Goal: Ask a question: Seek information or help from site administrators or community

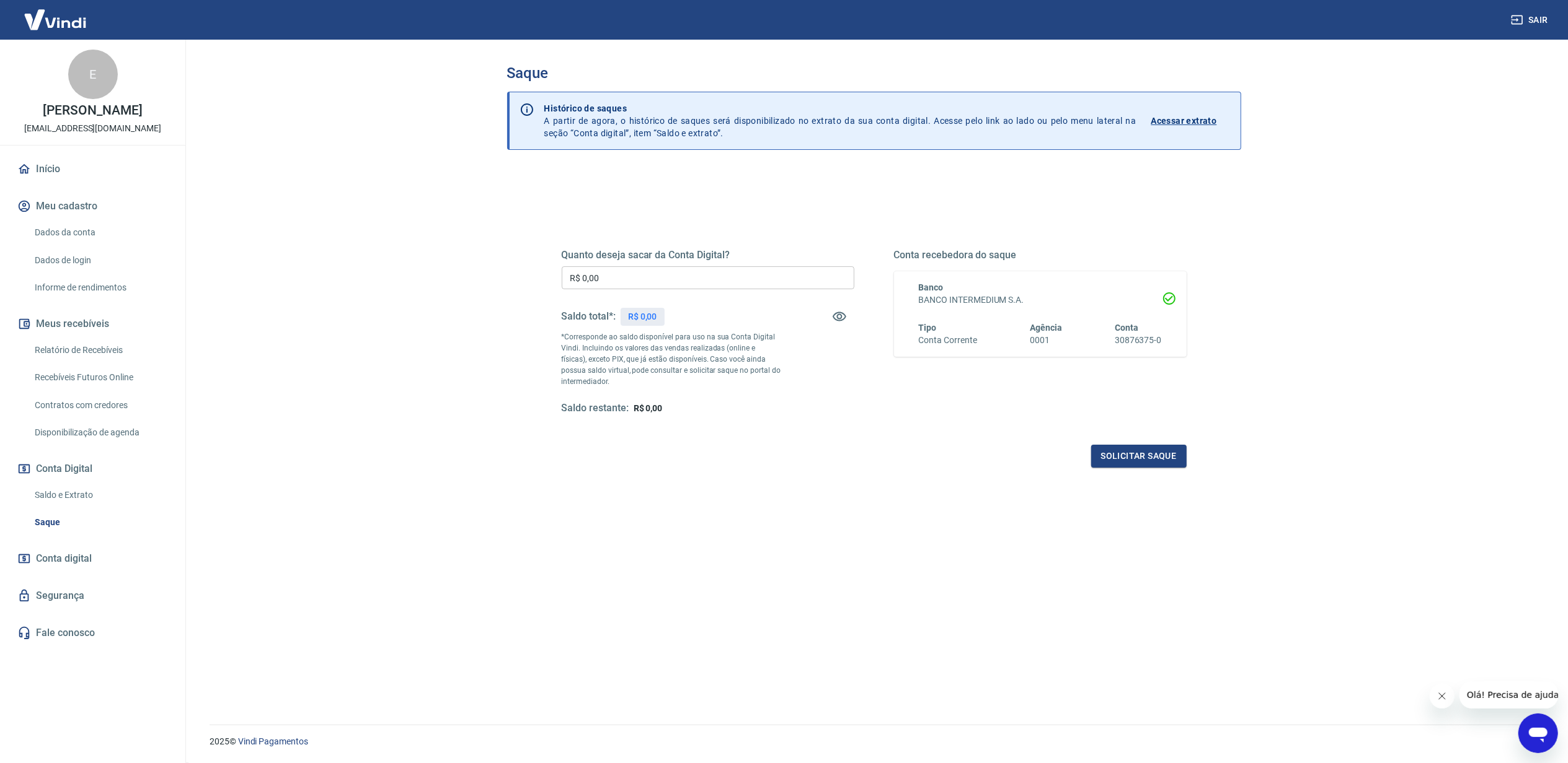
click at [97, 345] on link "Relatório de Recebíveis" at bounding box center [100, 350] width 141 height 25
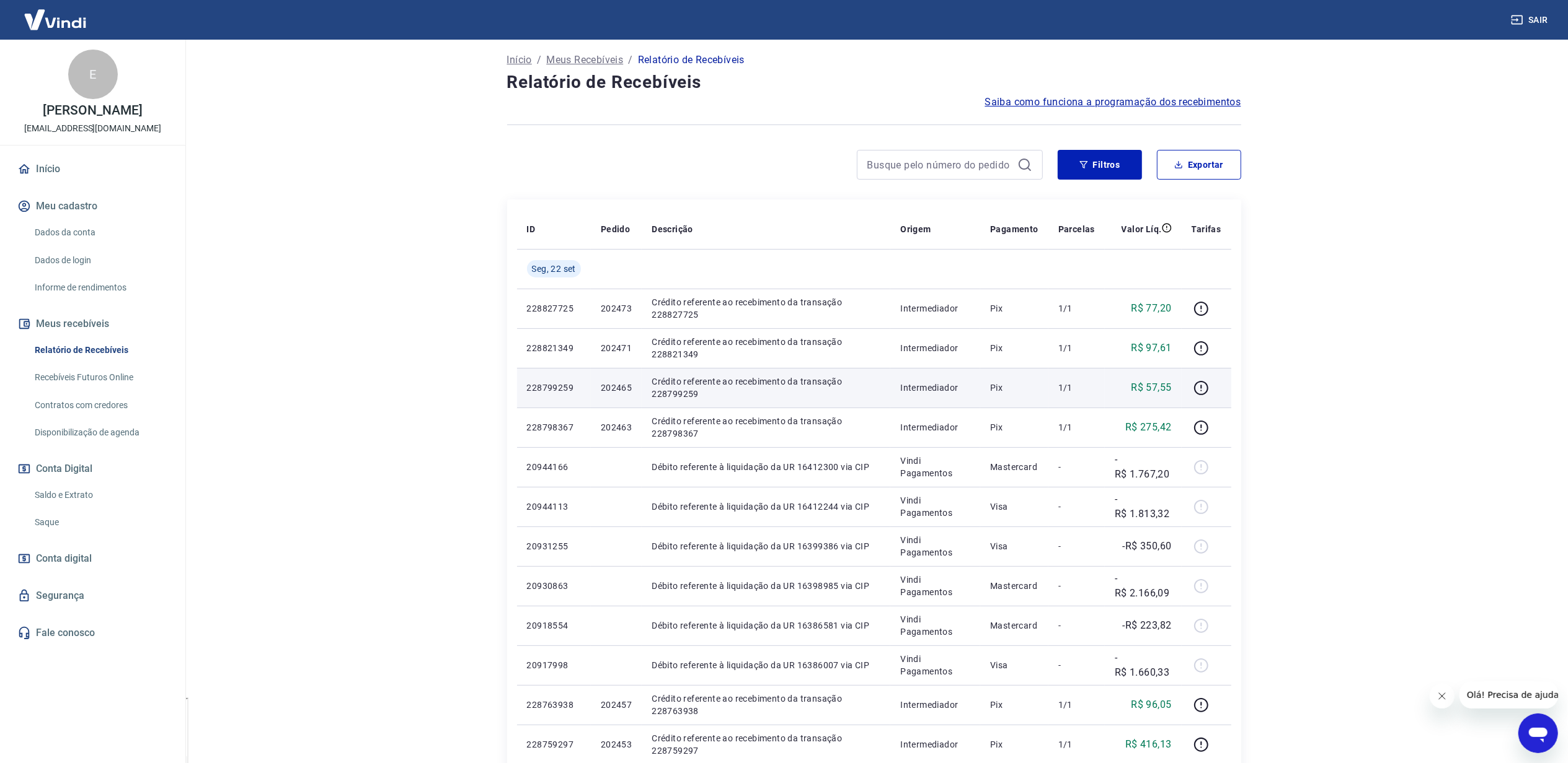
scroll to position [165, 0]
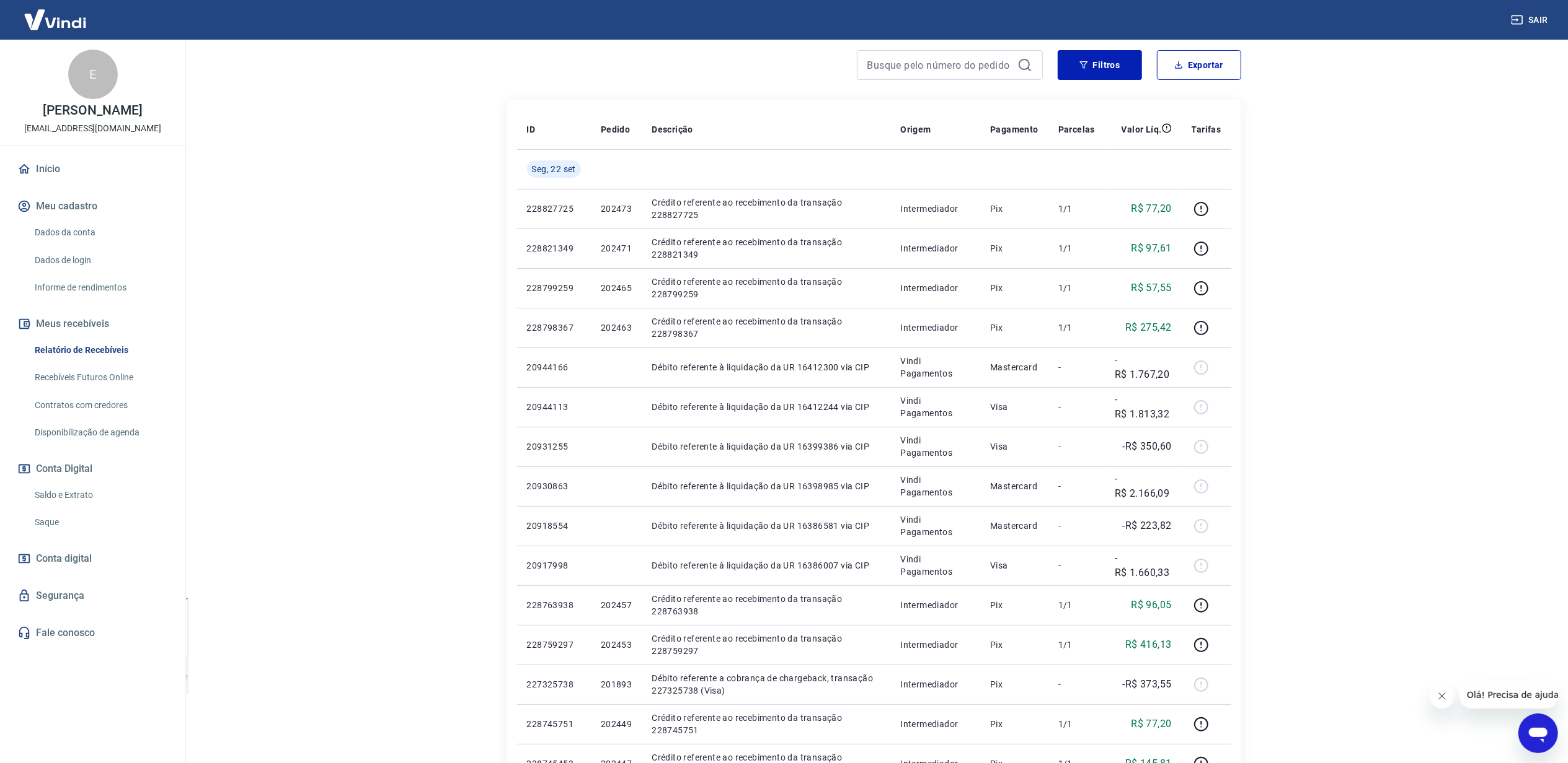
click at [86, 492] on link "Saldo e Extrato" at bounding box center [100, 495] width 141 height 25
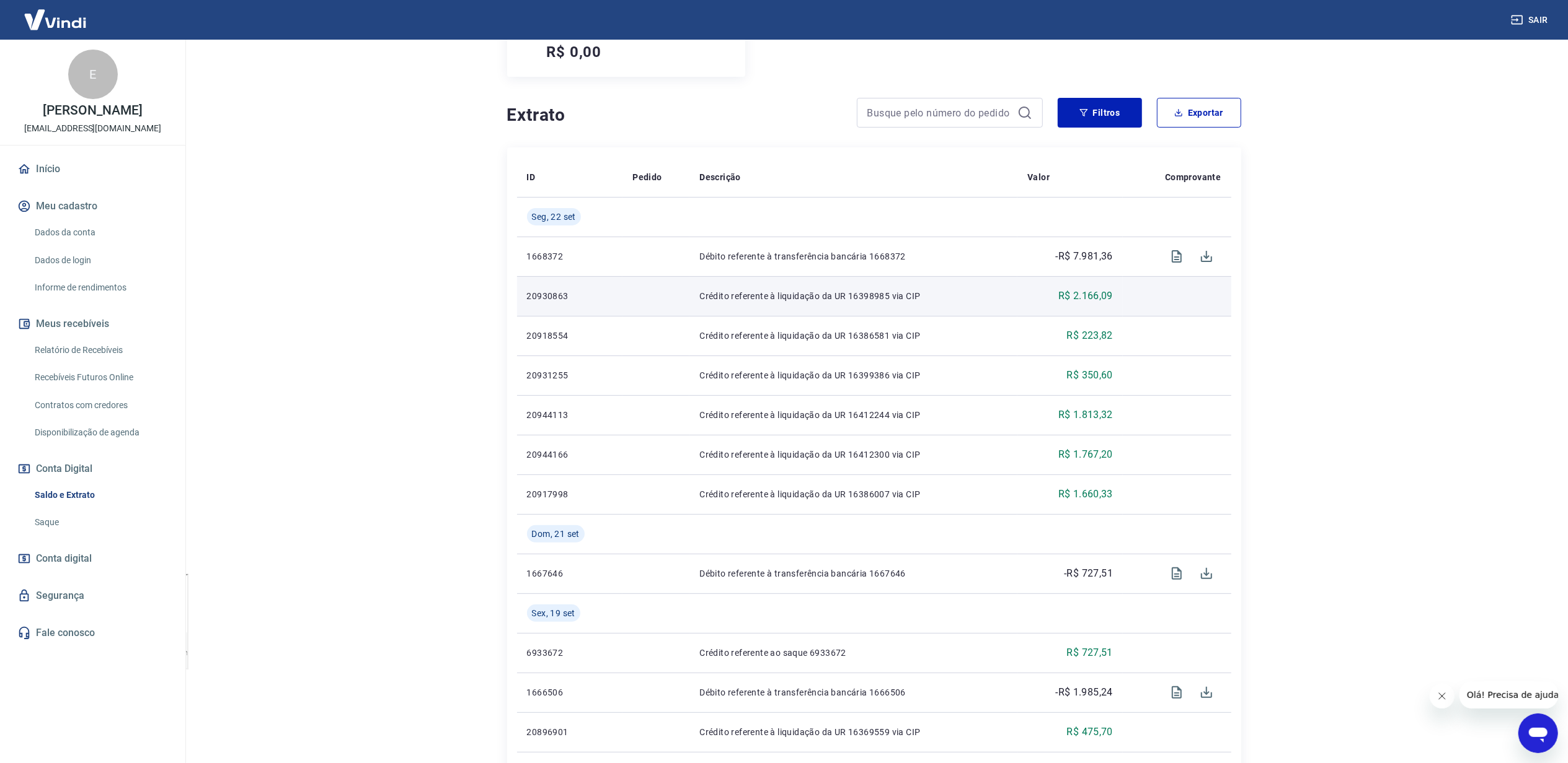
scroll to position [248, 0]
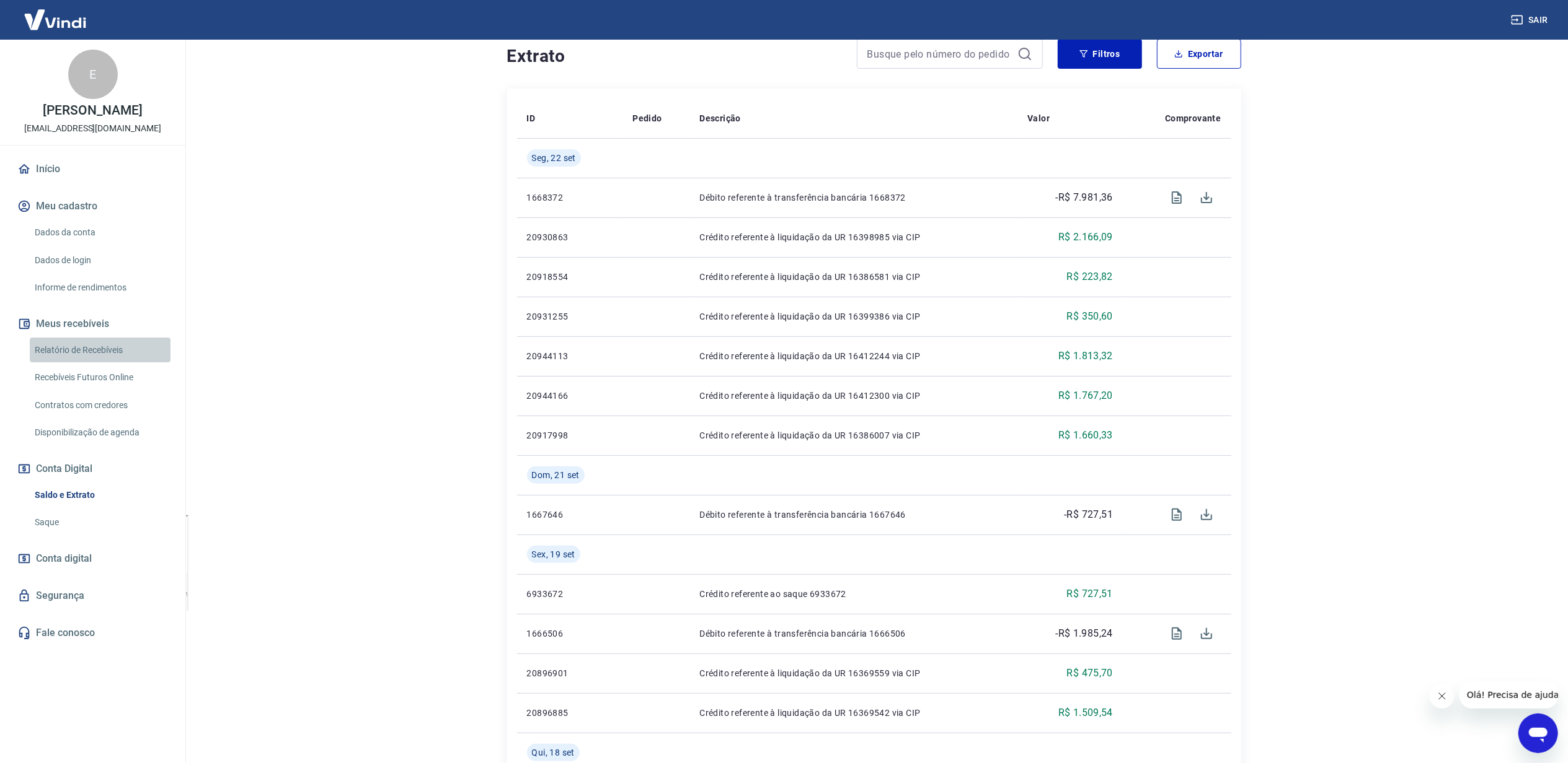
click at [107, 358] on link "Relatório de Recebíveis" at bounding box center [100, 350] width 141 height 25
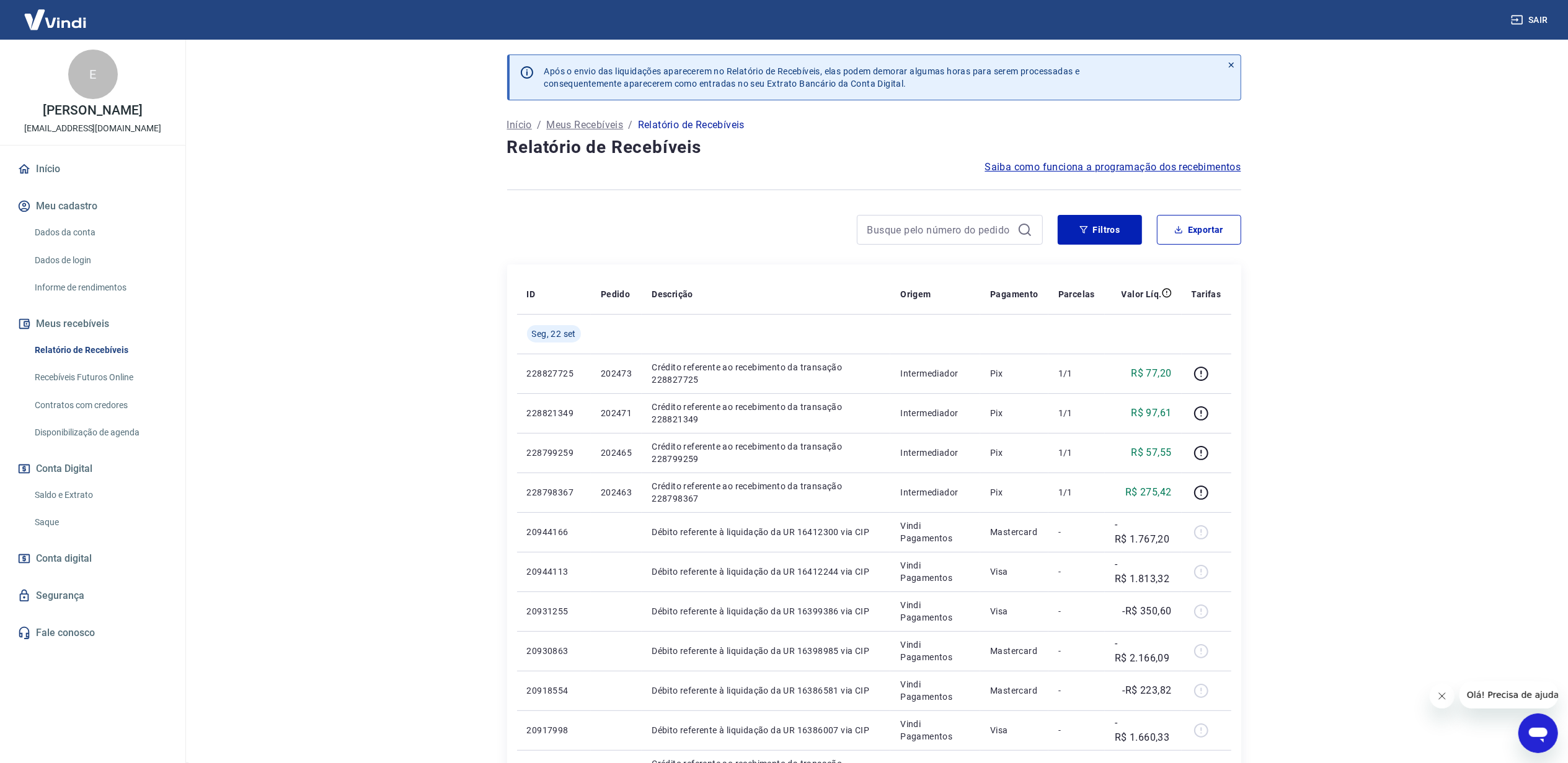
click at [118, 399] on link "Contratos com credores" at bounding box center [100, 405] width 141 height 25
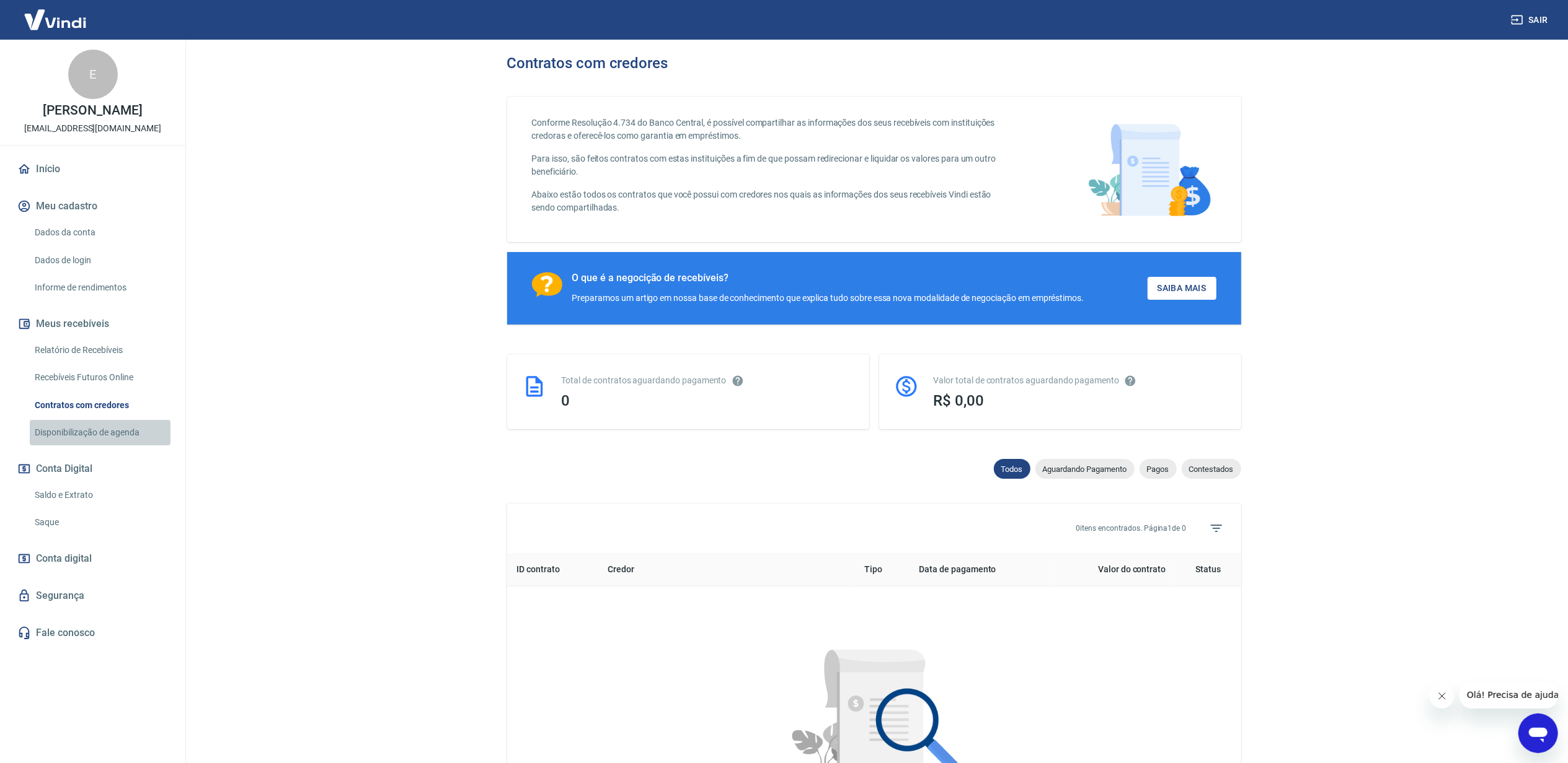
click at [128, 431] on link "Disponibilização de agenda" at bounding box center [100, 433] width 141 height 25
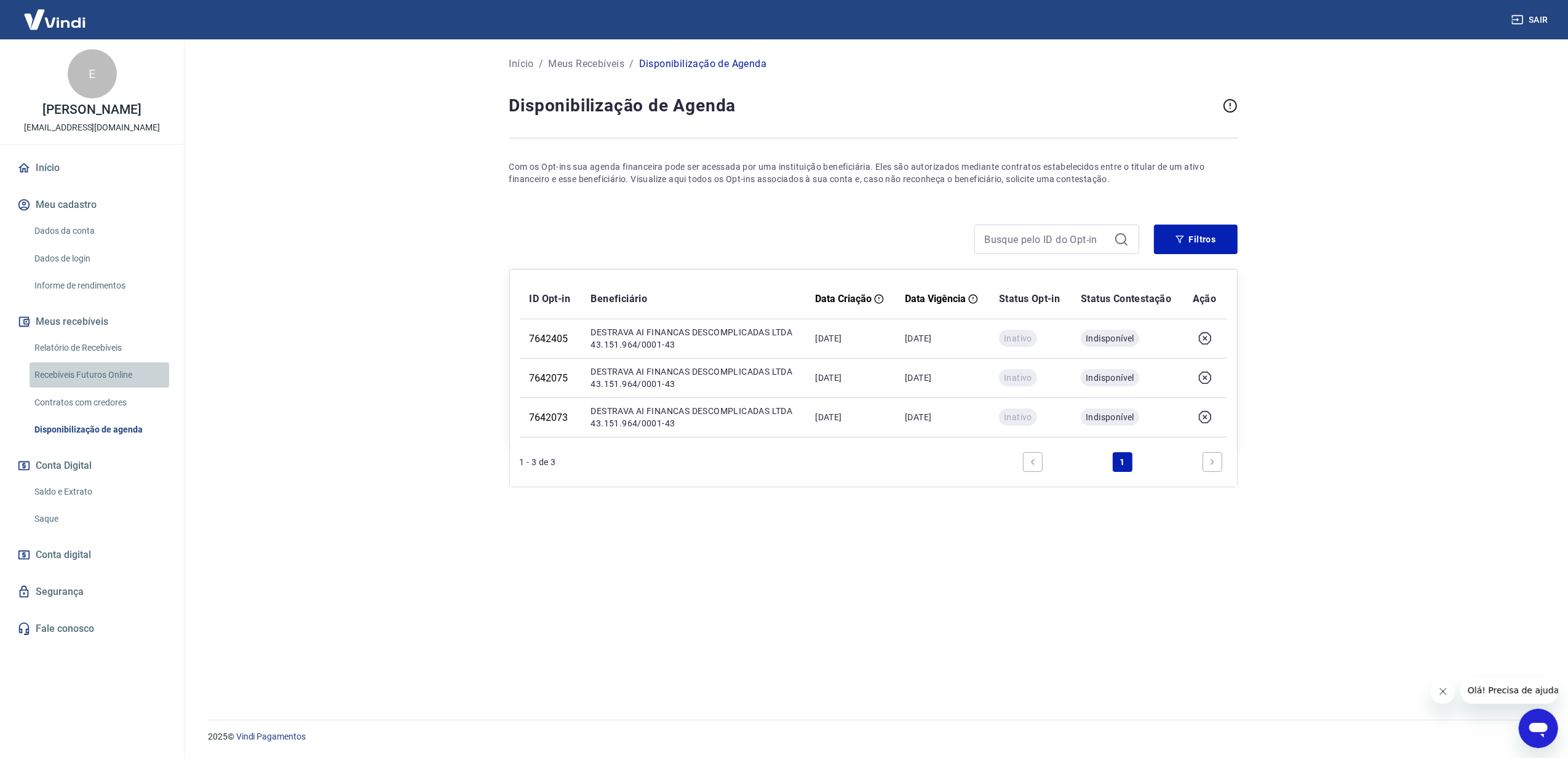
click at [106, 377] on link "Recebíveis Futuros Online" at bounding box center [99, 375] width 140 height 25
click at [1536, 738] on icon "Abrir janela de mensagens" at bounding box center [1538, 728] width 22 height 22
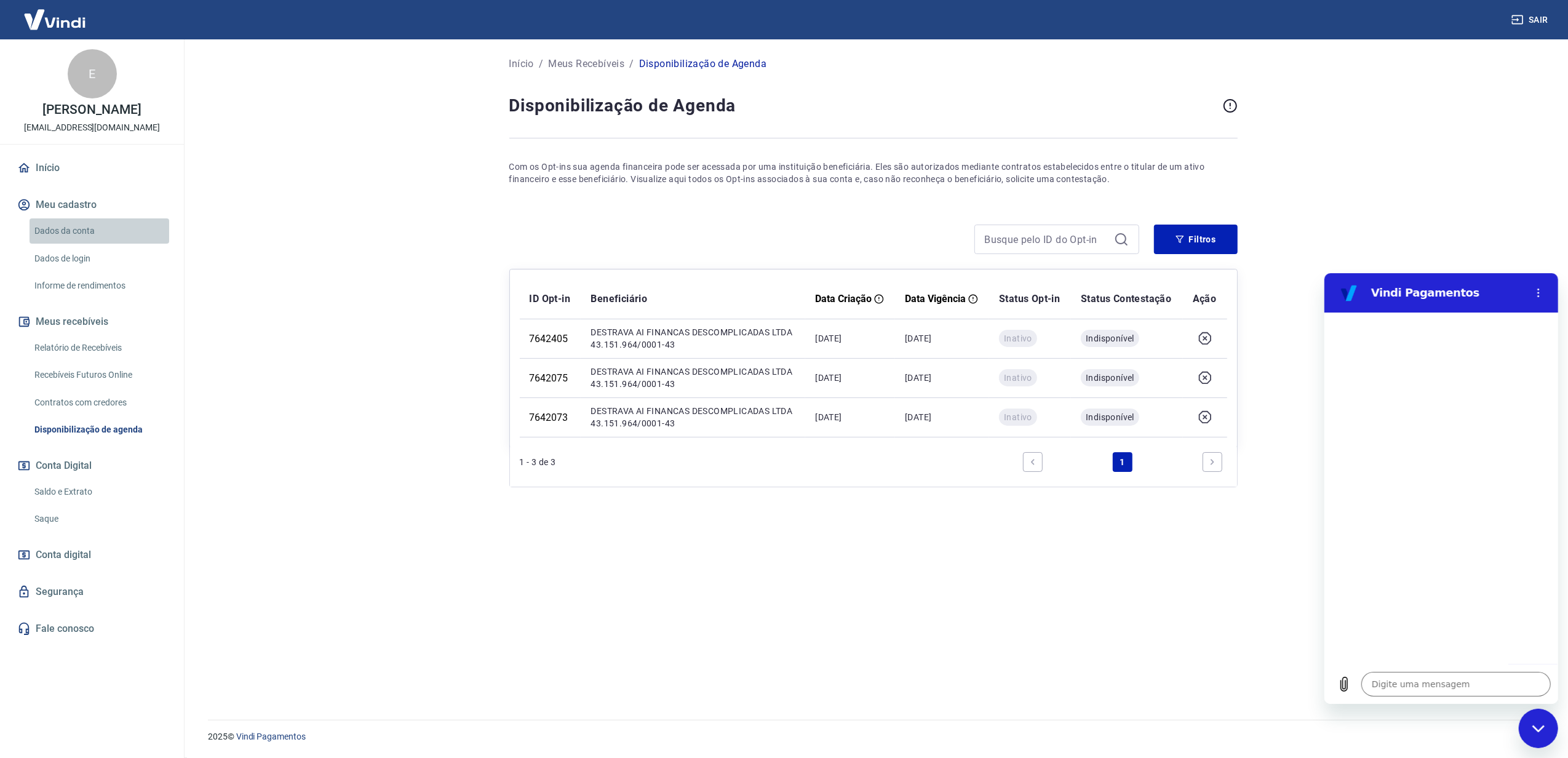
click at [78, 229] on link "Dados da conta" at bounding box center [99, 231] width 140 height 25
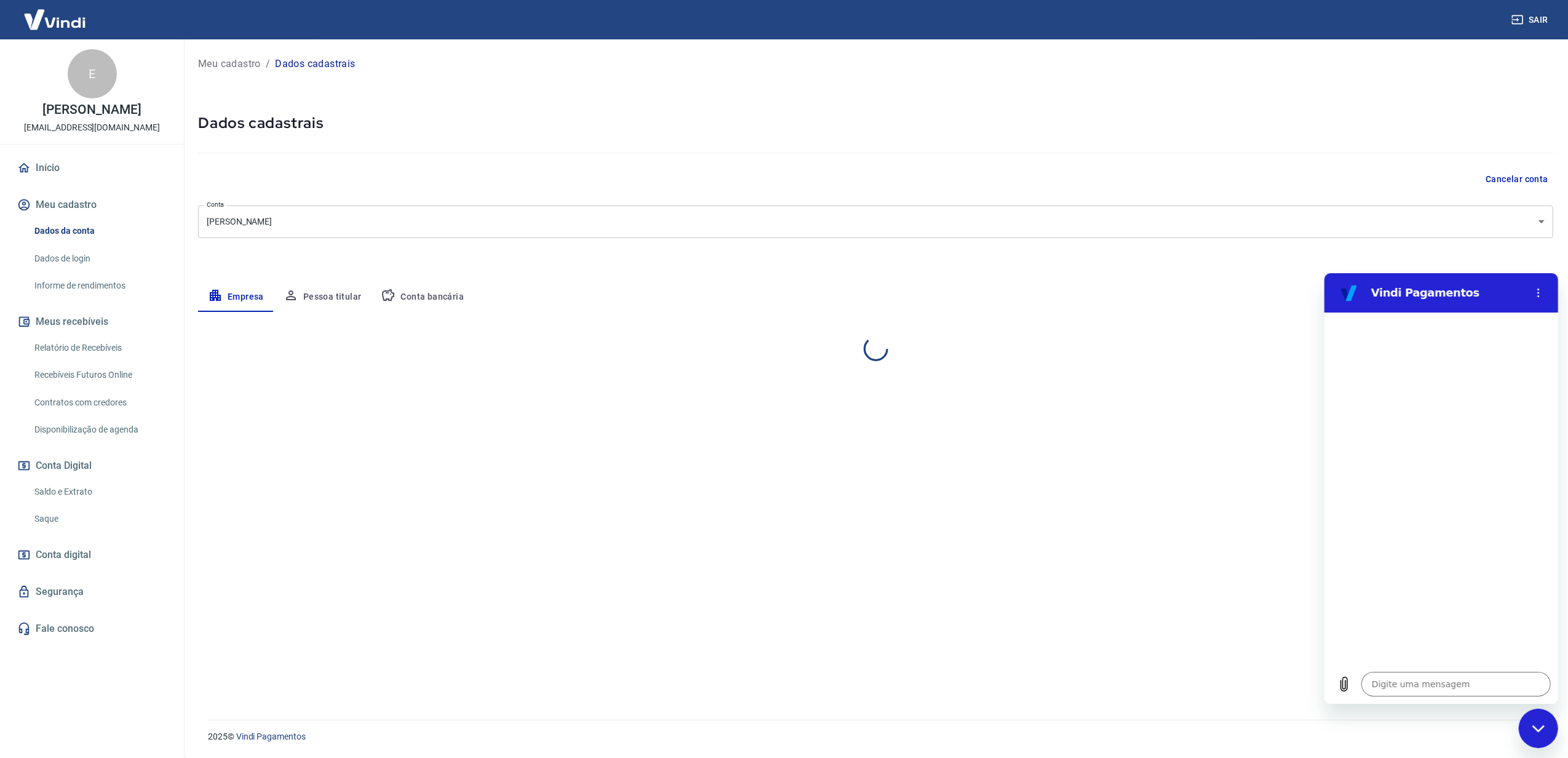
select select "RJ"
select select "business"
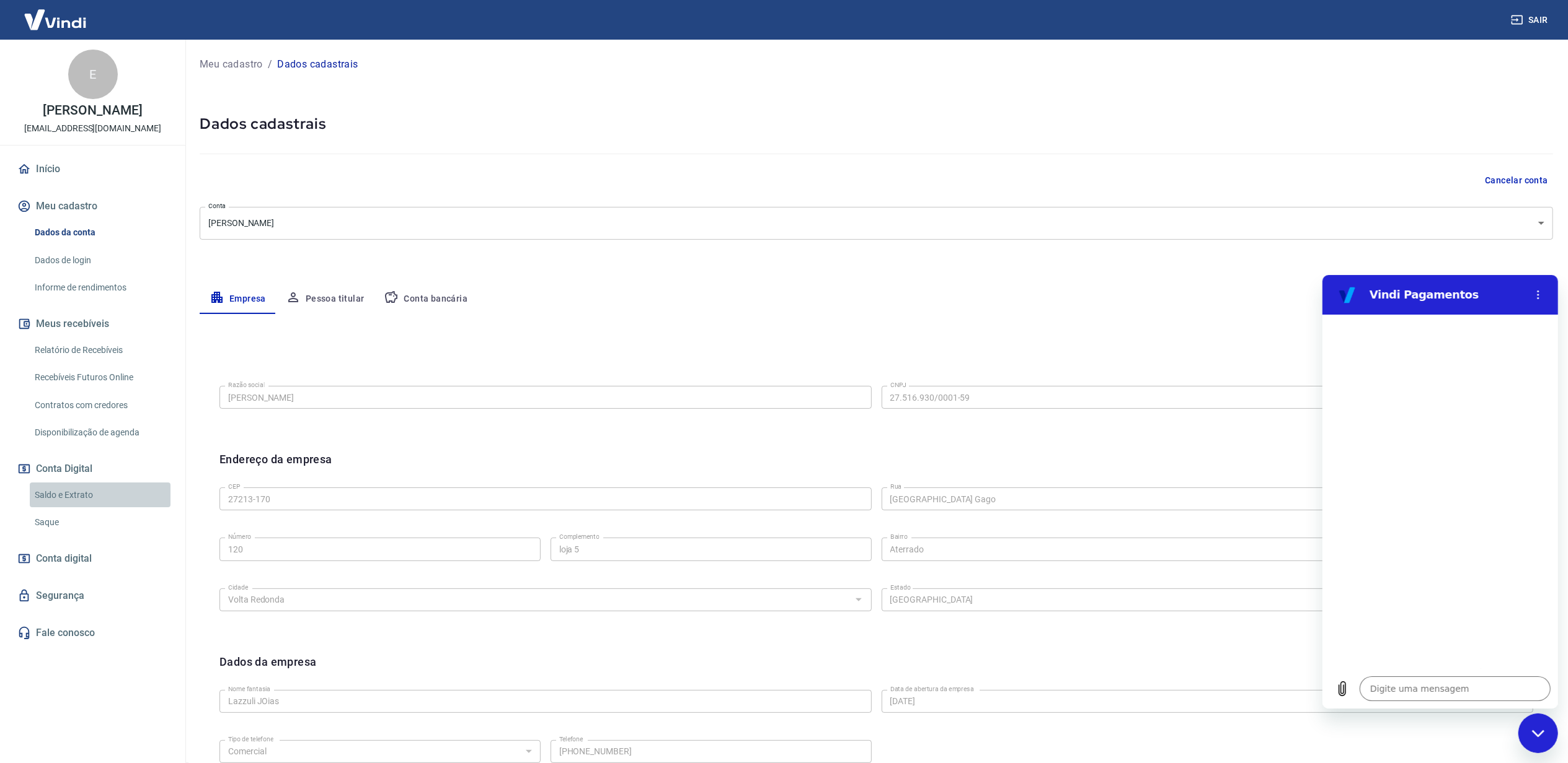
click at [68, 484] on link "Saldo e Extrato" at bounding box center [100, 495] width 141 height 25
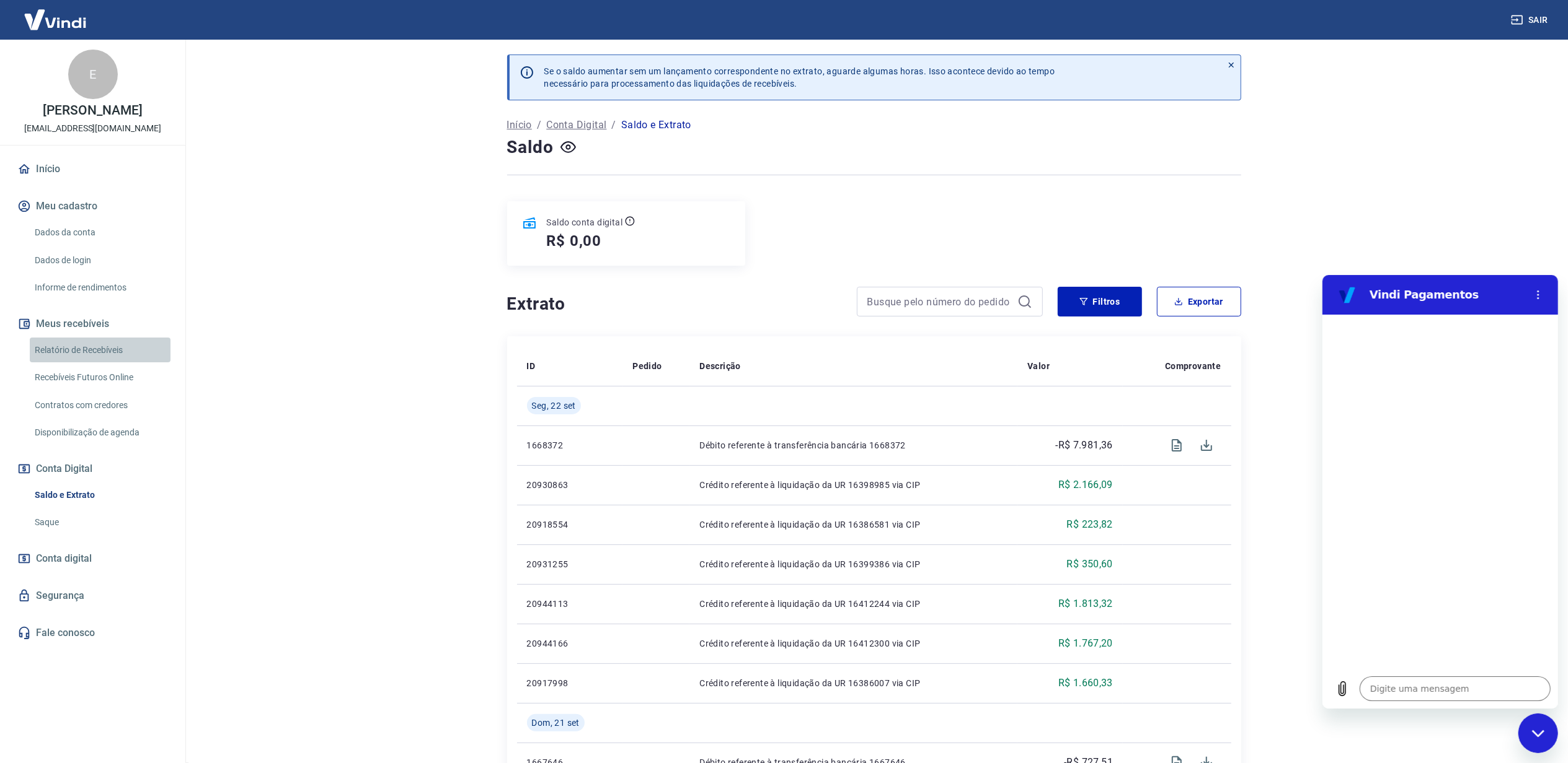
drag, startPoint x: 94, startPoint y: 347, endPoint x: 117, endPoint y: 382, distance: 41.9
click at [94, 347] on link "Relatório de Recebíveis" at bounding box center [100, 350] width 141 height 25
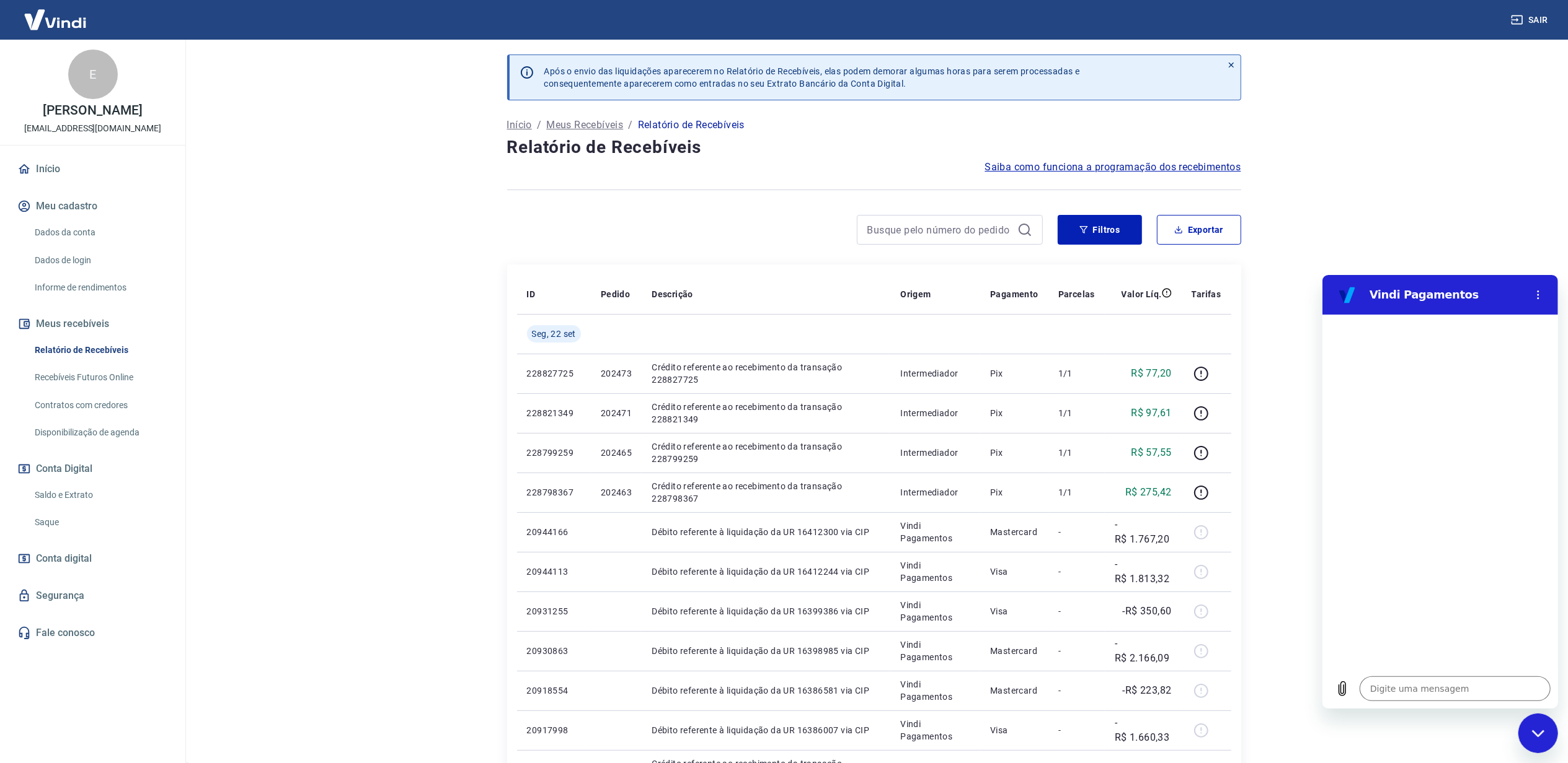
type textarea "x"
click at [1441, 687] on textarea at bounding box center [1454, 689] width 191 height 25
type textarea "N"
type textarea "x"
type textarea "Nã"
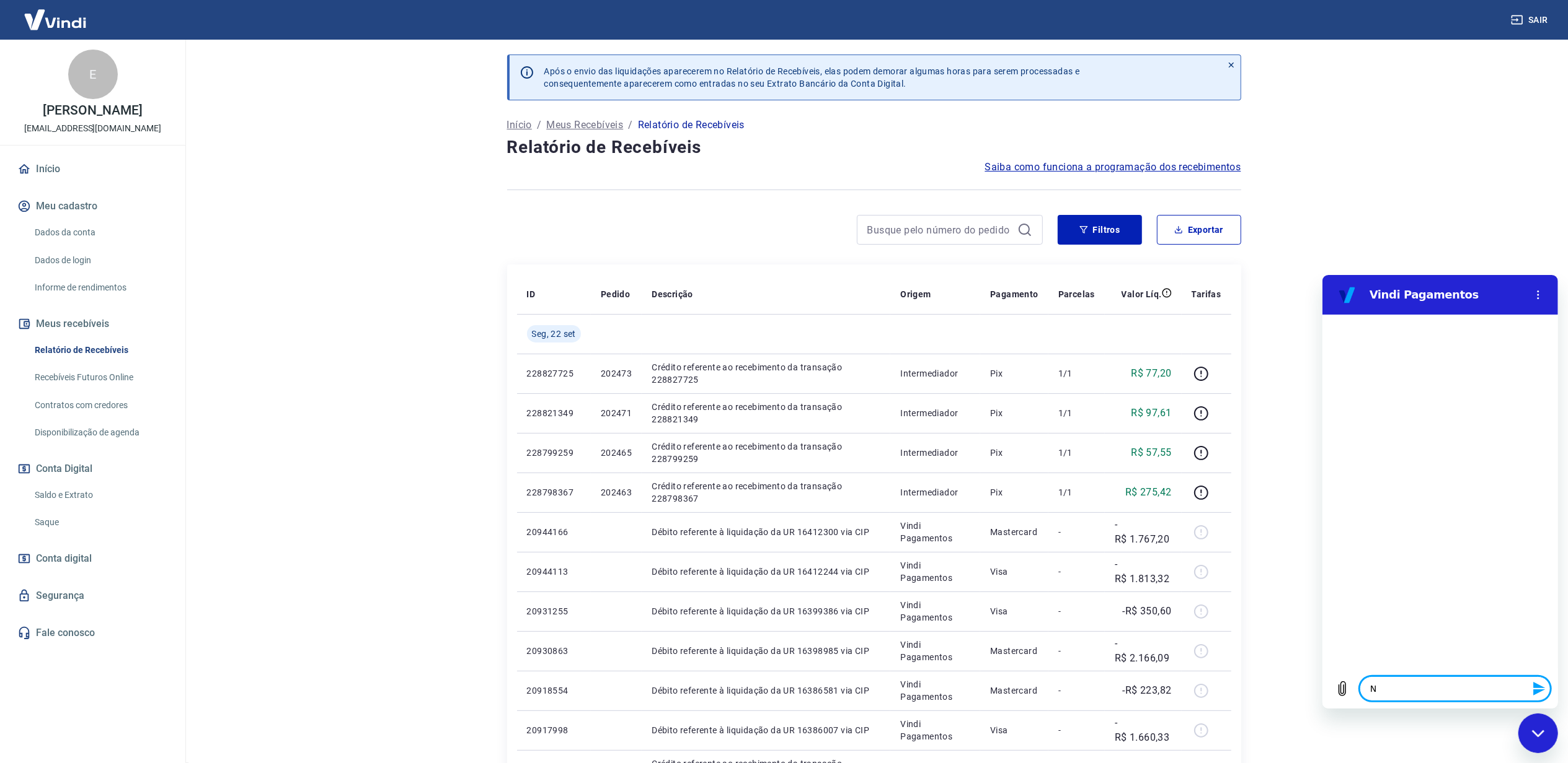
type textarea "x"
type textarea "Não"
type textarea "x"
type textarea "Não"
type textarea "x"
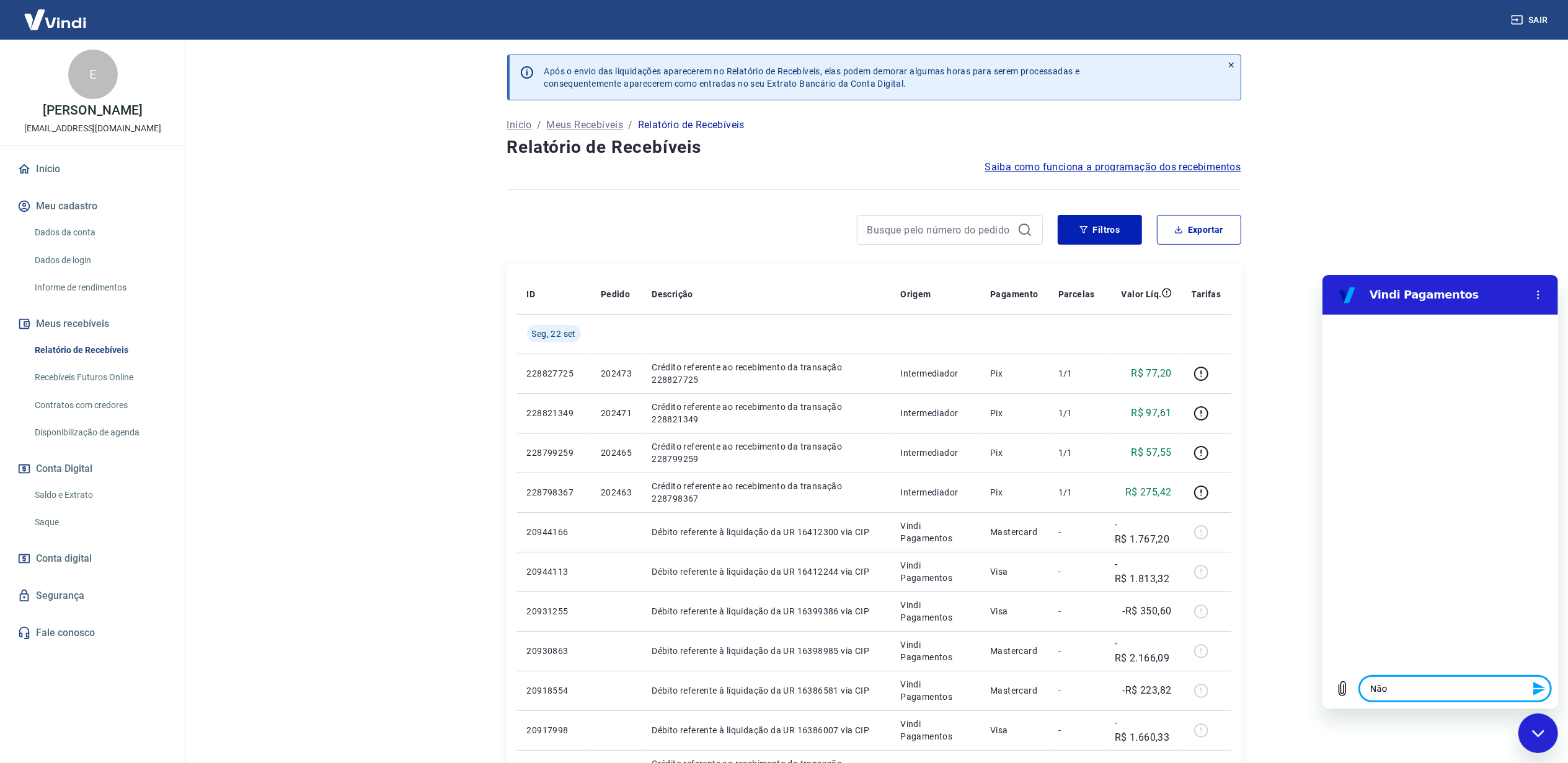
type textarea "Não r"
type textarea "x"
type textarea "Não re"
type textarea "x"
type textarea "Não rec"
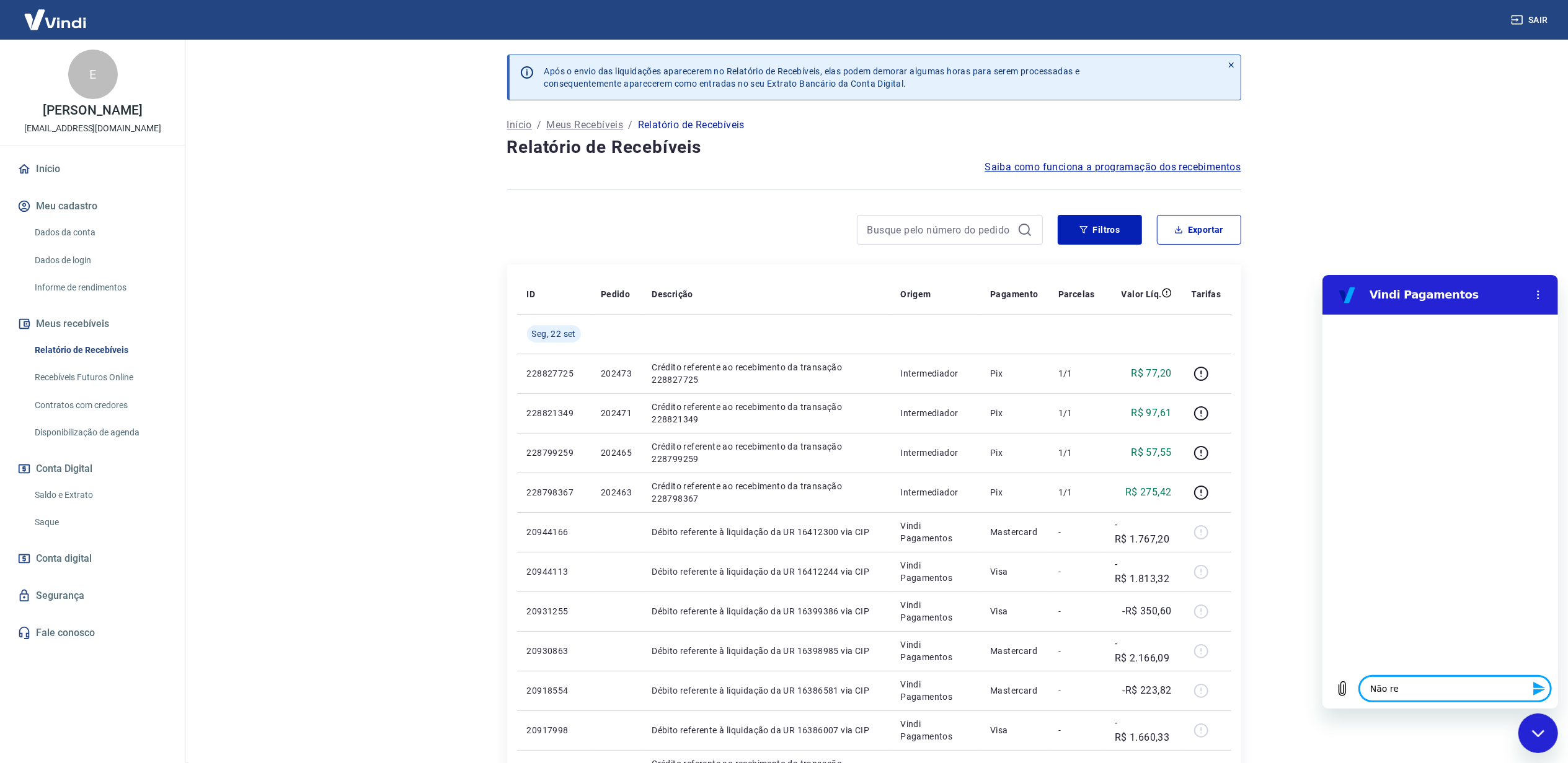
type textarea "x"
type textarea "Não rece"
type textarea "x"
type textarea "Não receb"
type textarea "x"
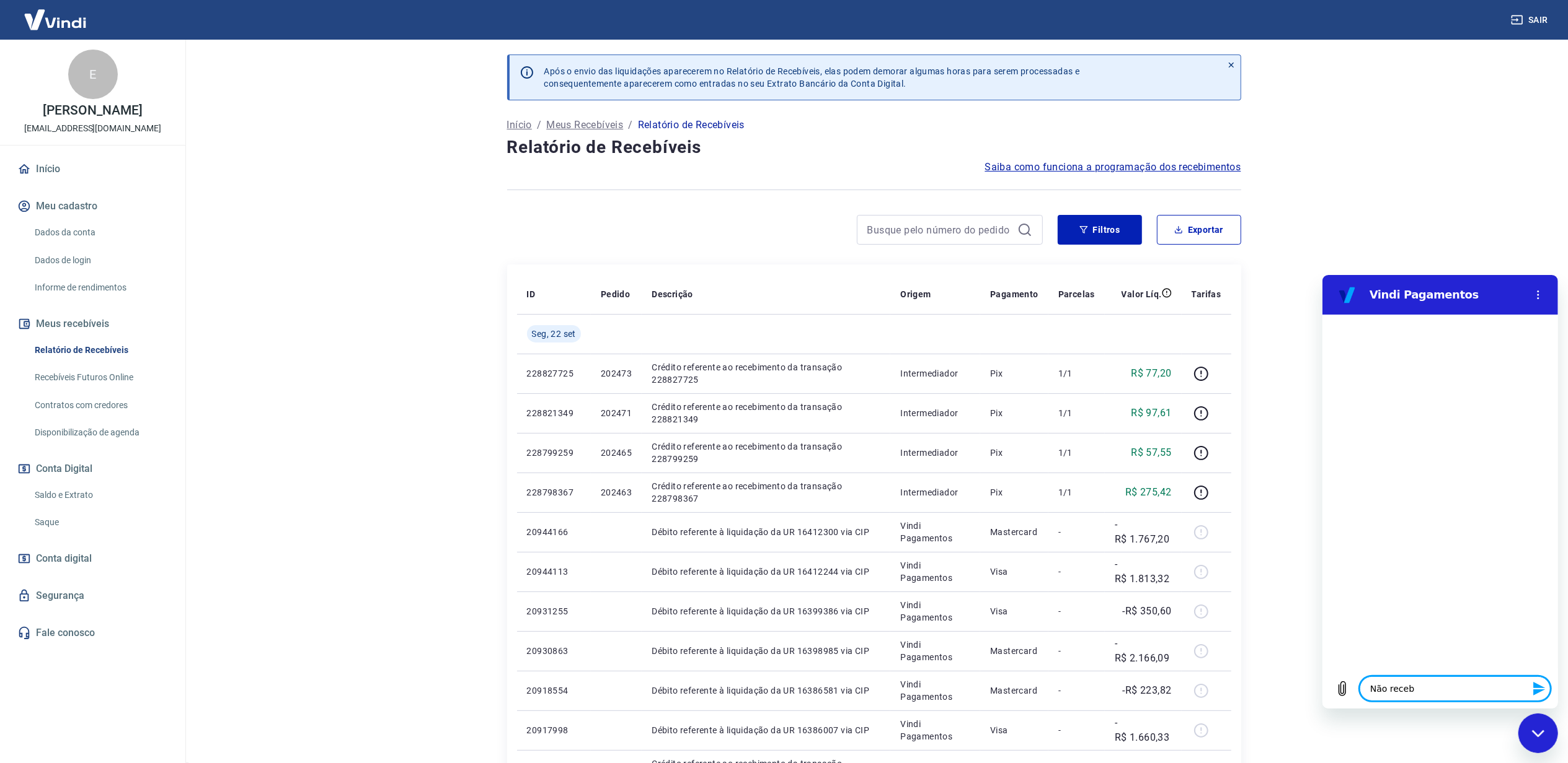
type textarea "Não recebi"
type textarea "x"
type textarea "Não recebi"
type textarea "x"
type textarea "Não recebi p"
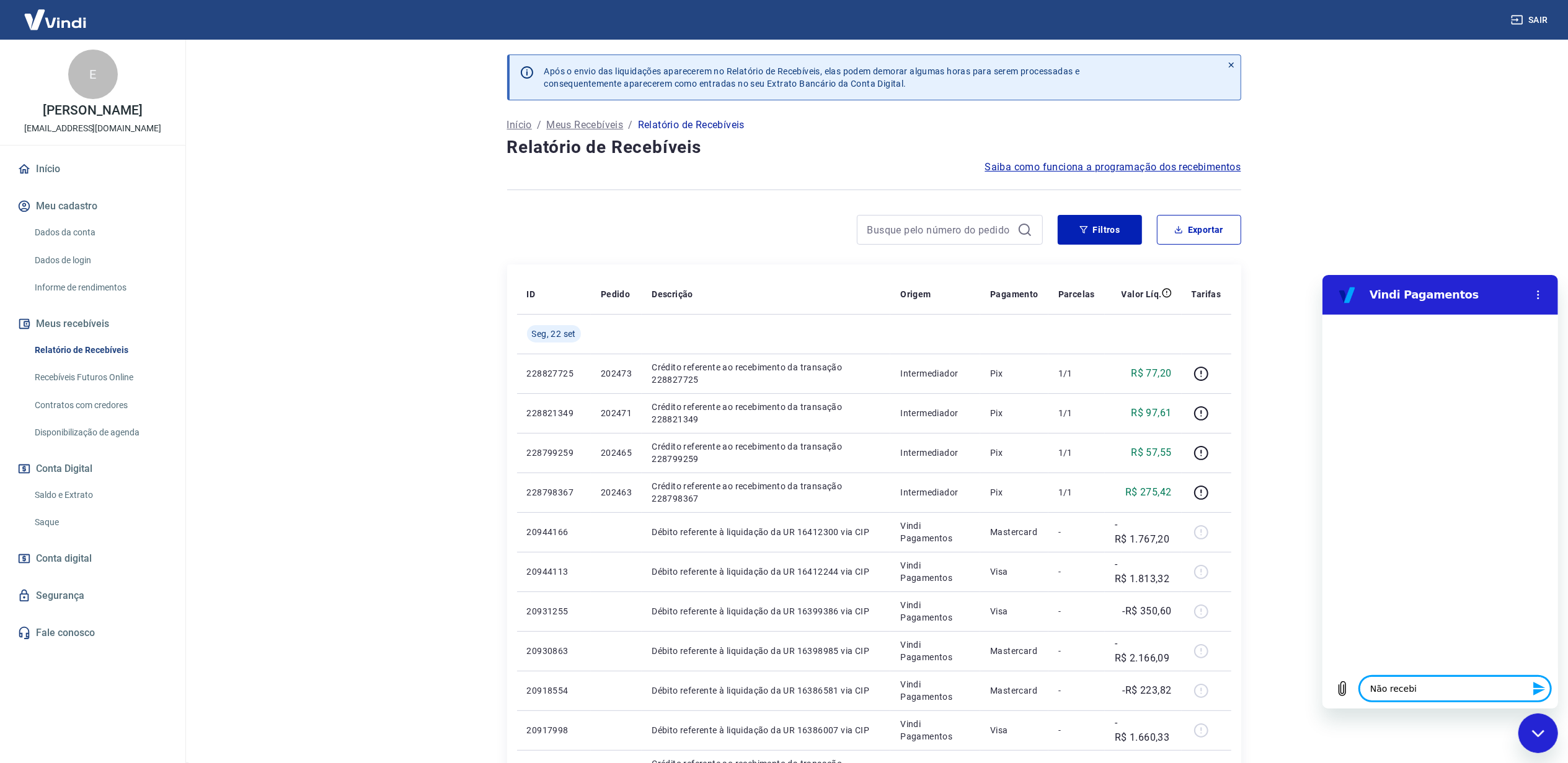
type textarea "x"
type textarea "Não recebi pa"
type textarea "x"
type textarea "Não recebi pag"
type textarea "x"
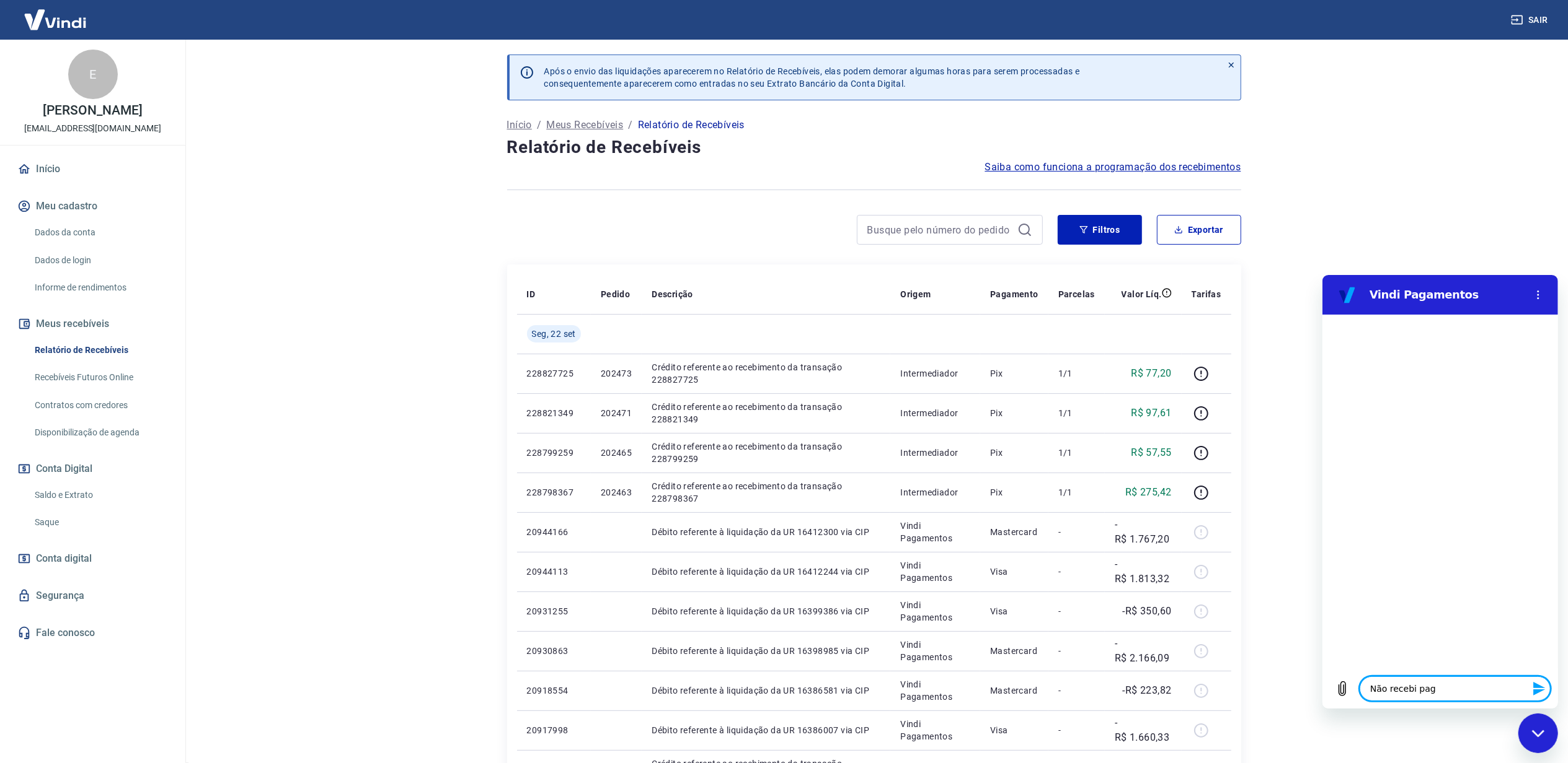
type textarea "Não recebi paga"
type textarea "x"
type textarea "Não recebi pagam"
type textarea "x"
type textarea "Não recebi pagame"
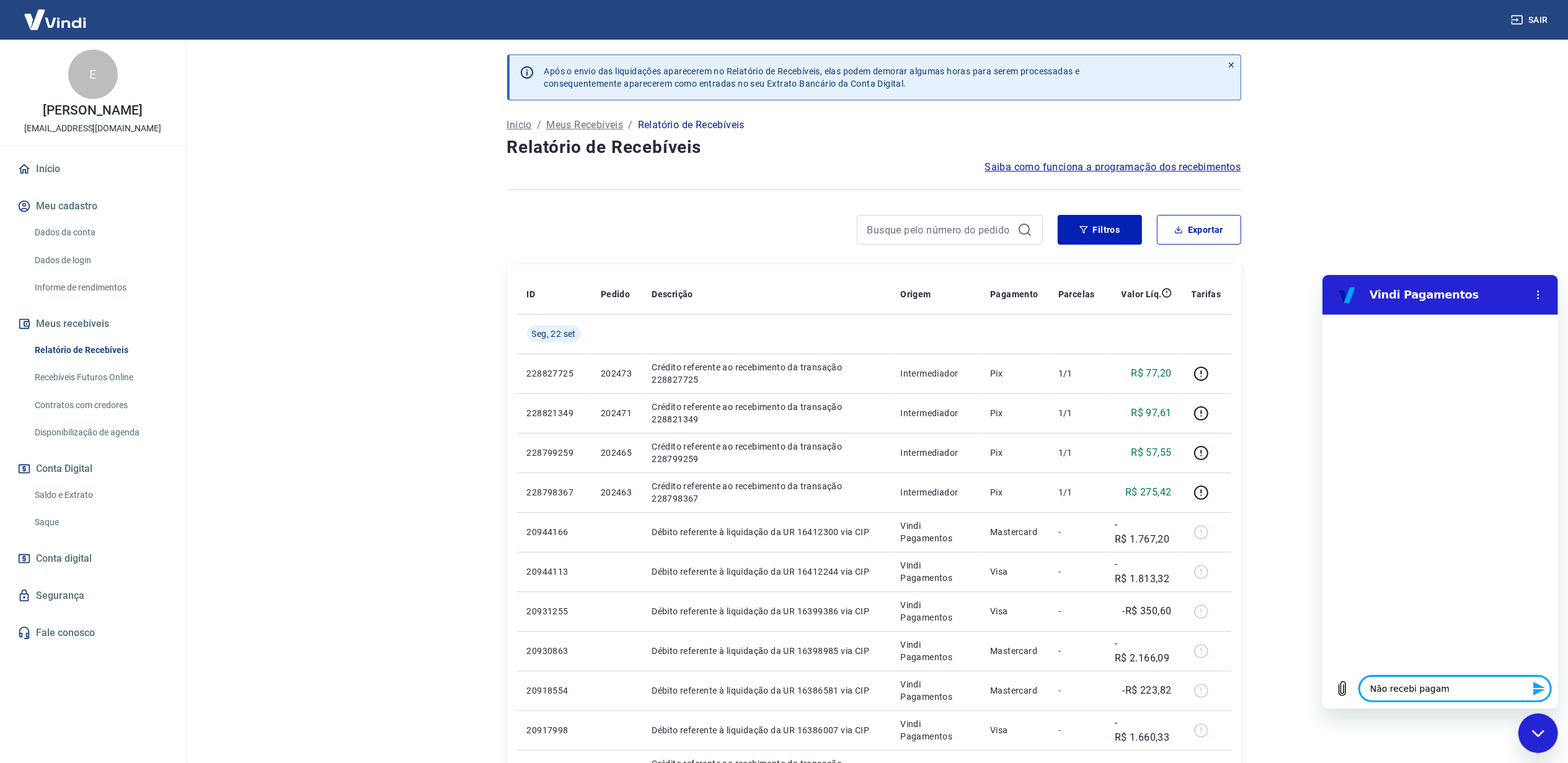
type textarea "x"
type textarea "Não recebi pagamen"
type textarea "x"
type textarea "Não recebi pagament"
type textarea "x"
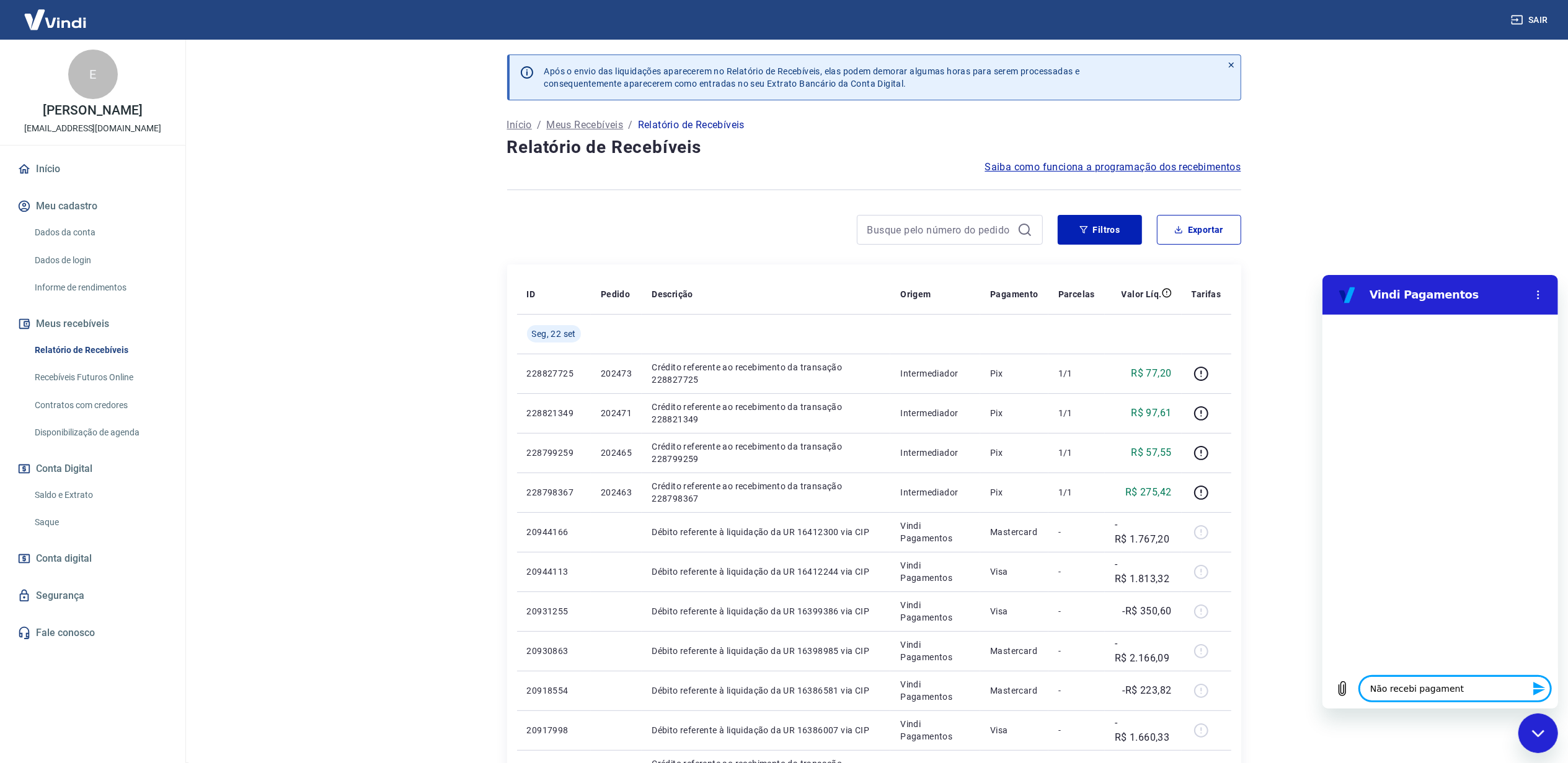
type textarea "Não recebi pagamento"
type textarea "x"
type textarea "Não recebi pagamentos"
type textarea "x"
type textarea "Não recebi pagamentos"
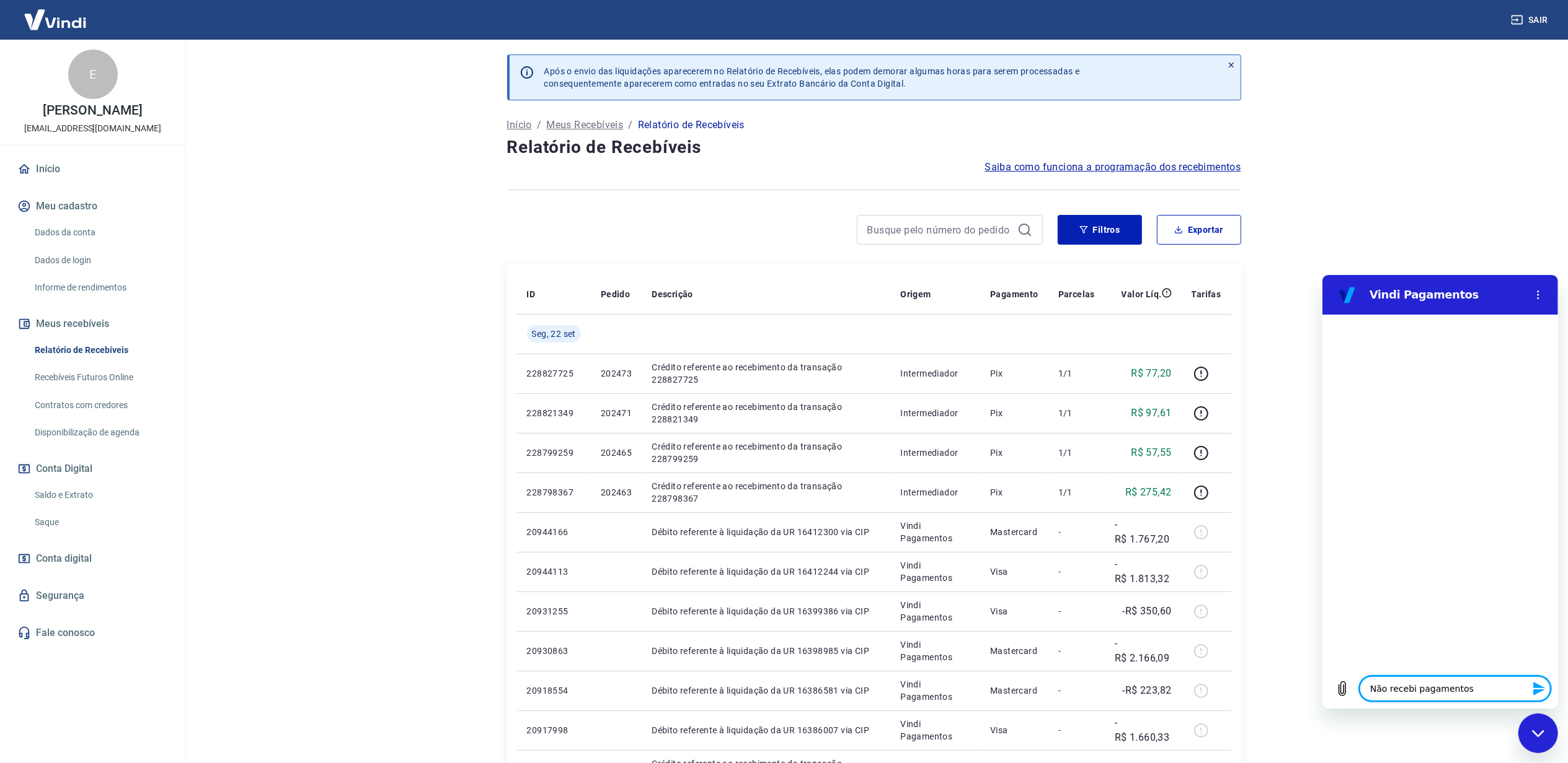
type textarea "x"
type textarea "Não recebi pagamentos n"
type textarea "x"
type textarea "Não recebi pagamentos no"
type textarea "x"
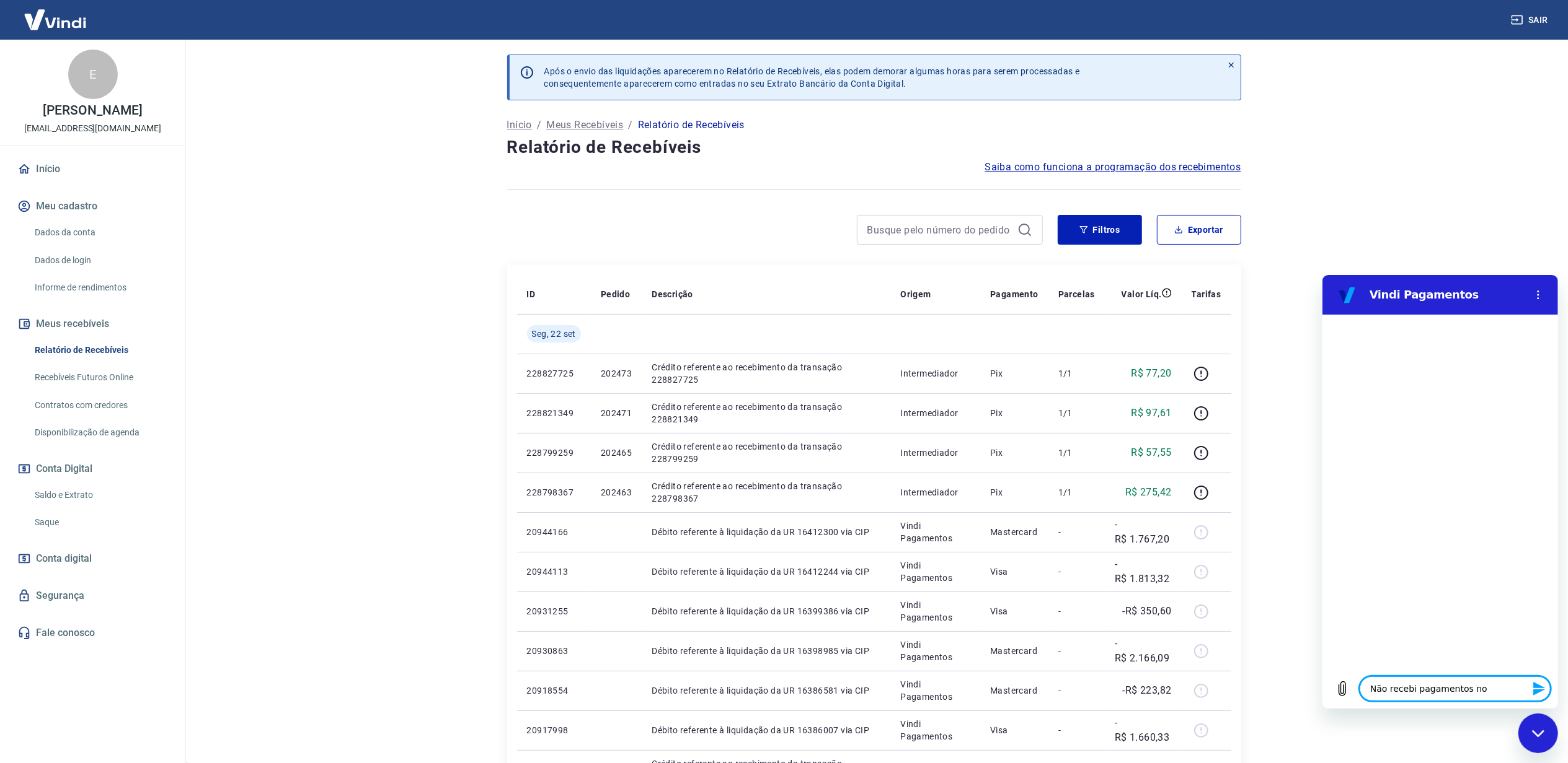
type textarea "Não recebi pagamentos no"
type textarea "x"
type textarea "Não recebi pagamentos no c"
type textarea "x"
type textarea "Não recebi pagamentos no ca"
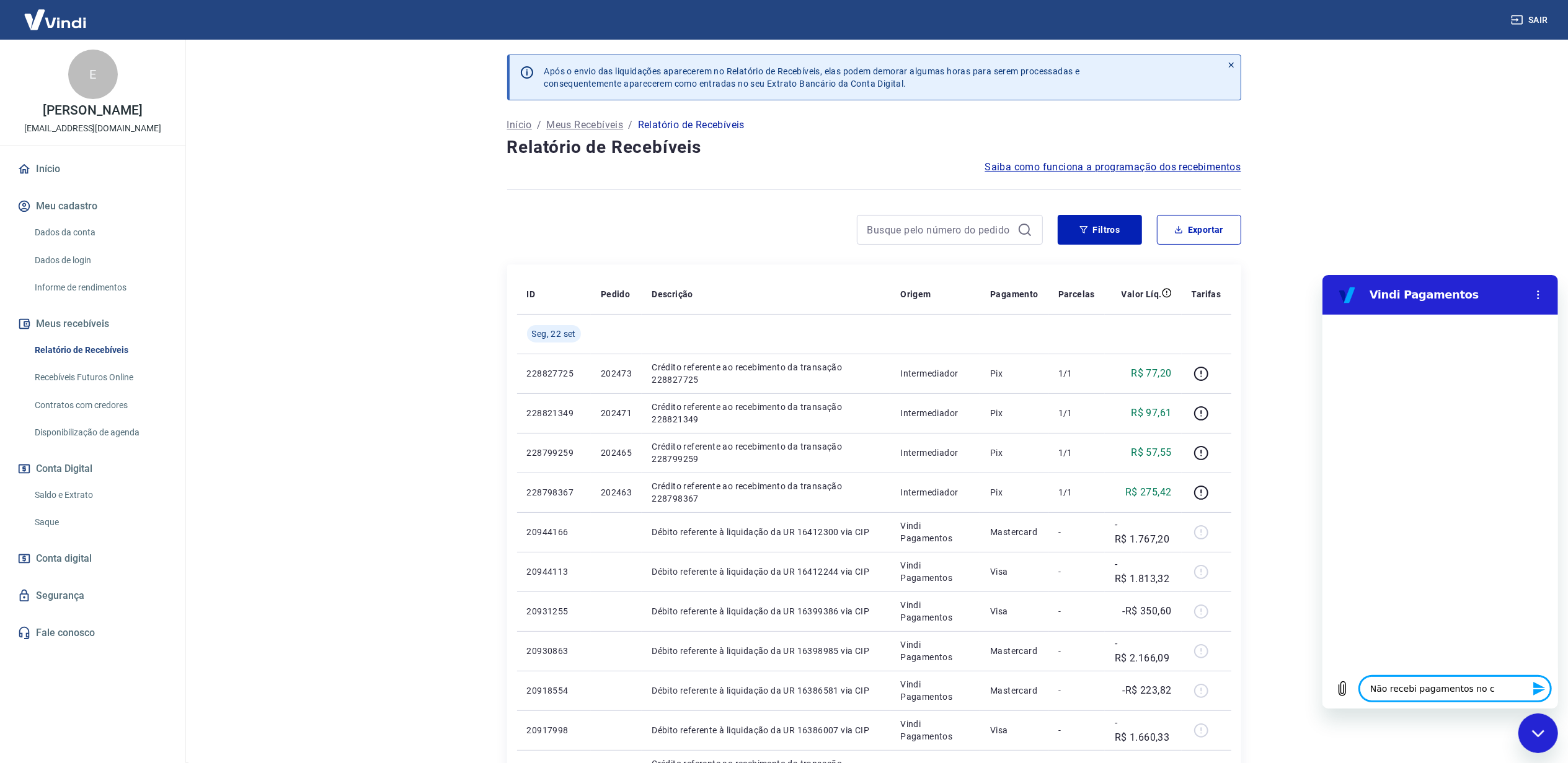
type textarea "x"
type textarea "Não recebi pagamentos no cat"
type textarea "x"
type textarea "Não recebi pagamentos no ca"
type textarea "x"
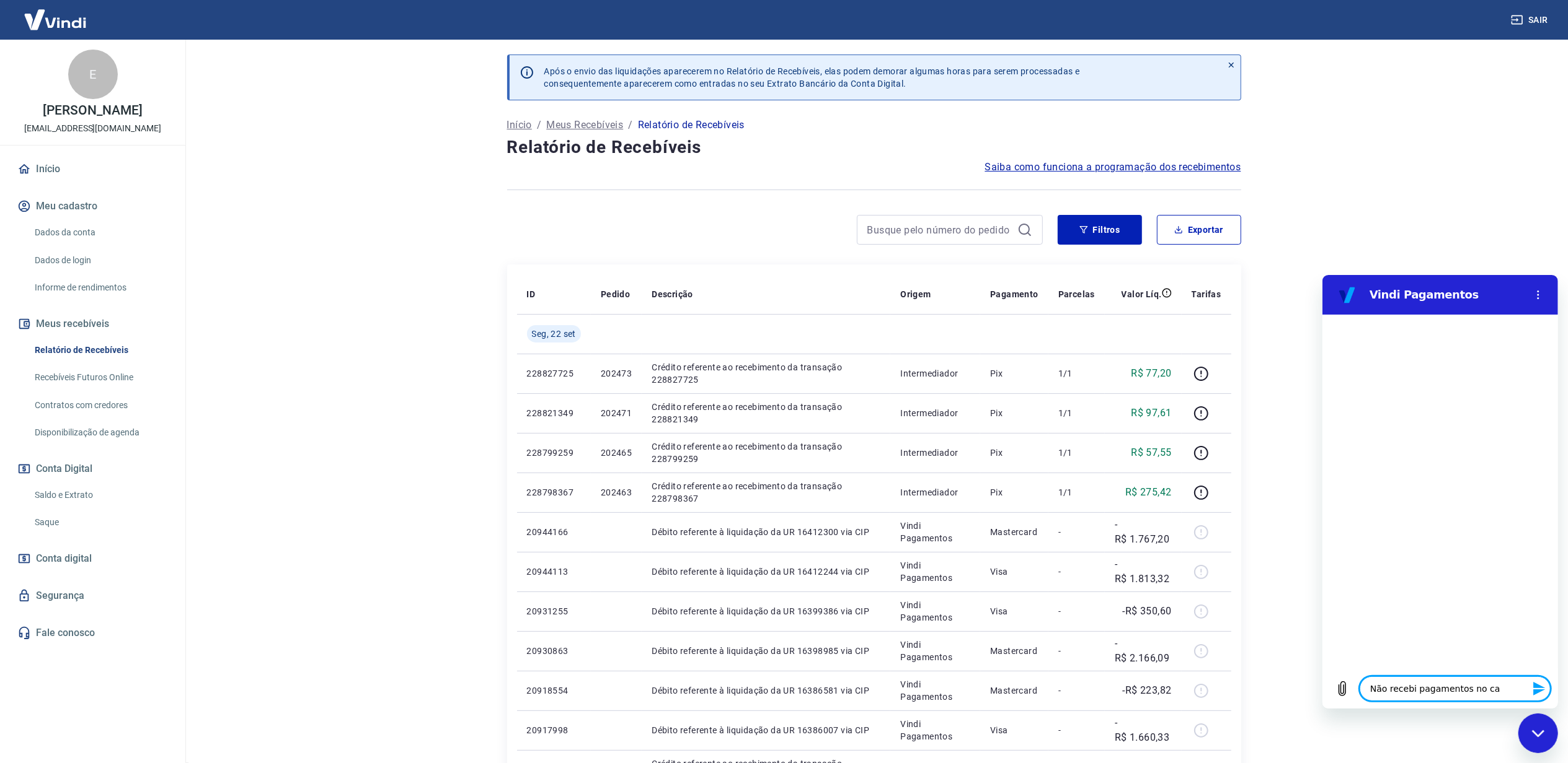
type textarea "Não recebi pagamentos no car"
type textarea "x"
type textarea "Não recebi pagamentos no cart"
type textarea "x"
type textarea "Não recebi pagamentos no cartã"
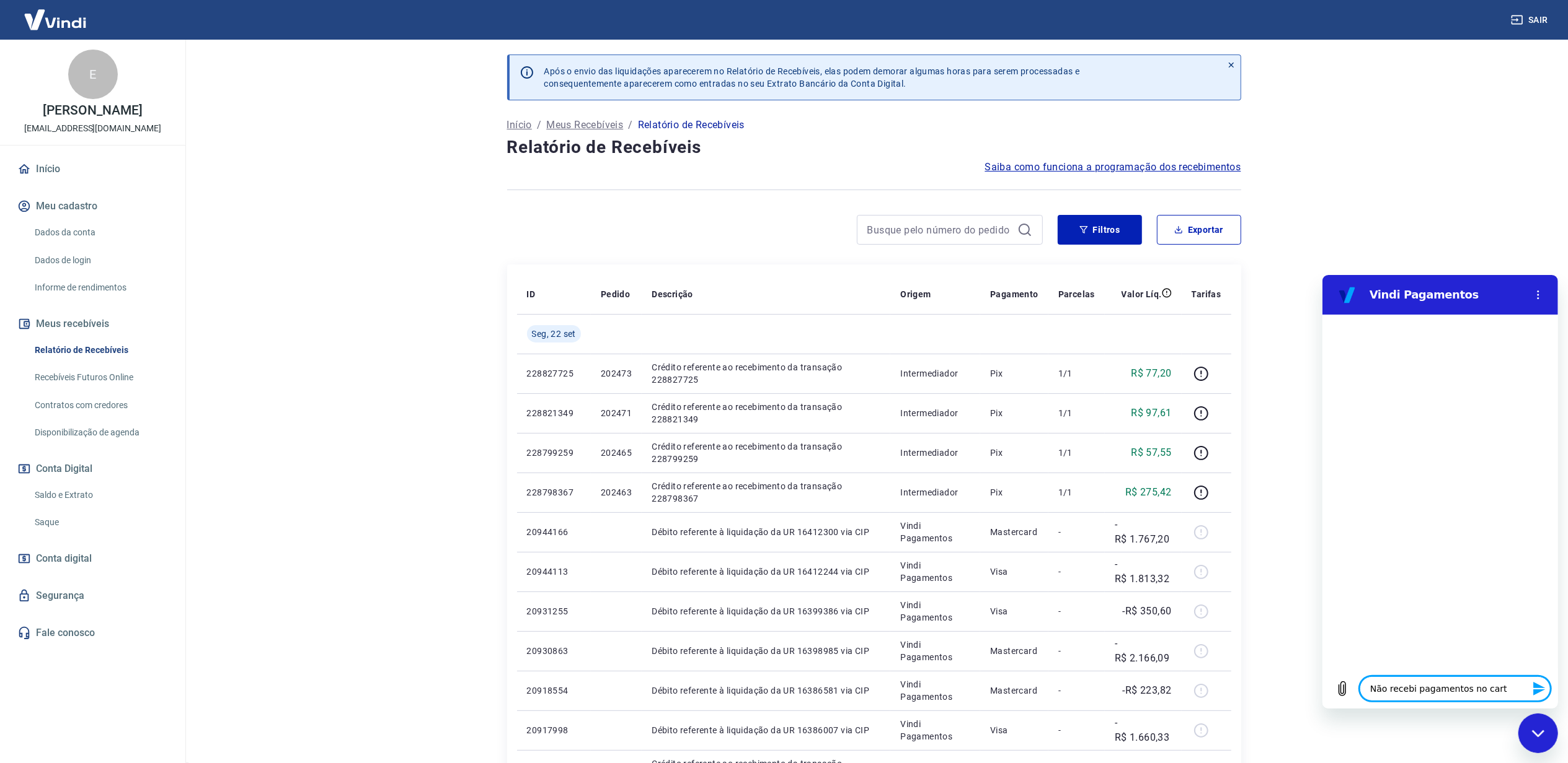
type textarea "x"
type textarea "Não recebi pagamentos no cartãop"
type textarea "x"
type textarea "Não recebi pagamentos no cartão"
type textarea "x"
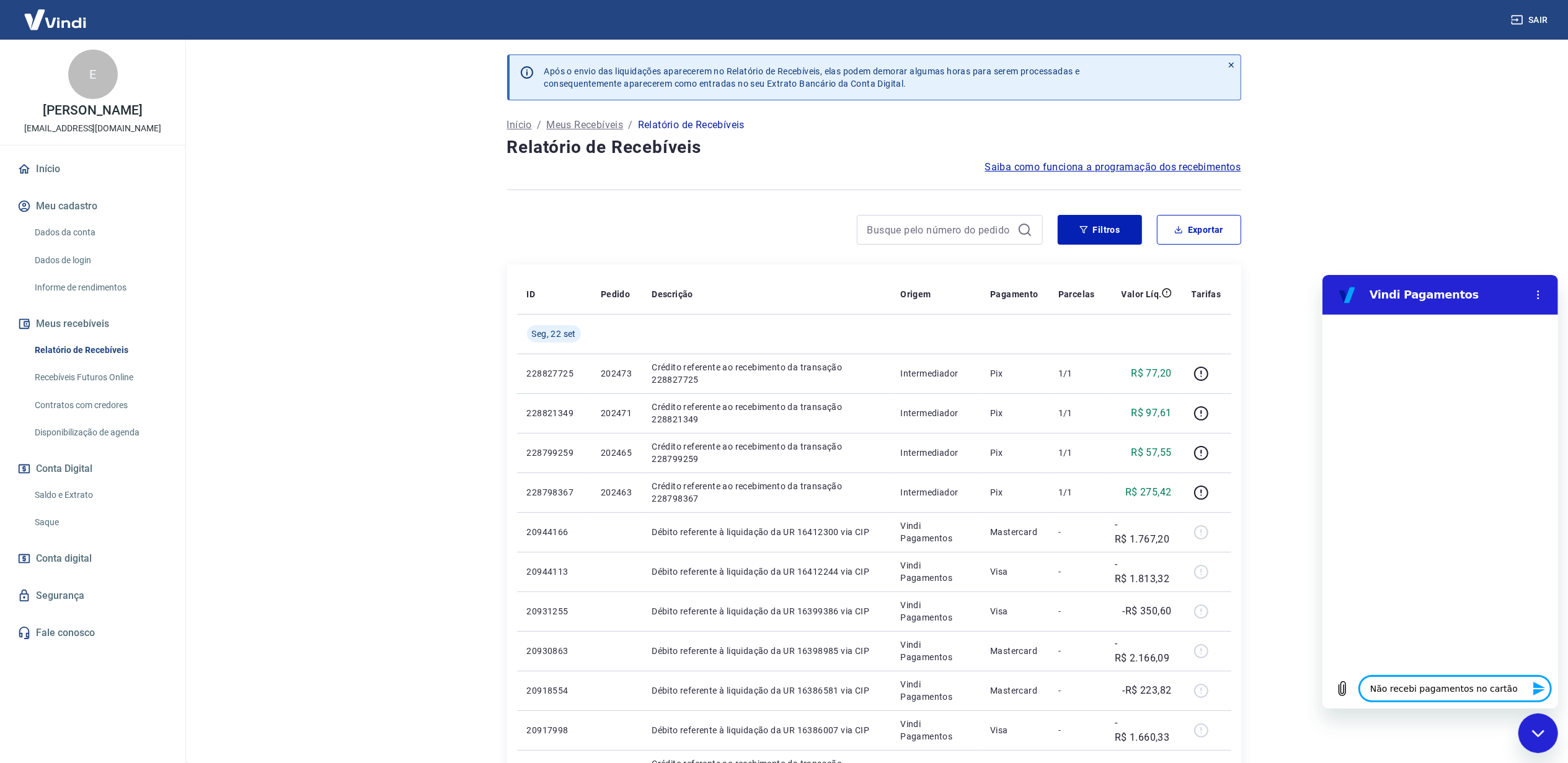
type textarea "Não recebi pagamentos no cartã"
type textarea "x"
type textarea "Não recebi pagamentos no cart"
type textarea "x"
type textarea "Não recebi pagamentos no car"
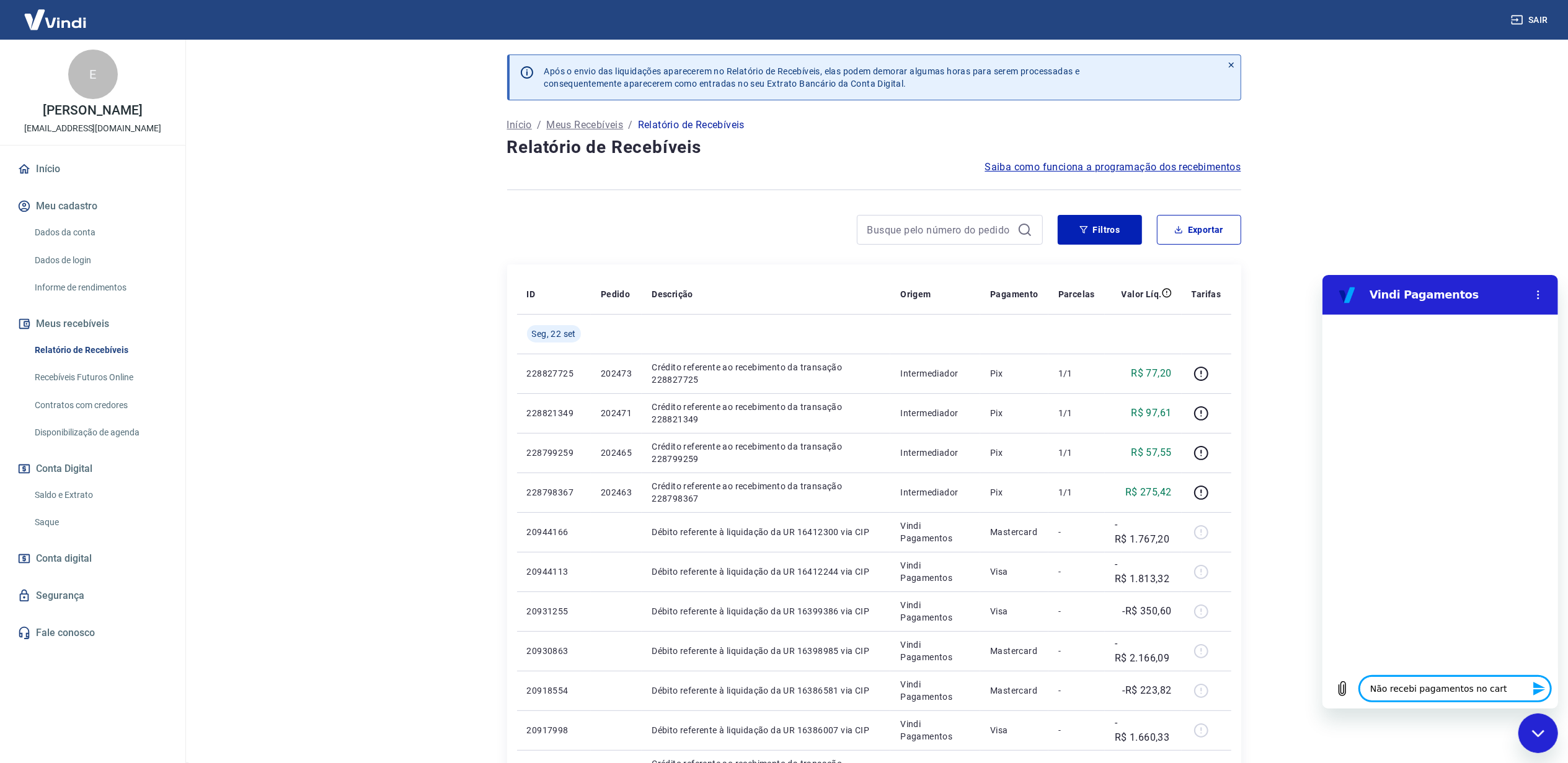
type textarea "x"
type textarea "Não recebi pagamentos no ca"
type textarea "x"
type textarea "Não recebi pagamentos no c"
type textarea "x"
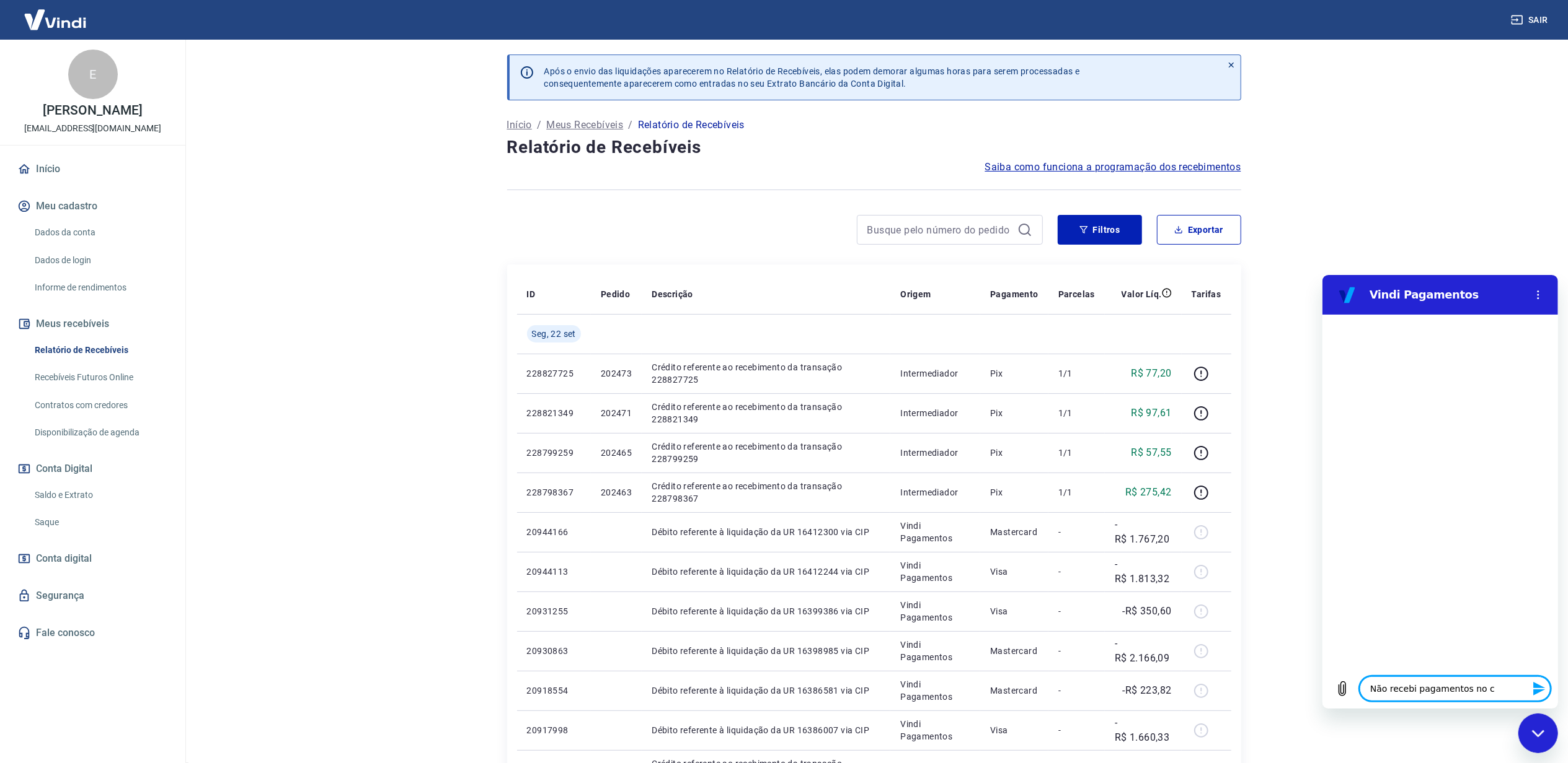
type textarea "Não recebi pagamentos no"
type textarea "x"
type textarea "Não recebi pagamentos no"
type textarea "x"
type textarea "Não recebi pagamentos n"
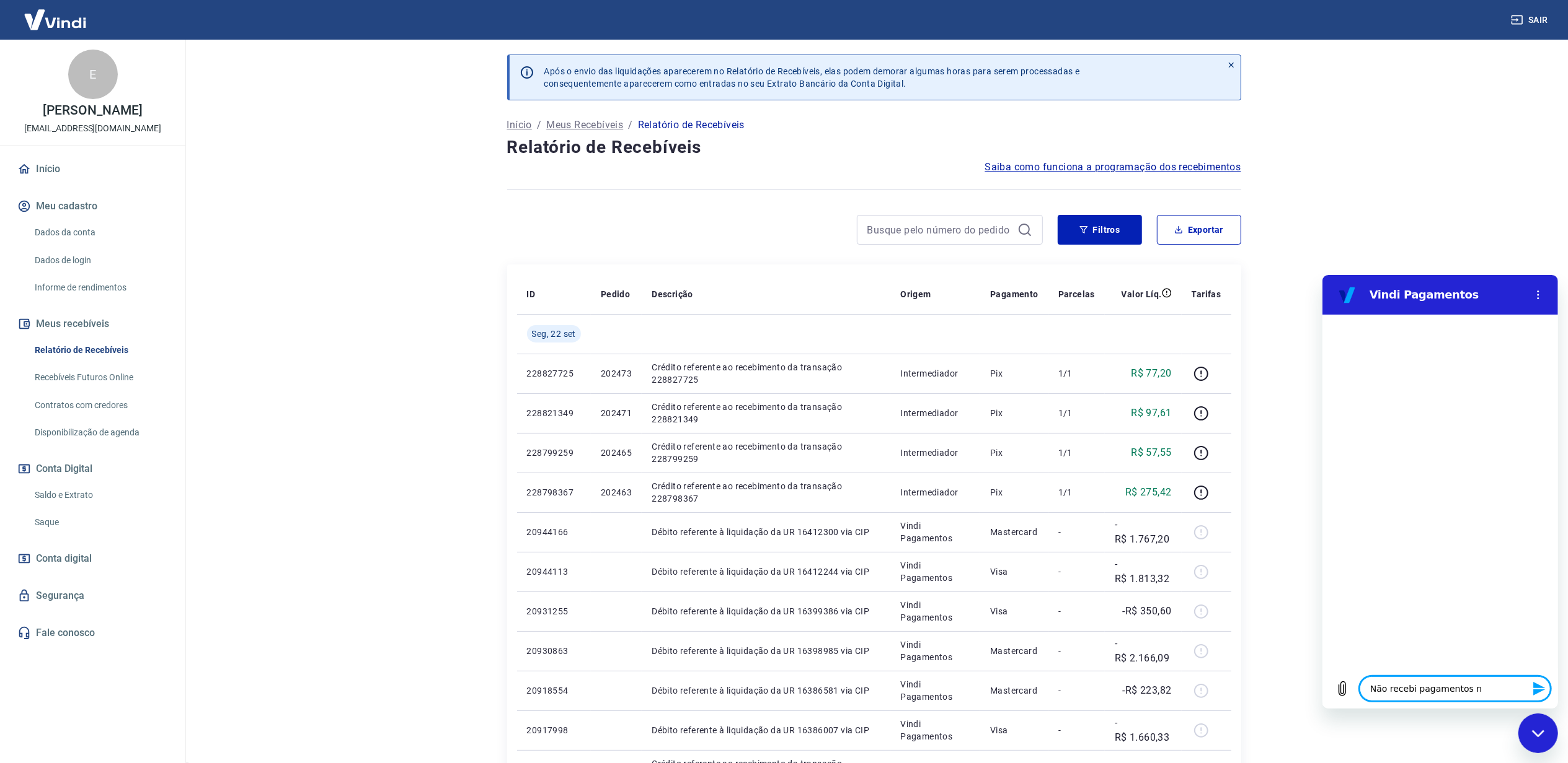
type textarea "x"
type textarea "Não recebi pagamentos"
type textarea "x"
type textarea "Não recebi pagamentos p"
type textarea "x"
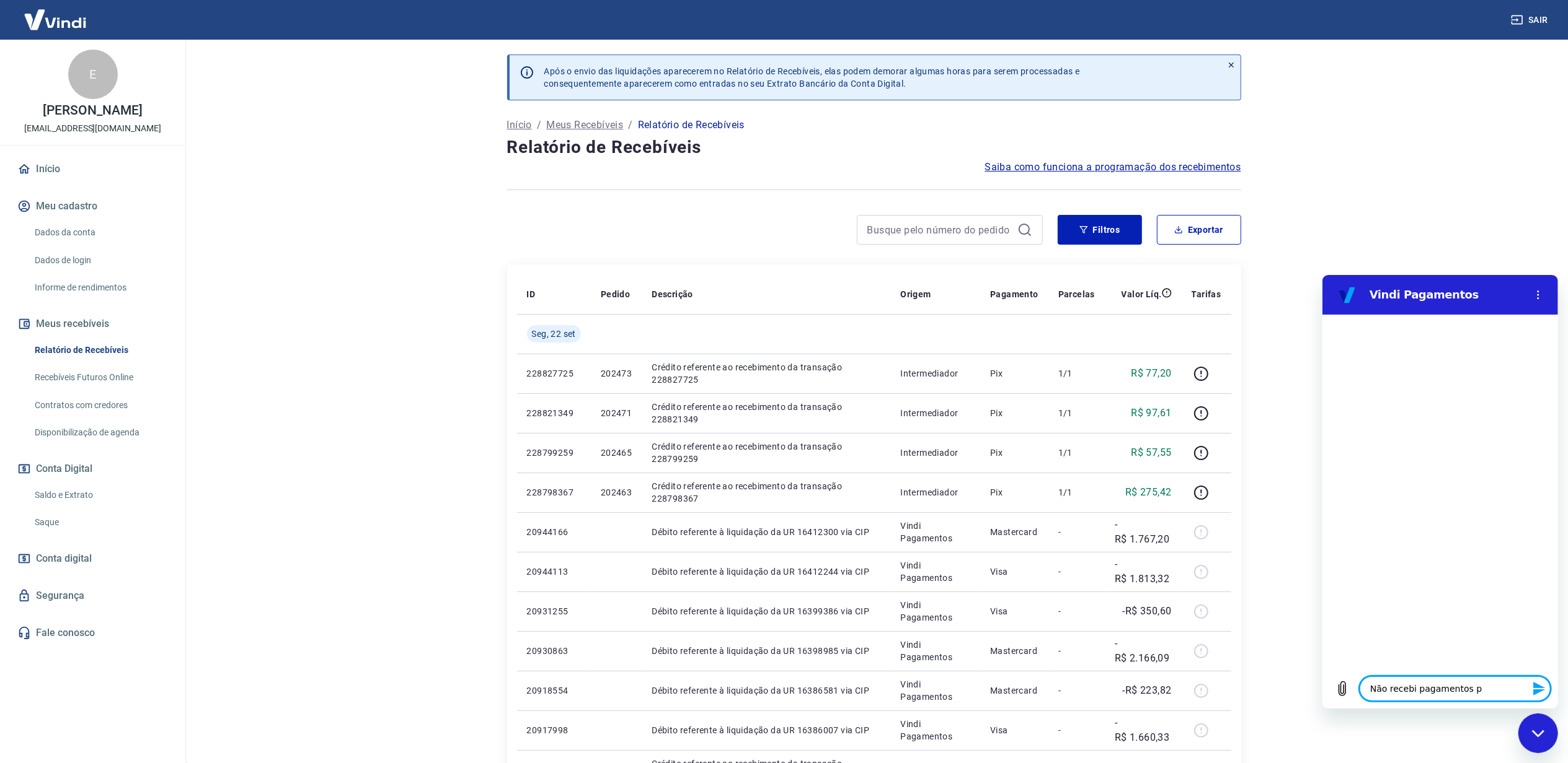
type textarea "Não recebi pagamentos pr"
type textarea "x"
type textarea "Não recebi pagamentos pro"
type textarea "x"
type textarea "Não recebi pagamentos prov"
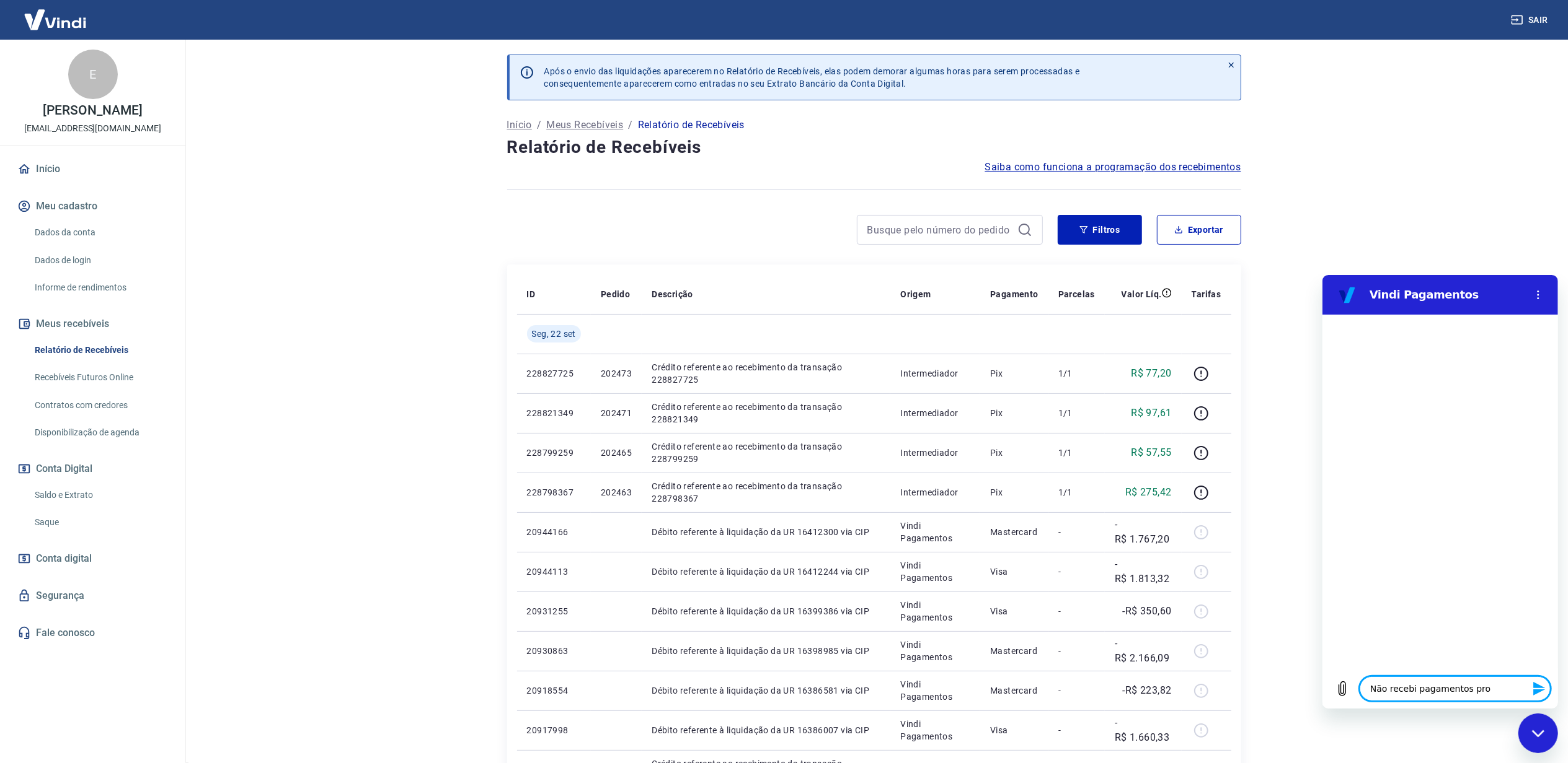
type textarea "x"
type textarea "Não recebi pagamentos prove"
type textarea "x"
type textarea "Não recebi pagamentos proven"
type textarea "x"
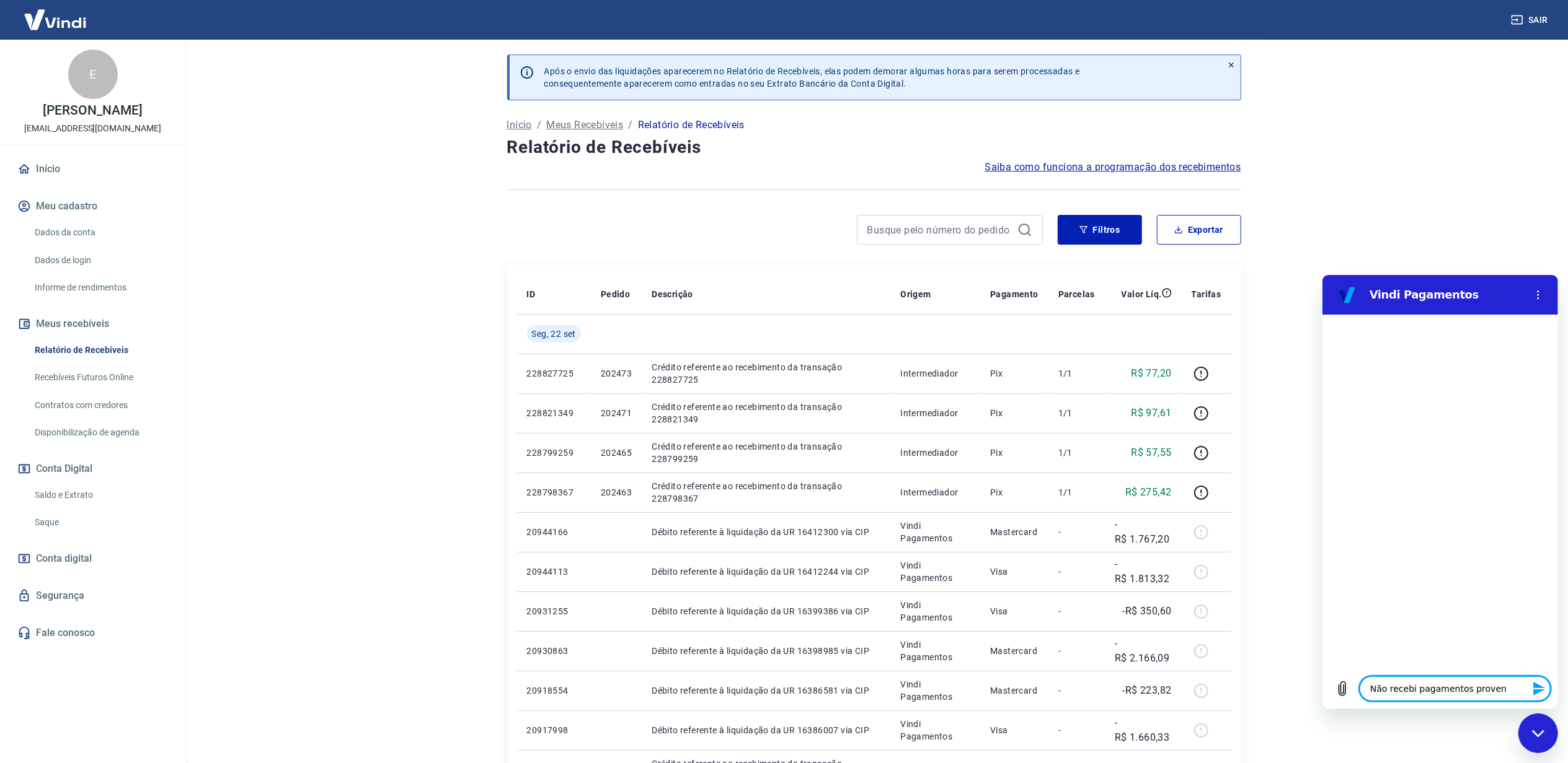
type textarea "Não recebi pagamentos proveni"
type textarea "x"
type textarea "Não recebi pagamentos provenis"
type textarea "x"
type textarea "Não recebi pagamentos proveni"
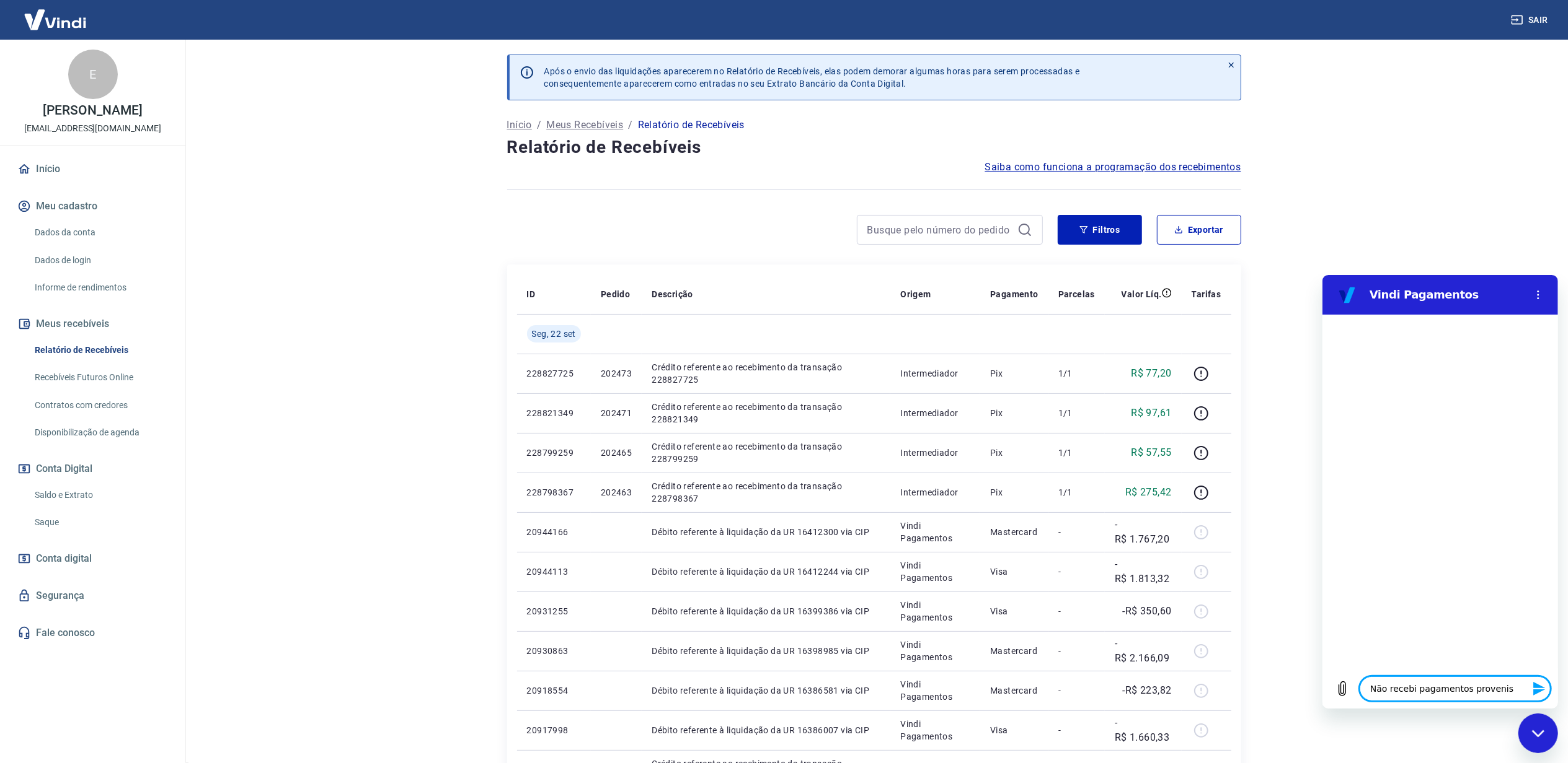
type textarea "x"
type textarea "Não recebi pagamentos provenie"
type textarea "x"
type textarea "Não recebi pagamentos provenien"
type textarea "x"
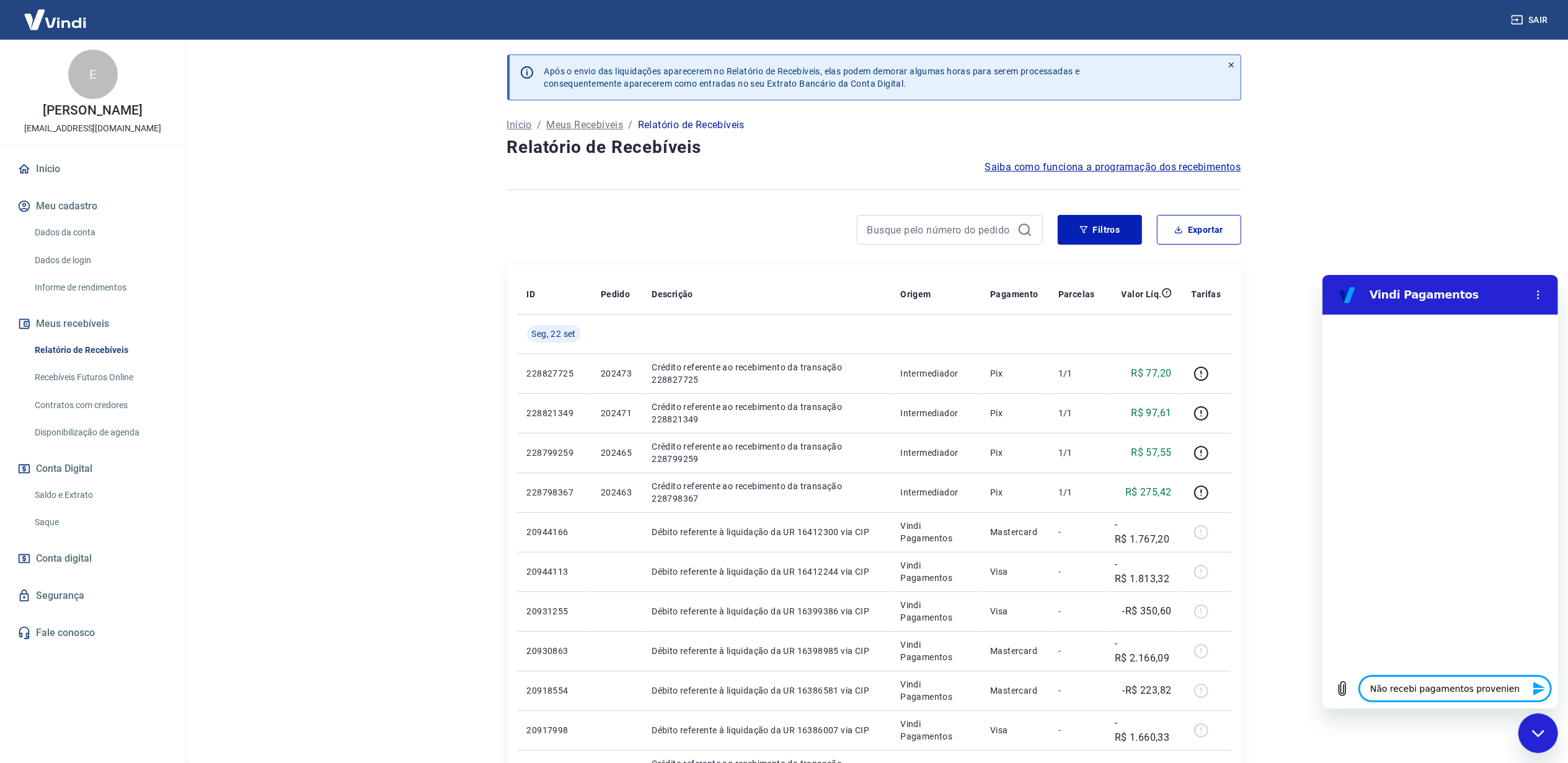
type textarea "Não recebi pagamentos provenient"
type textarea "x"
type textarea "Não recebi pagamentos proveniente"
type textarea "x"
type textarea "Não recebi pagamentos provenientes"
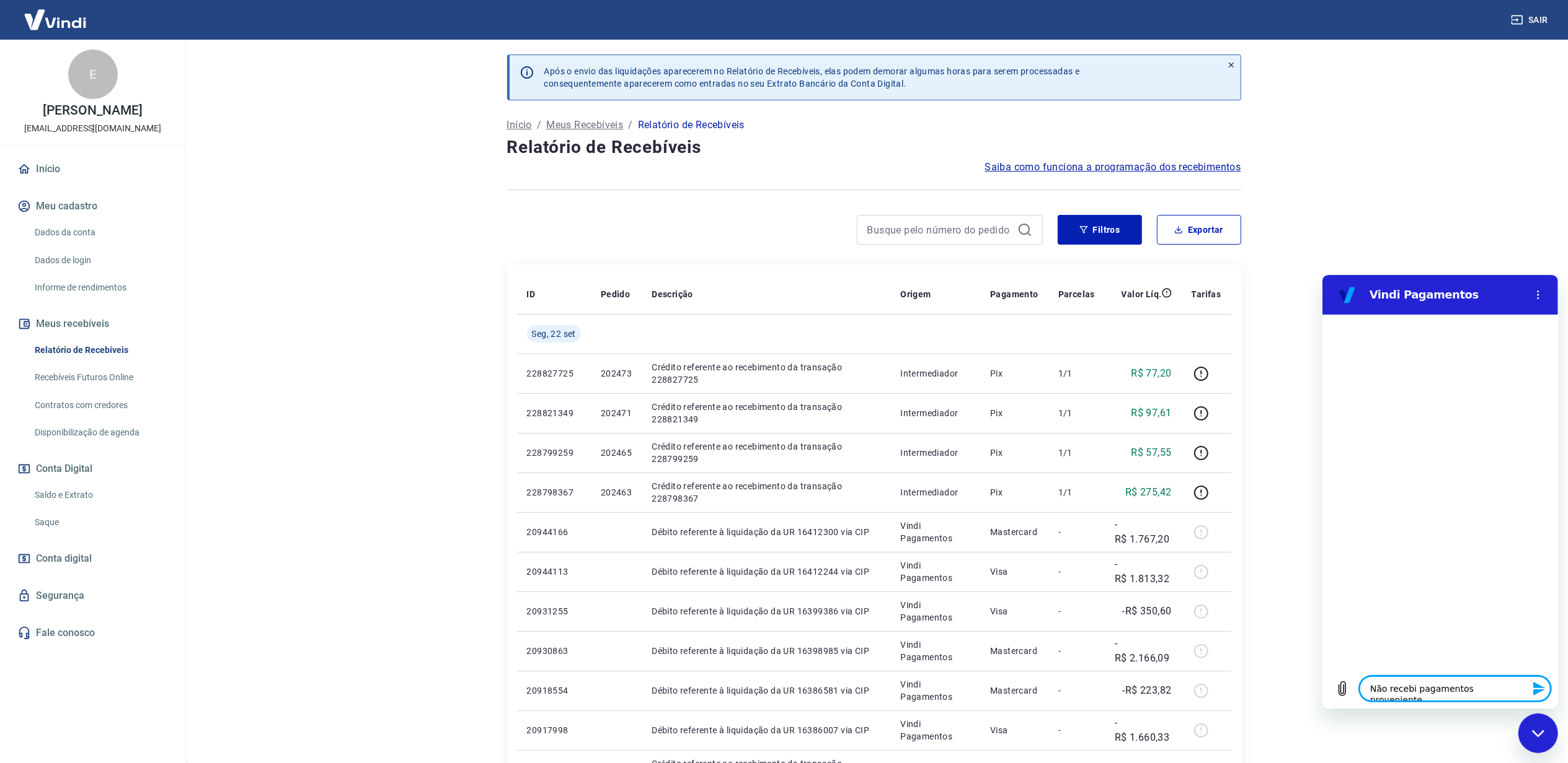
type textarea "x"
type textarea "Não recebi pagamentos provenientes"
type textarea "x"
type textarea "Não recebi pagamentos provenientes d"
type textarea "x"
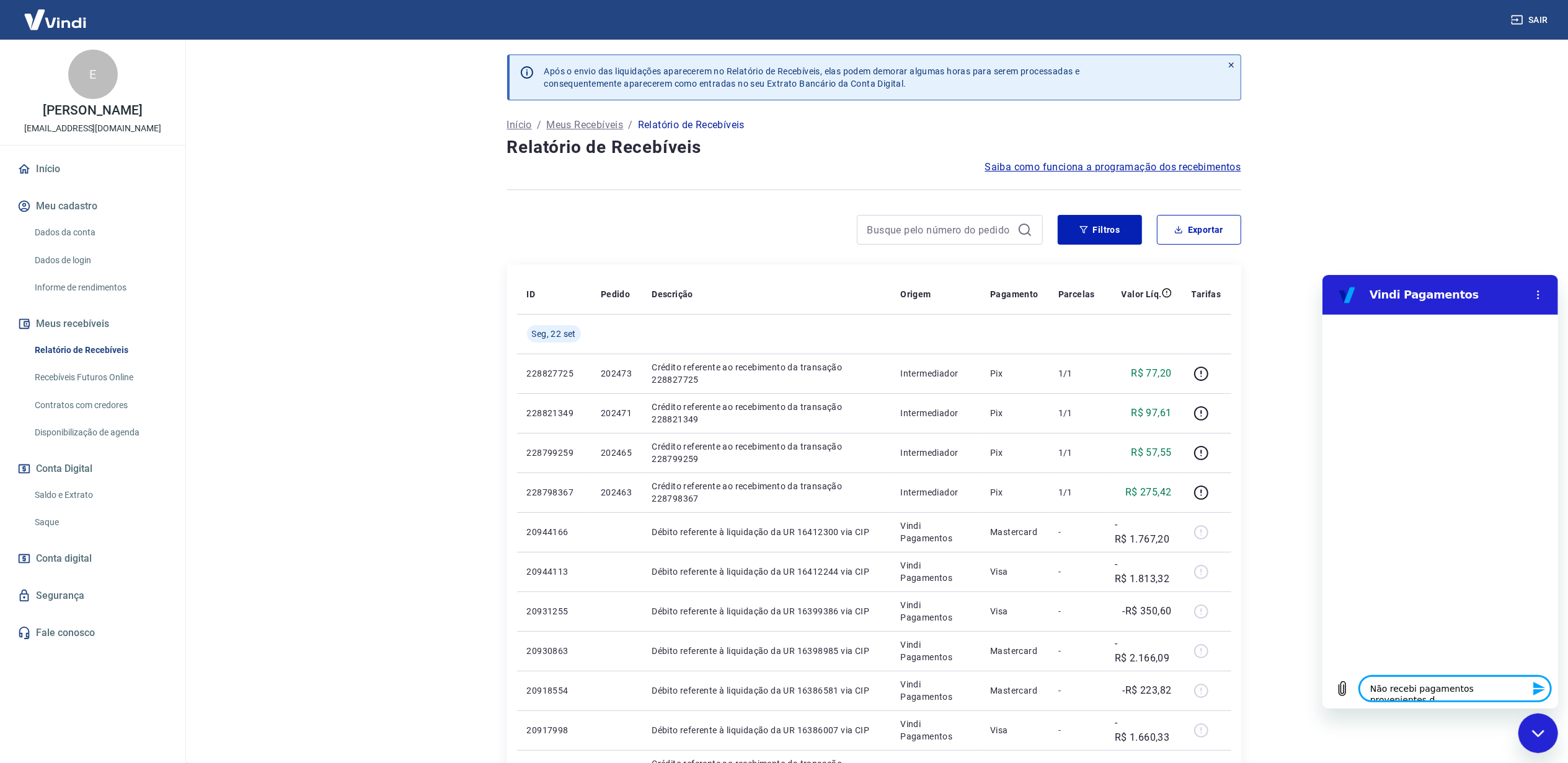
type textarea "Não recebi pagamentos provenientes de"
type textarea "x"
type textarea "Não recebi pagamentos provenientes de"
type textarea "x"
type textarea "Não recebi pagamentos provenientes de v"
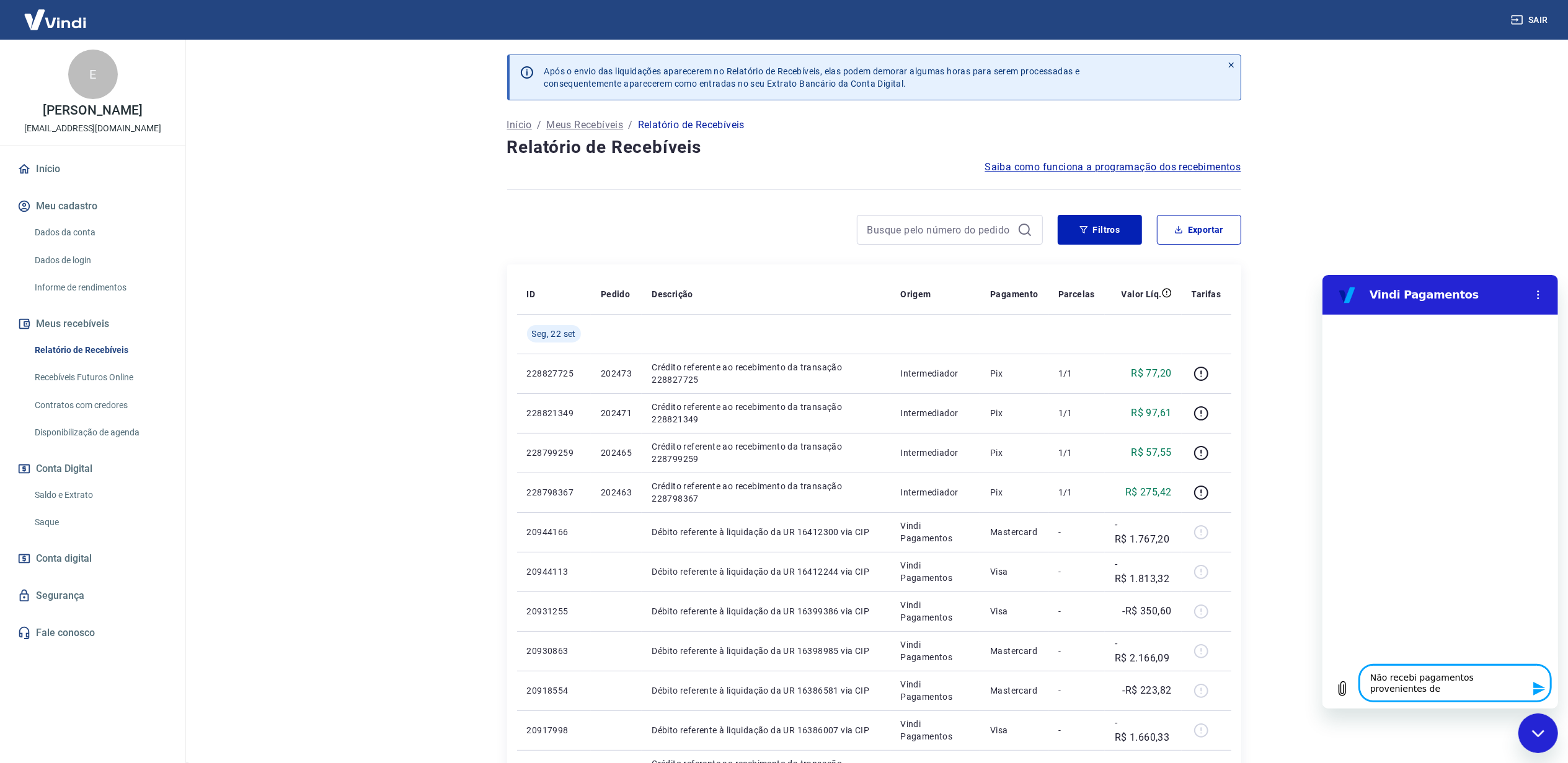
type textarea "x"
type textarea "Não recebi pagamentos provenientes de ve"
type textarea "x"
type textarea "Não recebi pagamentos provenientes de ven"
type textarea "x"
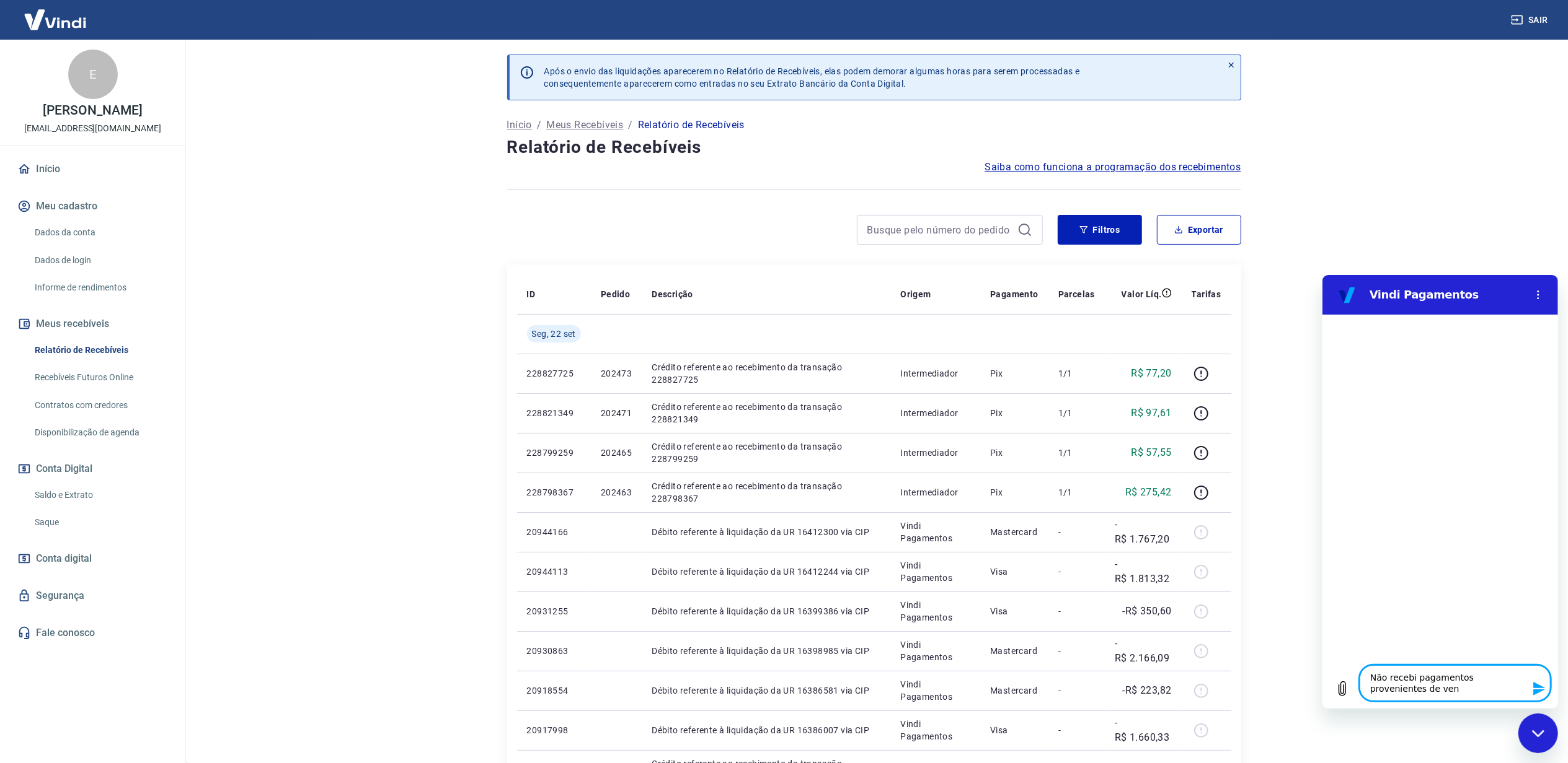
type textarea "Não recebi pagamentos provenientes de vend"
type textarea "x"
type textarea "Não recebi pagamentos provenientes de venda"
type textarea "x"
type textarea "Não recebi pagamentos provenientes de vendas"
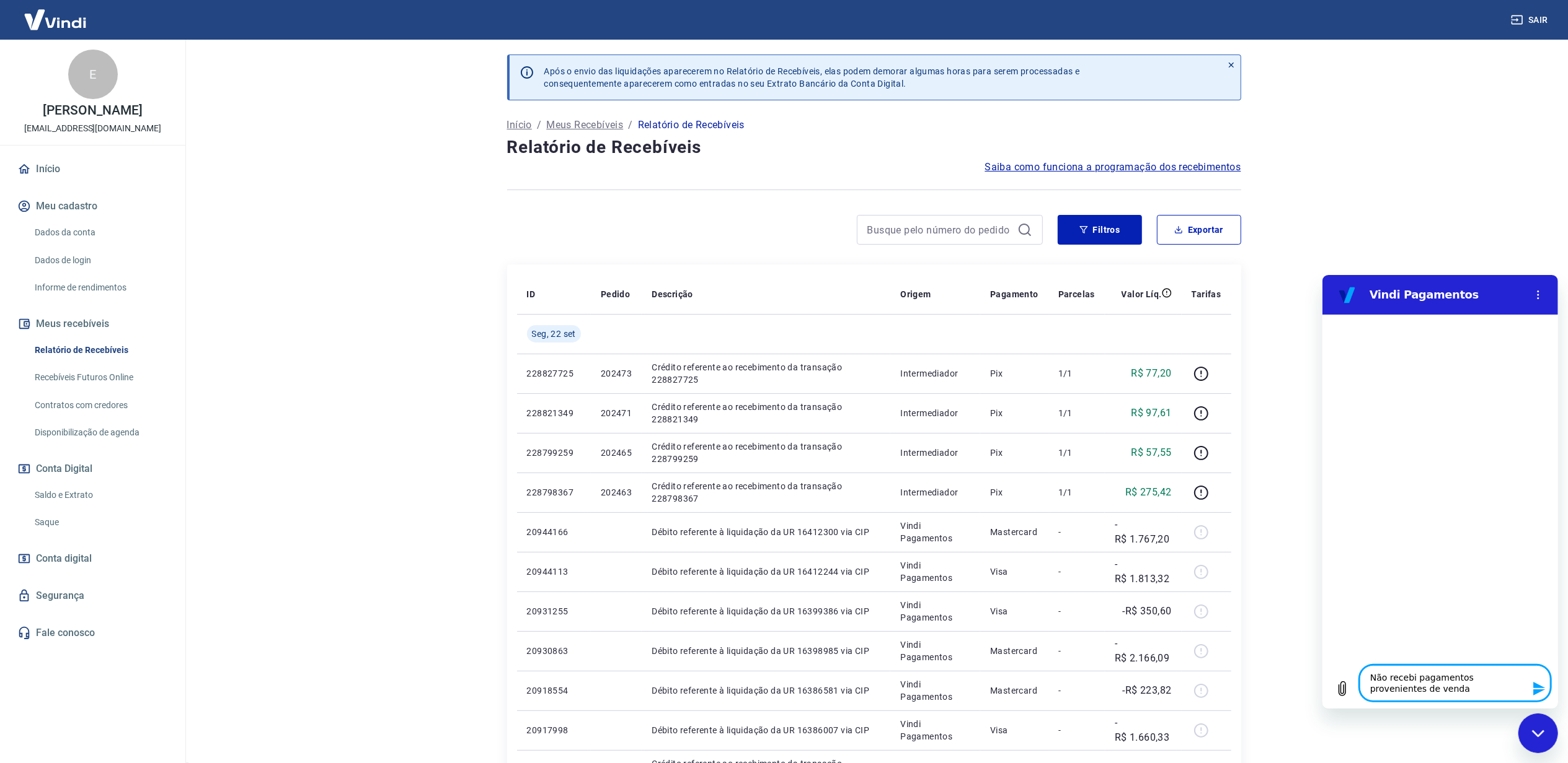
type textarea "x"
type textarea "Não recebi pagamentos provenientes de vendas"
type textarea "x"
type textarea "Não recebi pagamentos provenientes de vendas n"
type textarea "x"
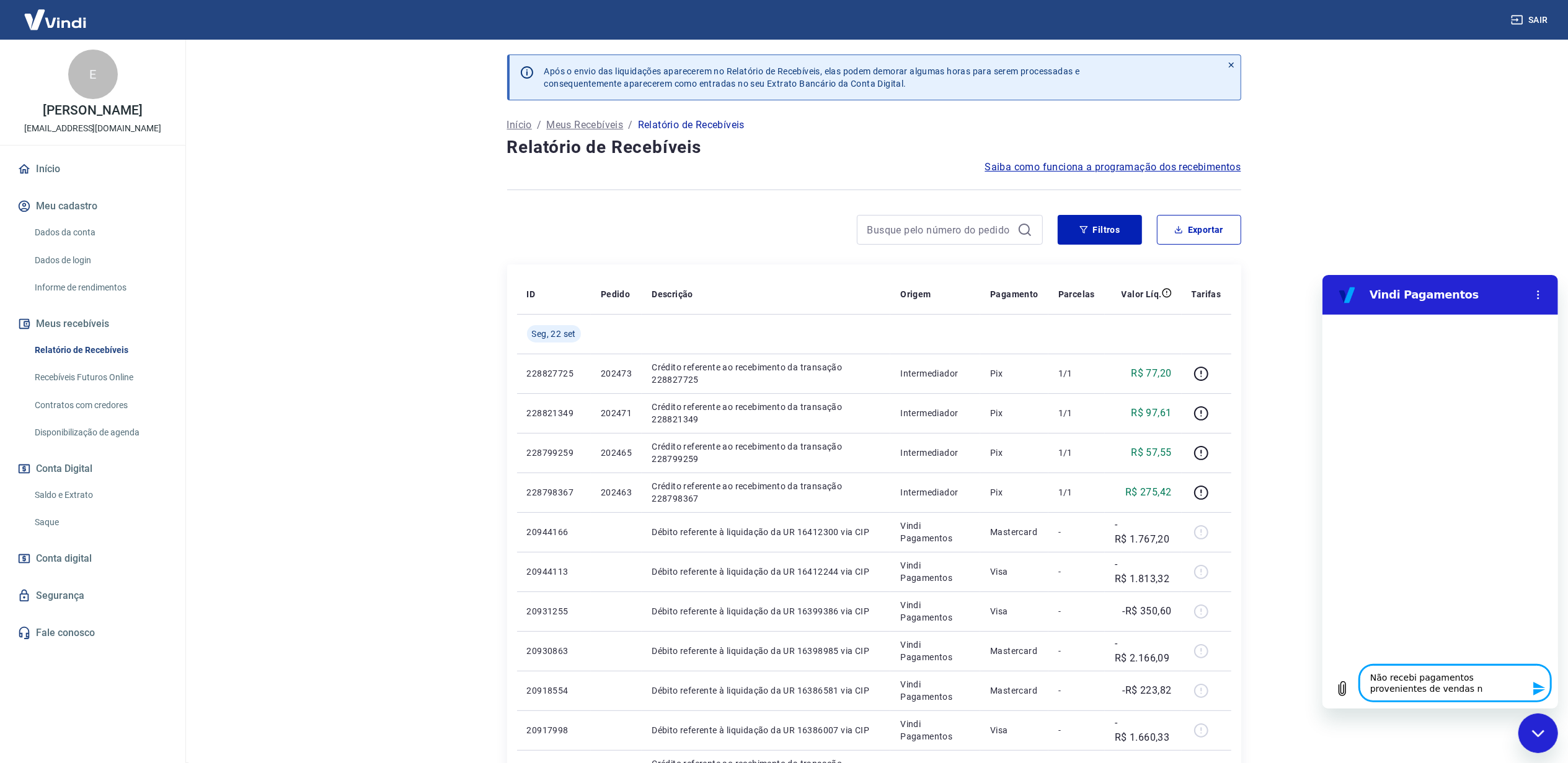
type textarea "Não recebi pagamentos provenientes de vendas no"
type textarea "x"
type textarea "Não recebi pagamentos provenientes de vendas no"
type textarea "x"
type textarea "Não recebi pagamentos provenientes de vendas no c"
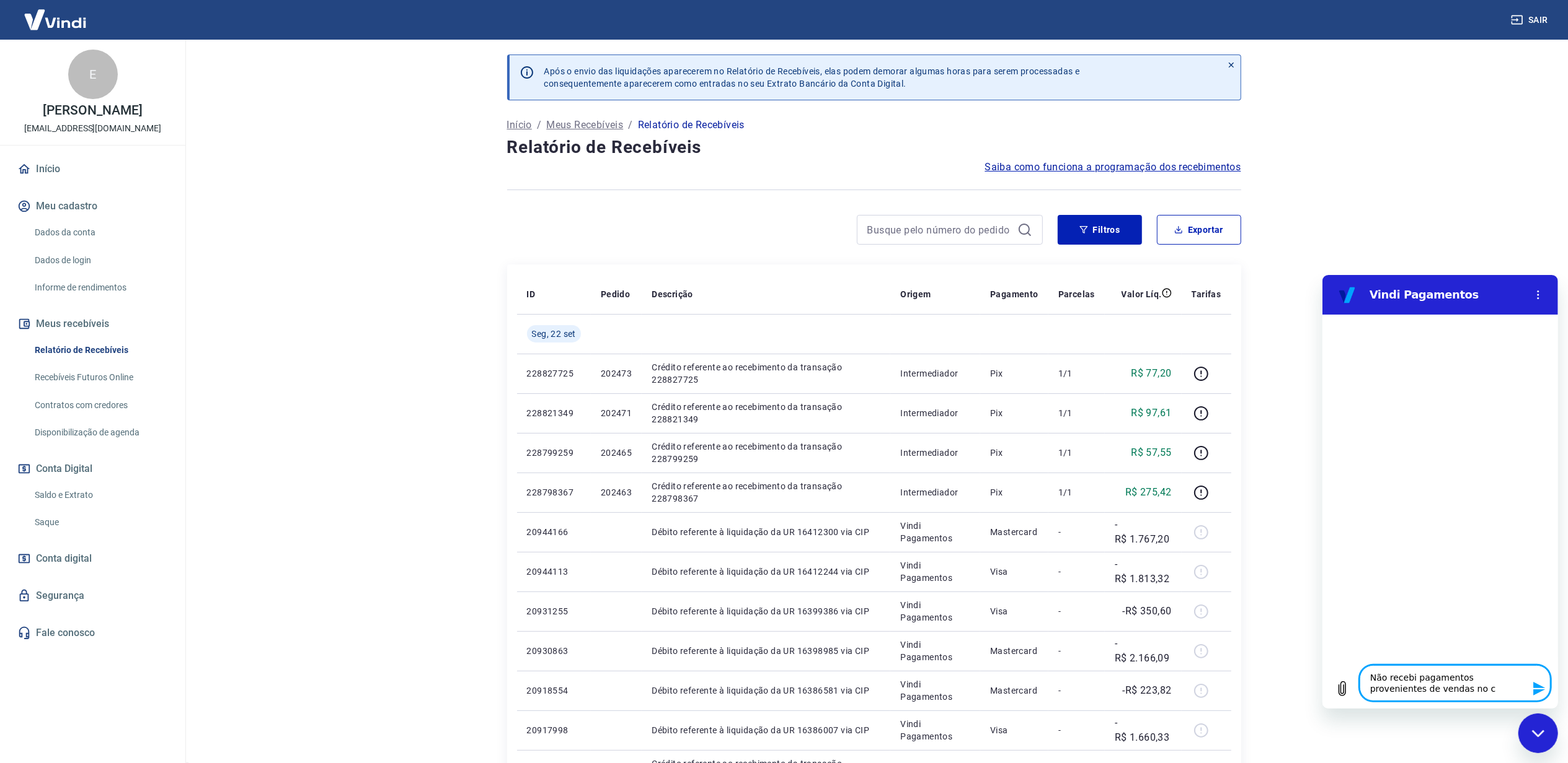
type textarea "x"
type textarea "Não recebi pagamentos provenientes de vendas no ca"
type textarea "x"
type textarea "Não recebi pagamentos provenientes de vendas no car"
type textarea "x"
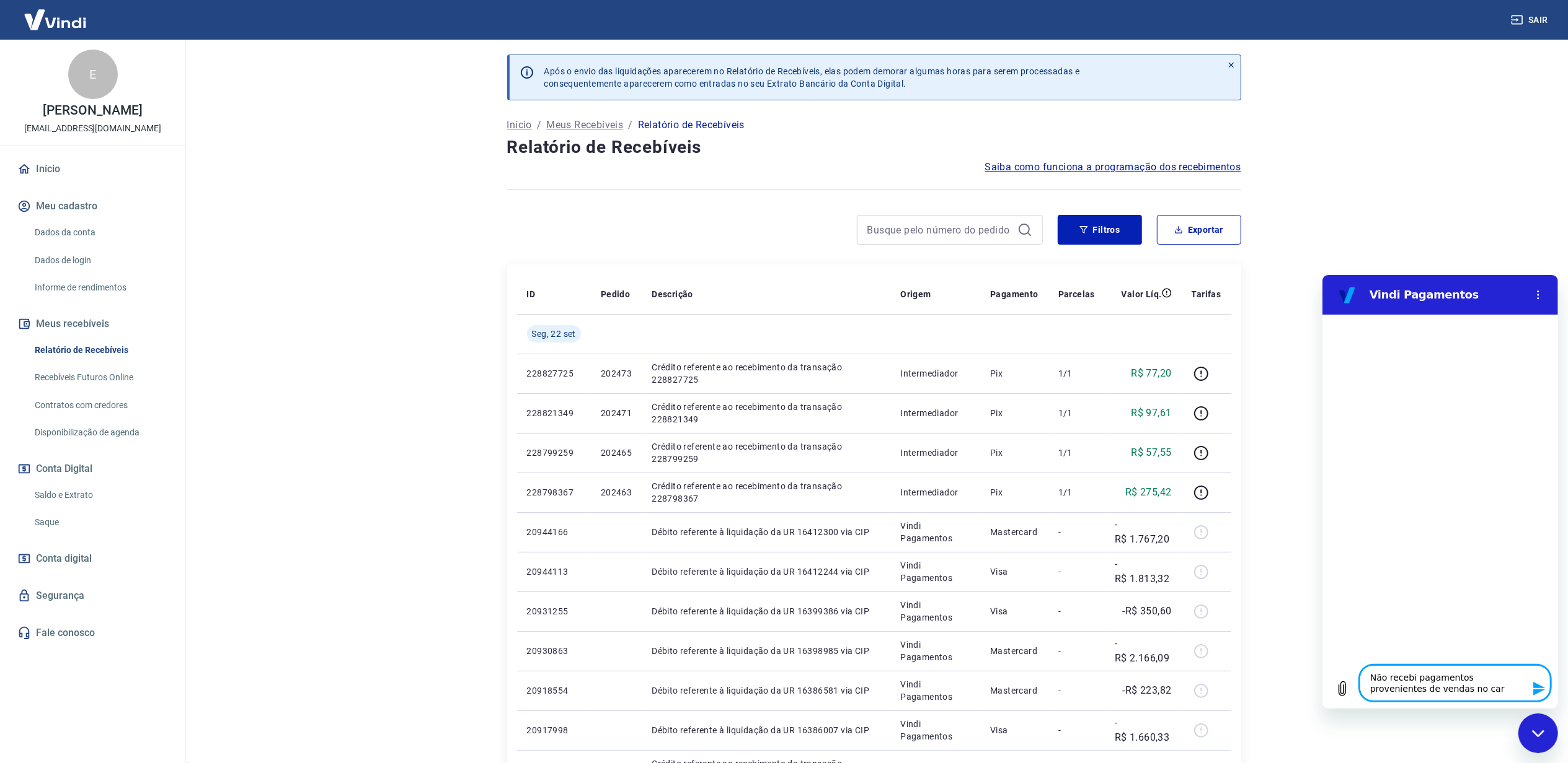
type textarea "Não recebi pagamentos provenientes de vendas no cart"
type textarea "x"
type textarea "Não recebi pagamentos provenientes de vendas no cartã"
type textarea "x"
type textarea "Não recebi pagamentos provenientes de vendas no cartão"
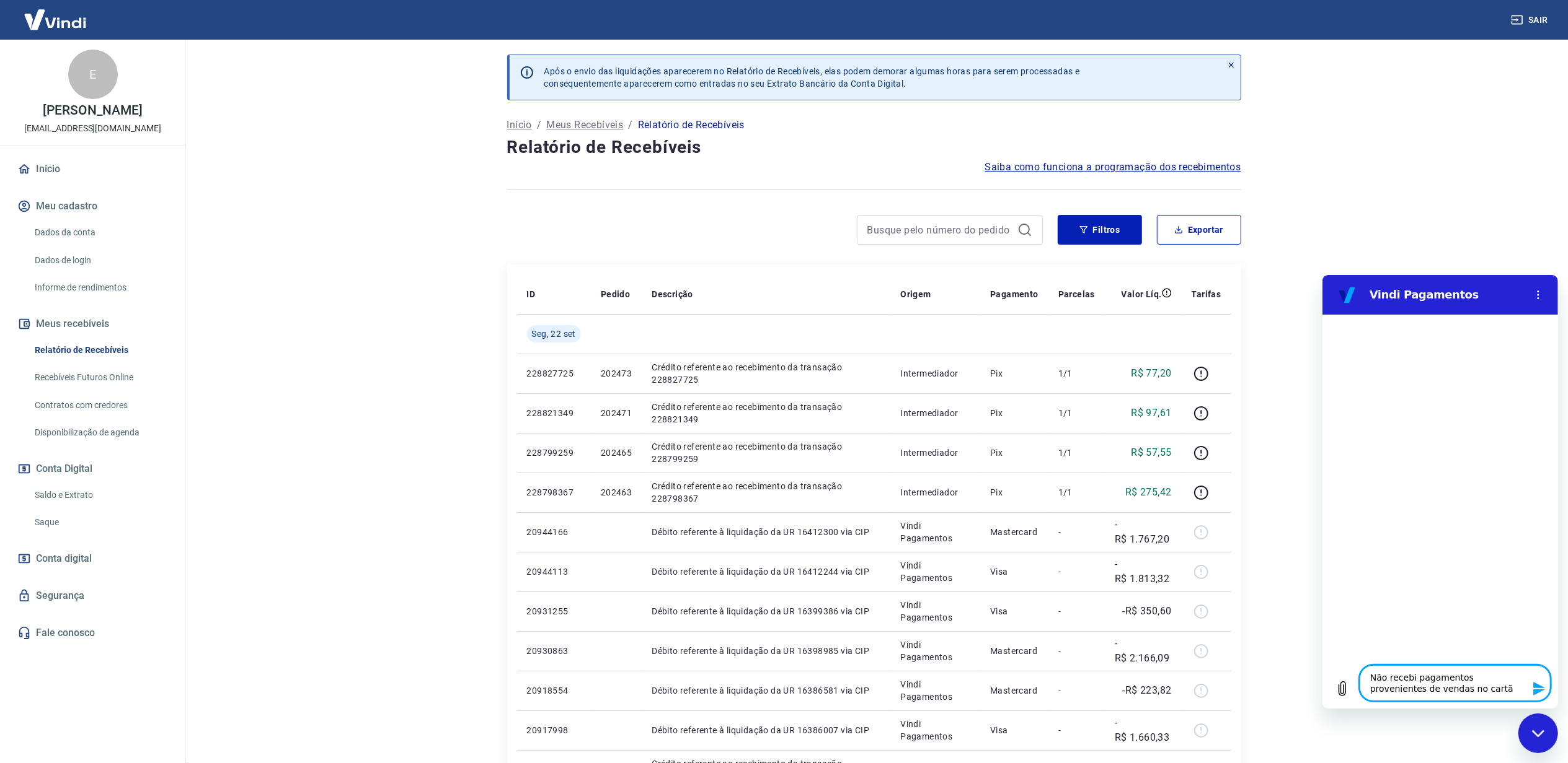
type textarea "x"
type textarea "Não recebi pagamentos provenientes de vendas no cartão"
type textarea "x"
type textarea "Não recebi pagamentos provenientes de vendas no cartão d"
type textarea "x"
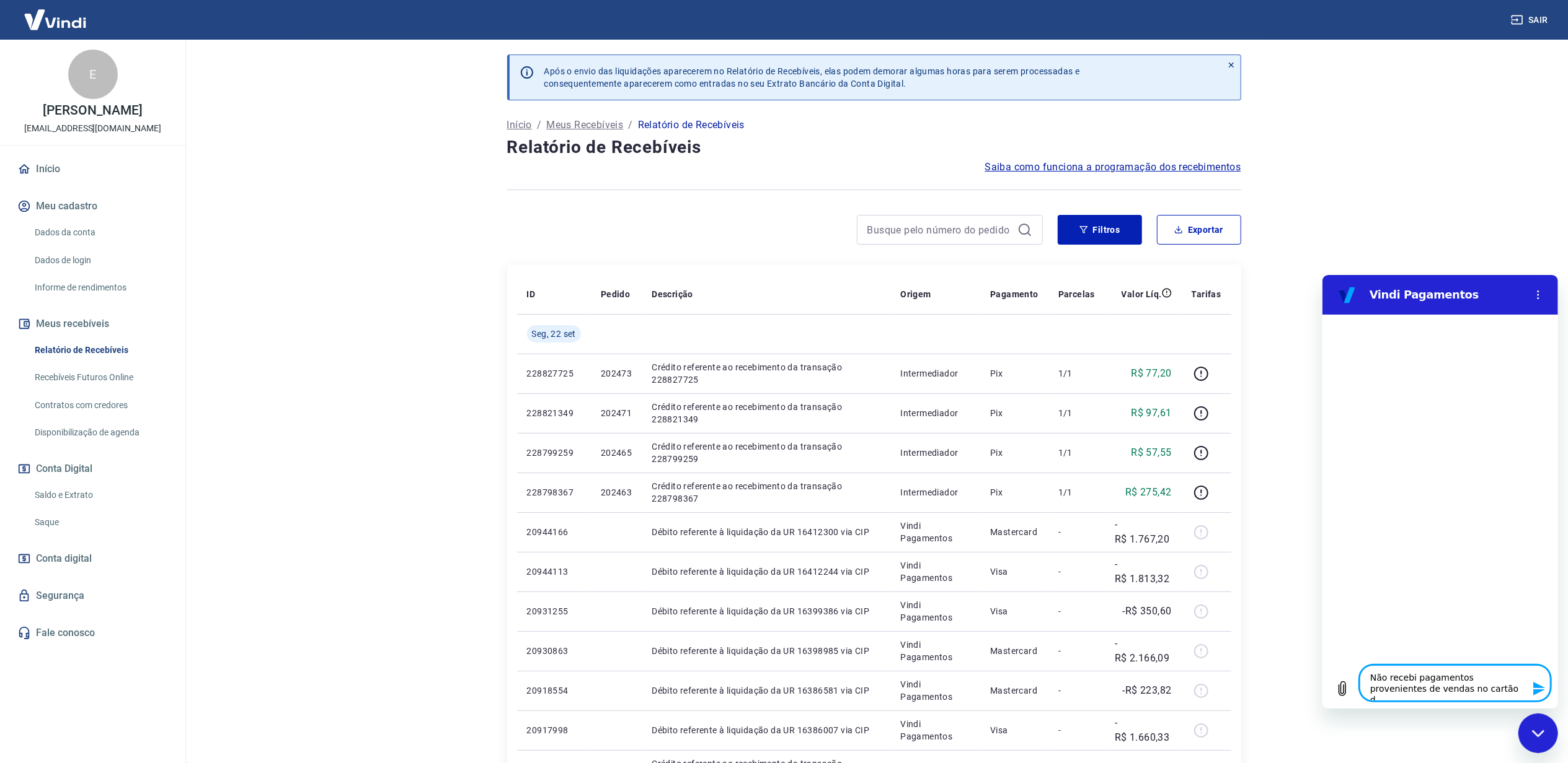
type textarea "Não recebi pagamentos provenientes de vendas no cartão de"
type textarea "x"
type textarea "Não recebi pagamentos provenientes de vendas no cartão de"
type textarea "x"
type textarea "Não recebi pagamentos provenientes de vendas no cartão de c"
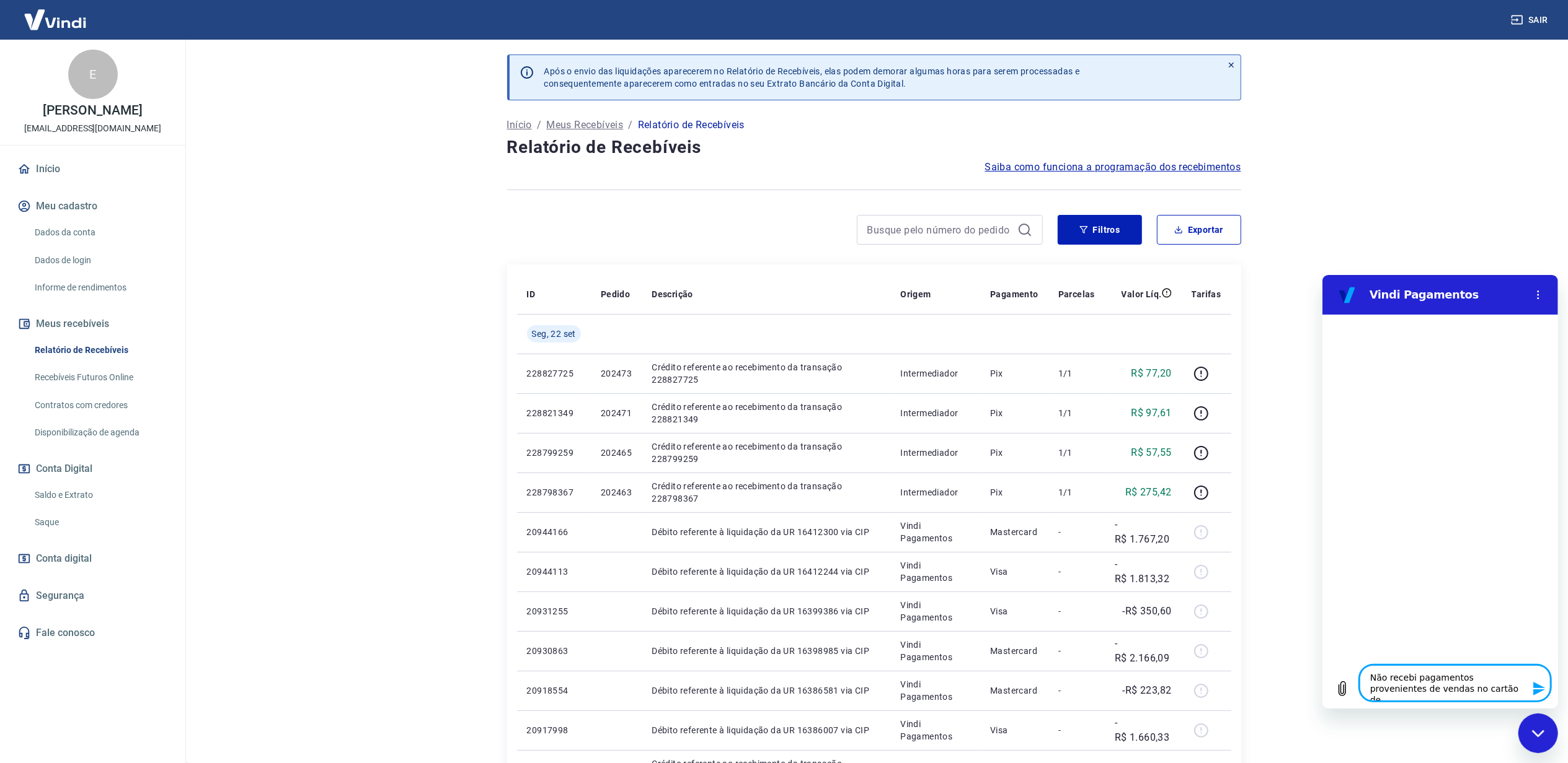
type textarea "x"
type textarea "Não recebi pagamentos provenientes de vendas no cartão de cr"
type textarea "x"
type textarea "Não recebi pagamentos provenientes de vendas no cartão de cré"
type textarea "x"
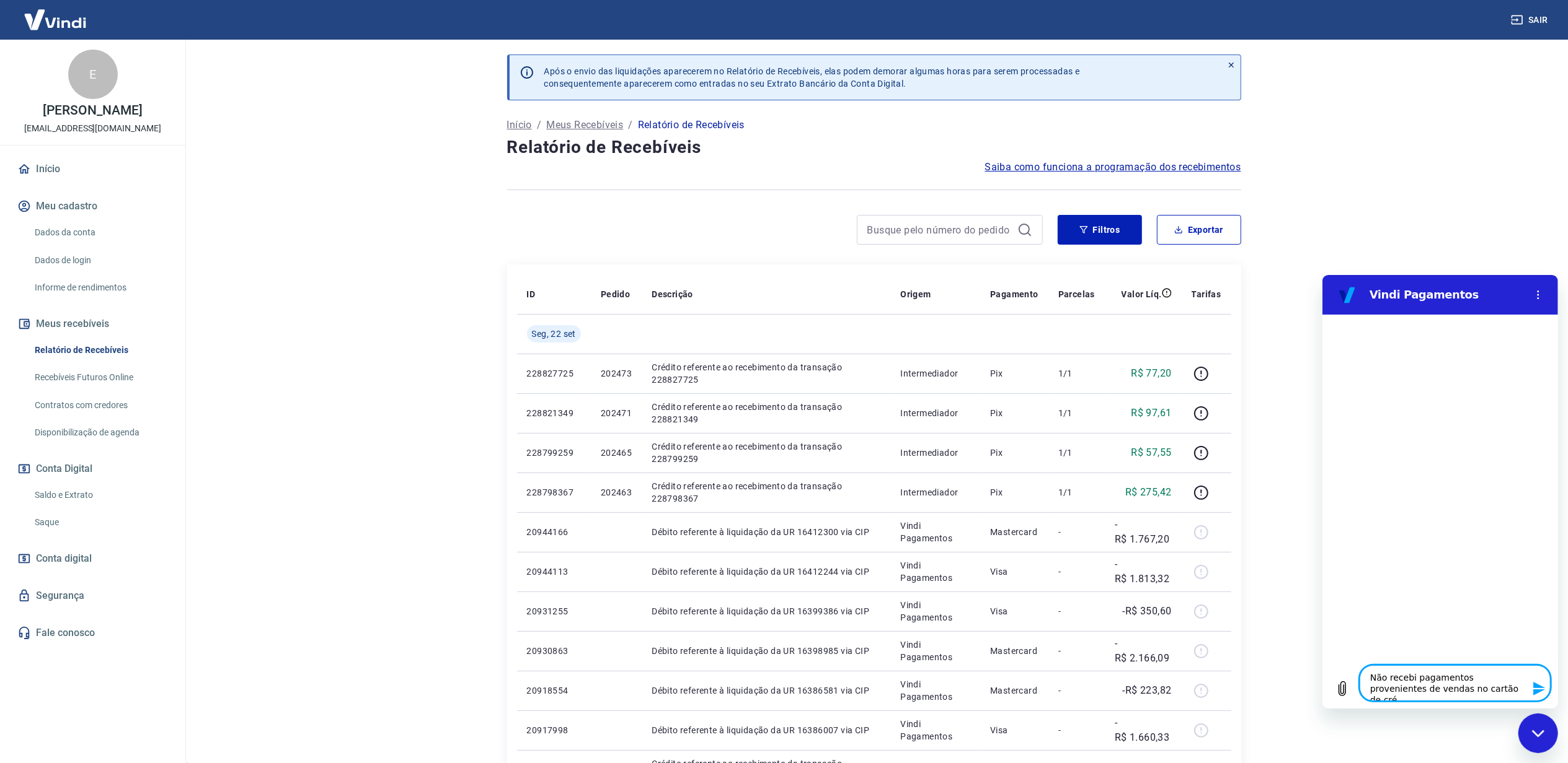
type textarea "Não recebi pagamentos provenientes de vendas no cartão de créd"
type textarea "x"
type textarea "Não recebi pagamentos provenientes de vendas no cartão de crédi"
type textarea "x"
type textarea "Não recebi pagamentos provenientes de vendas no cartão de crédit"
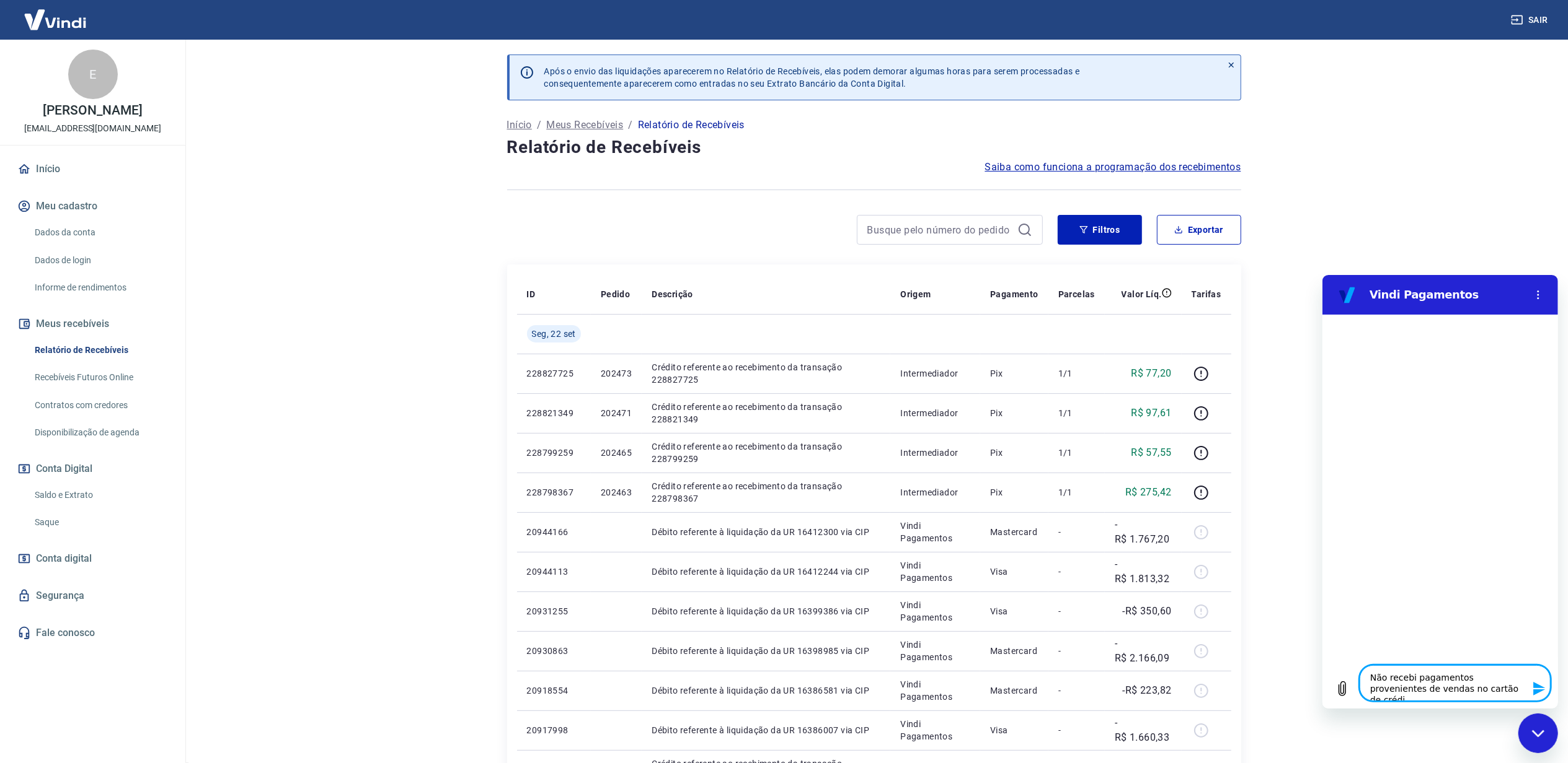
type textarea "x"
type textarea "Não recebi pagamentos provenientes de vendas no cartão de crédito"
type textarea "x"
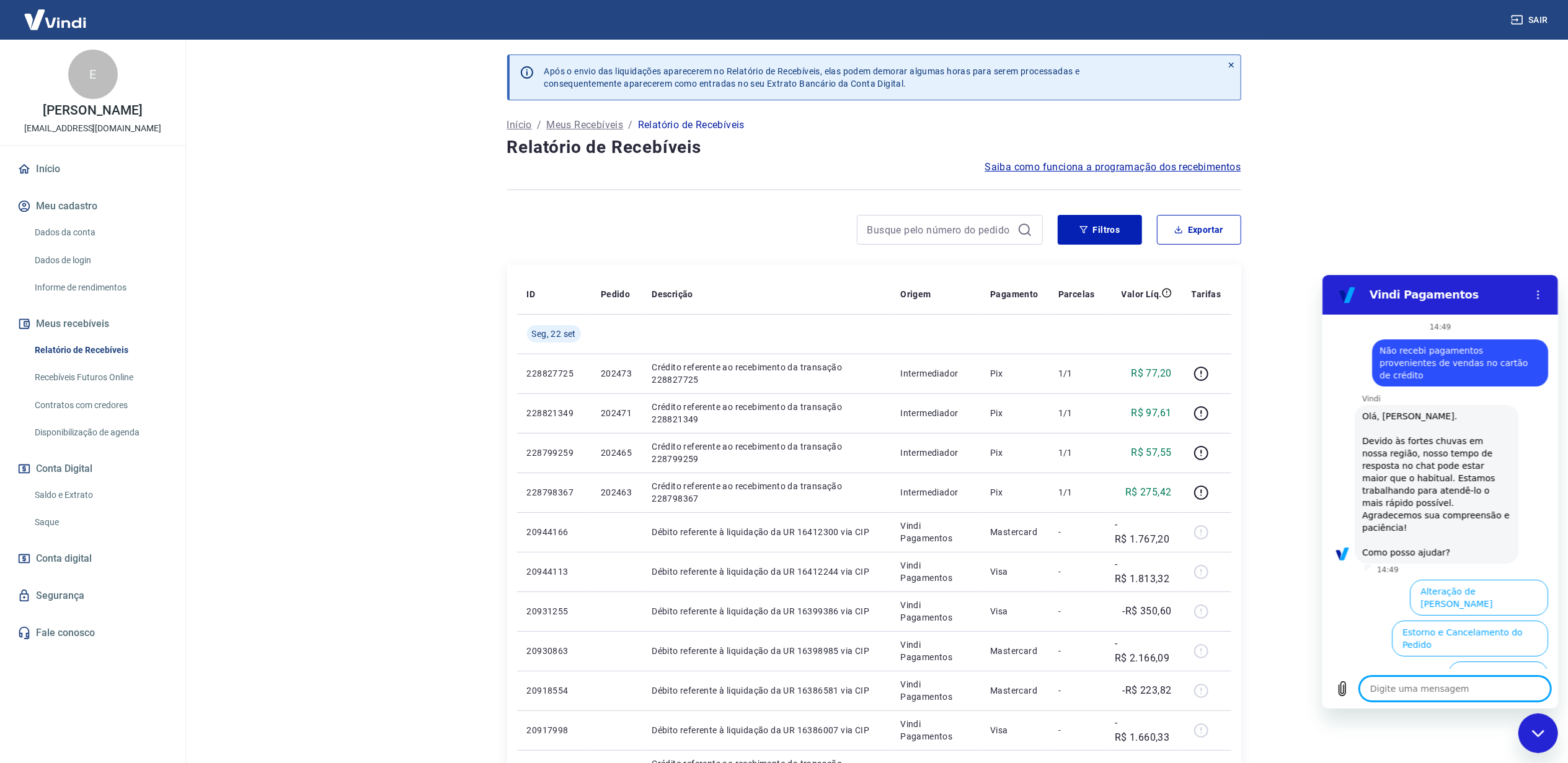
scroll to position [144, 0]
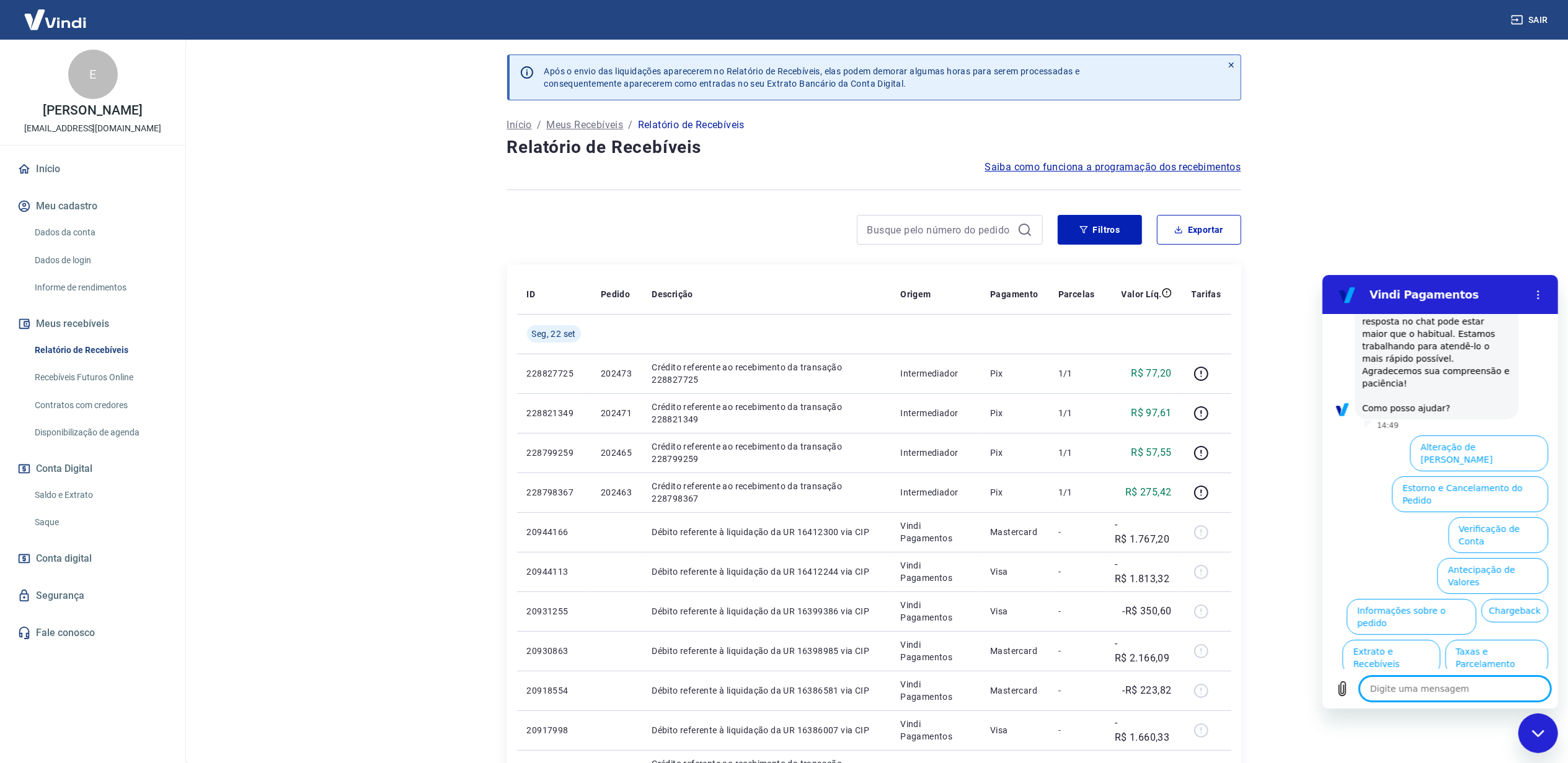
type textarea "x"
click at [1421, 687] on textarea at bounding box center [1454, 689] width 191 height 25
type textarea "a"
type textarea "x"
type textarea "at"
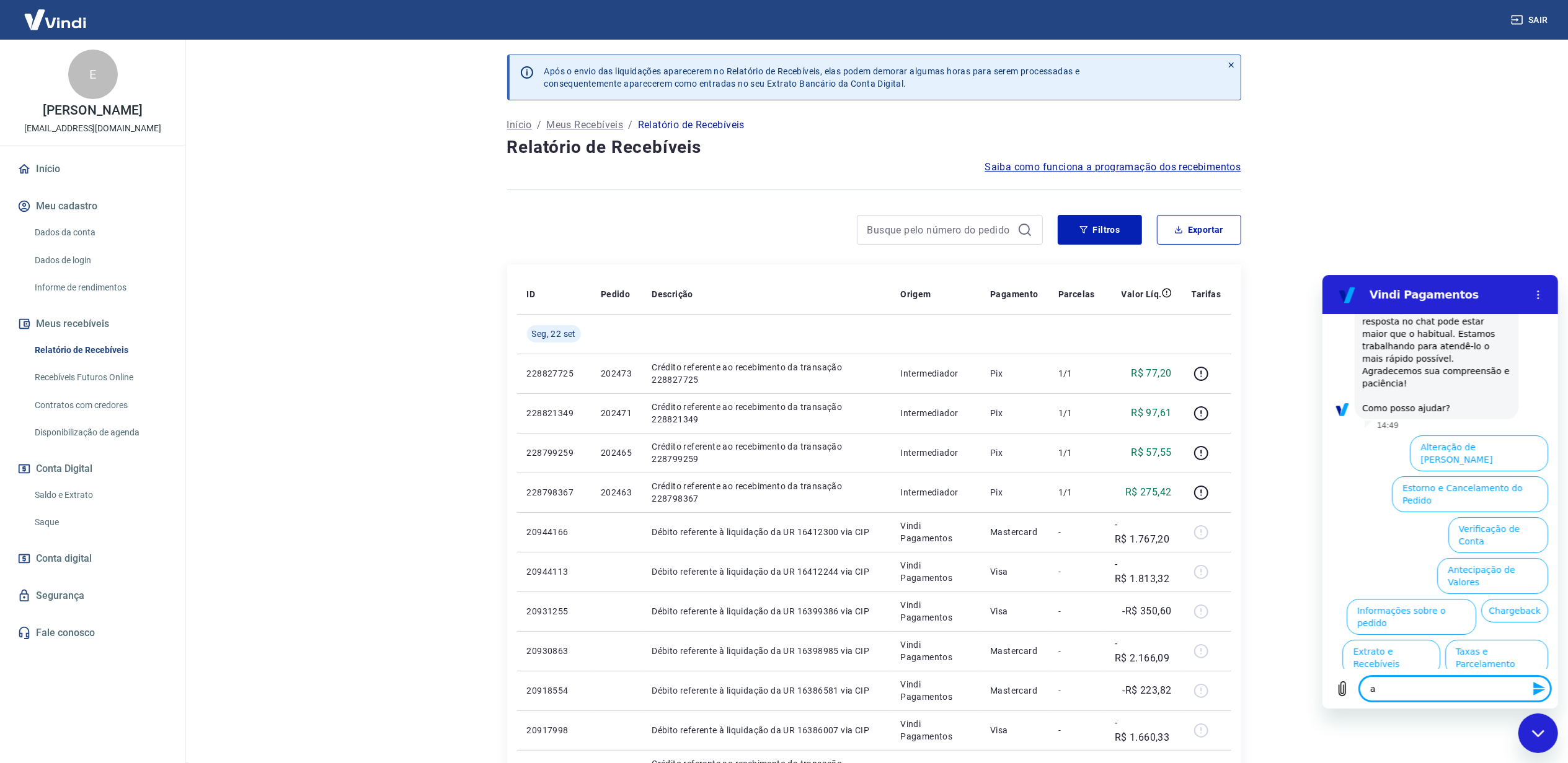
type textarea "x"
type textarea "ate"
type textarea "x"
type textarea "aten"
type textarea "x"
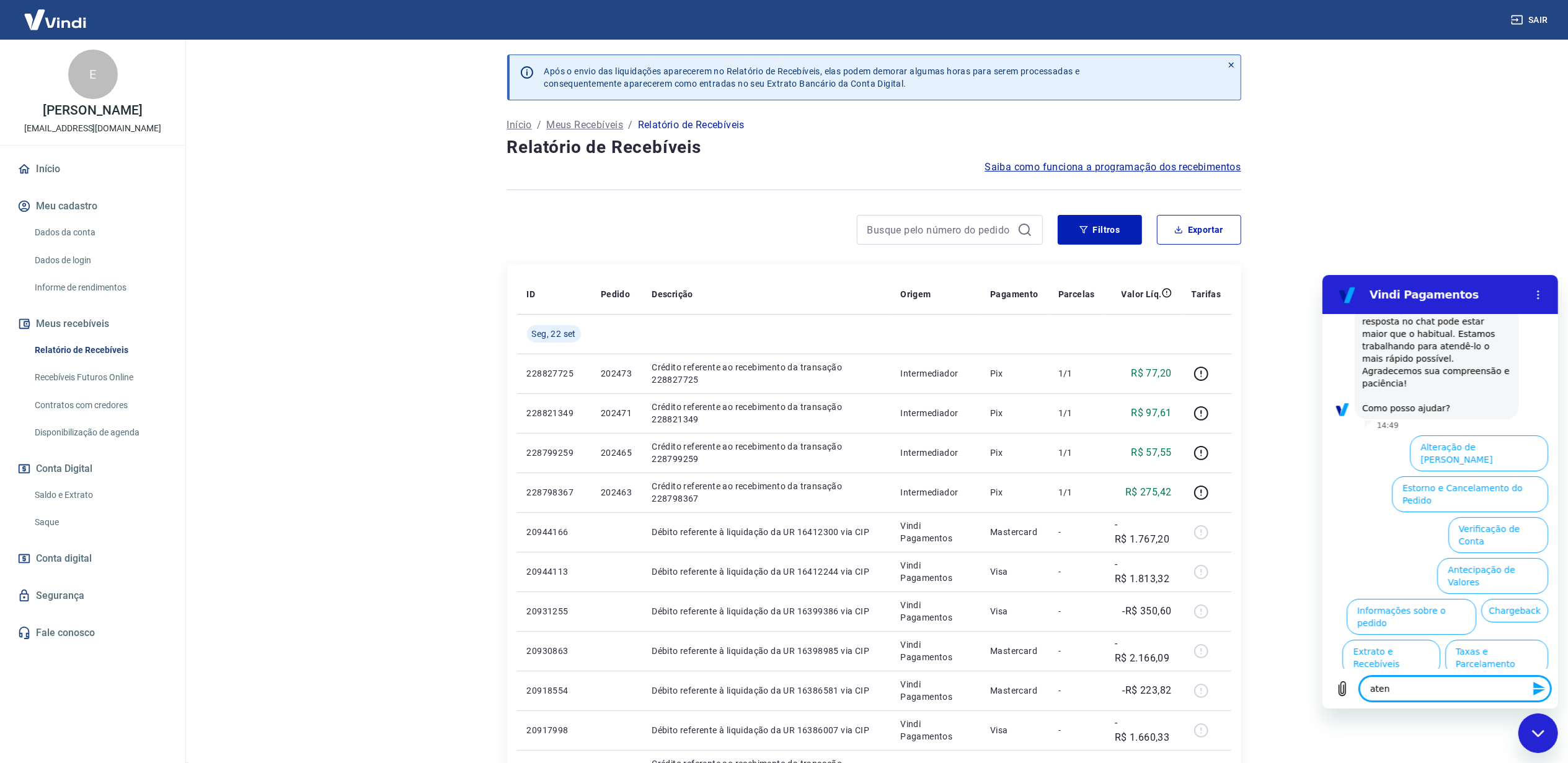
type textarea "atend"
type textarea "x"
type textarea "atende"
type textarea "x"
type textarea "atenden"
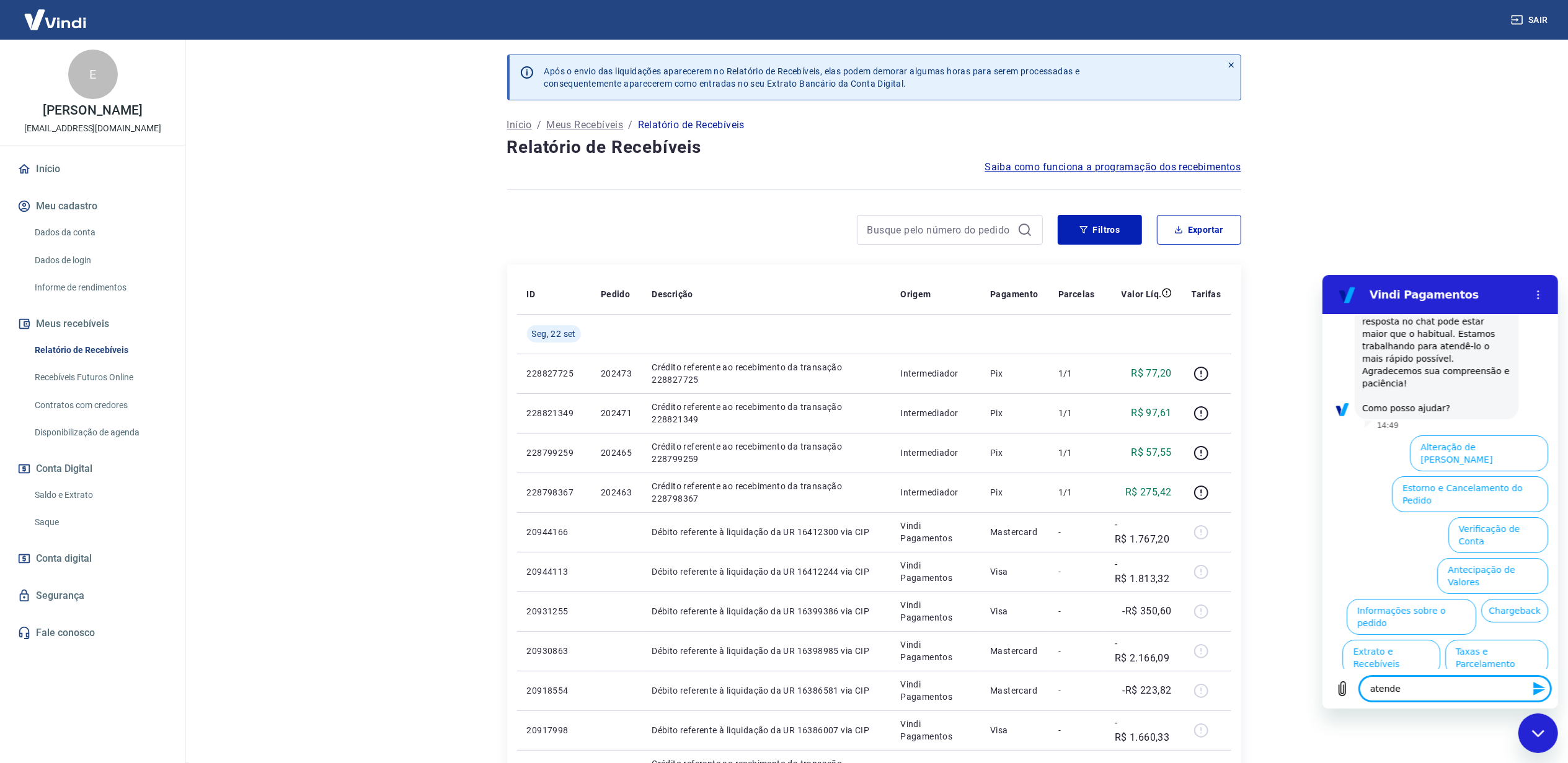
type textarea "x"
type textarea "atendent"
type textarea "x"
type textarea "atendente"
type textarea "x"
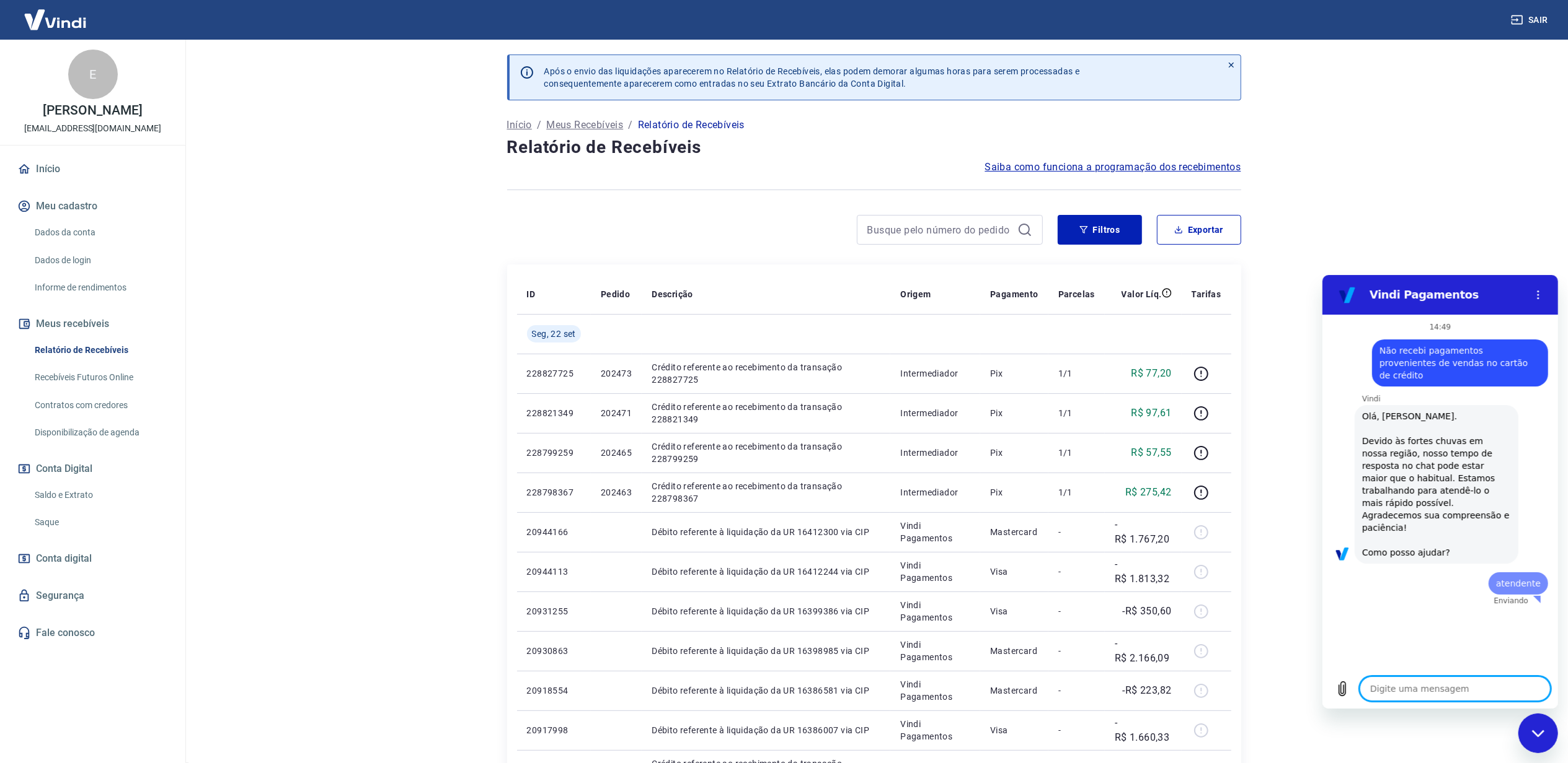
scroll to position [0, 0]
click at [1421, 687] on textarea at bounding box center [1454, 689] width 191 height 25
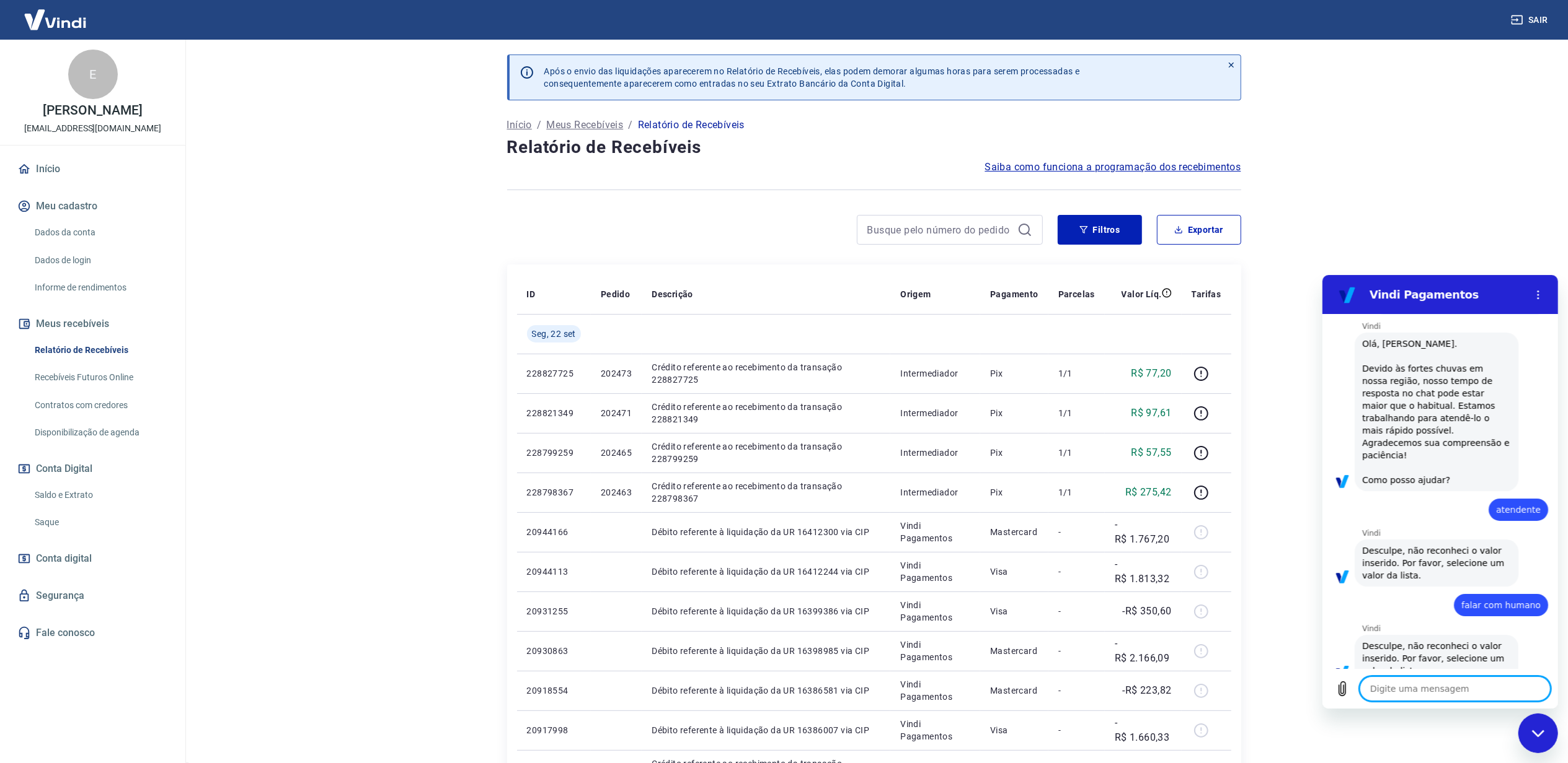
scroll to position [75, 0]
click at [1421, 687] on textarea at bounding box center [1454, 689] width 191 height 25
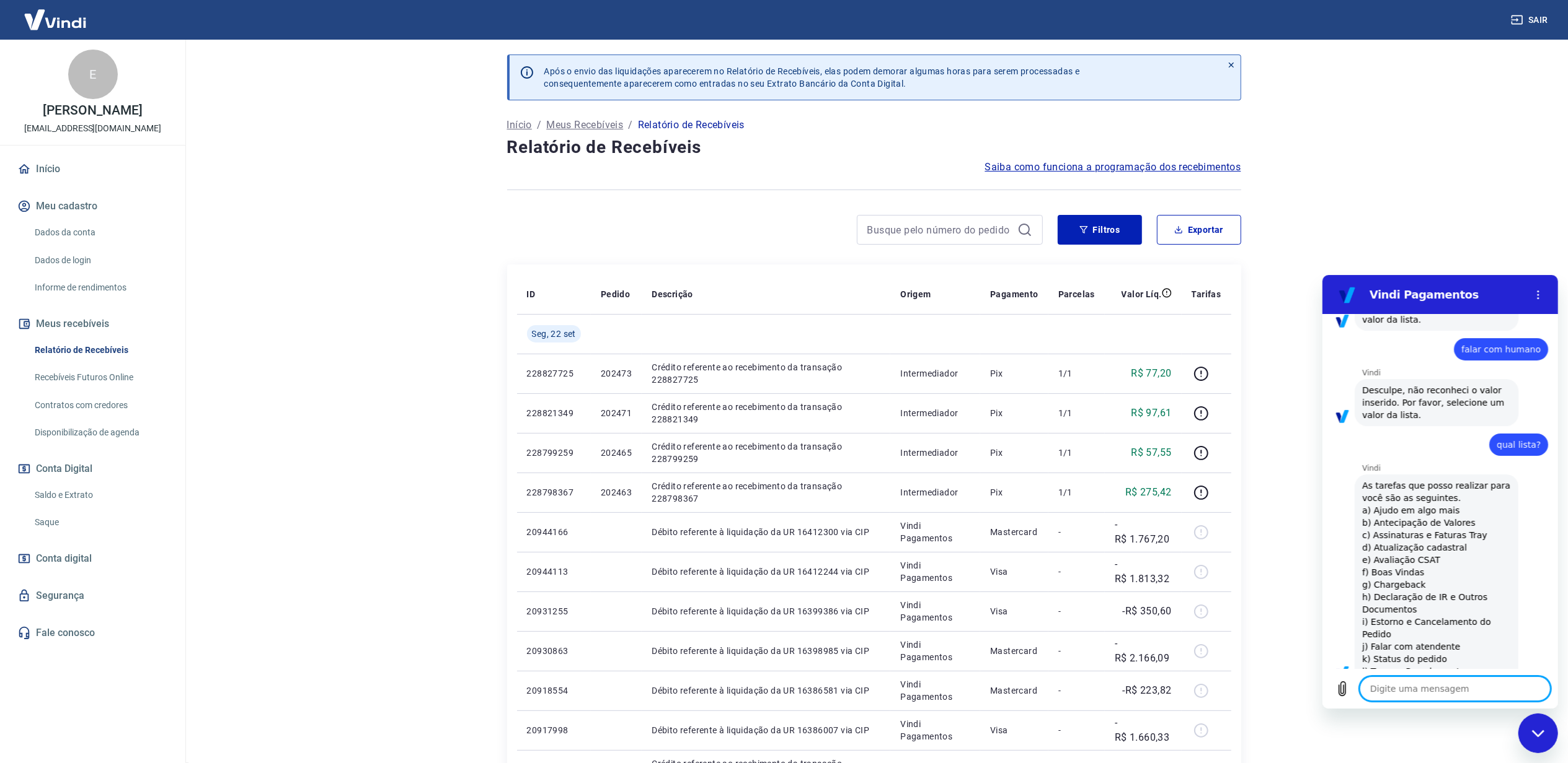
scroll to position [331, 0]
click at [1439, 687] on textarea at bounding box center [1454, 689] width 191 height 25
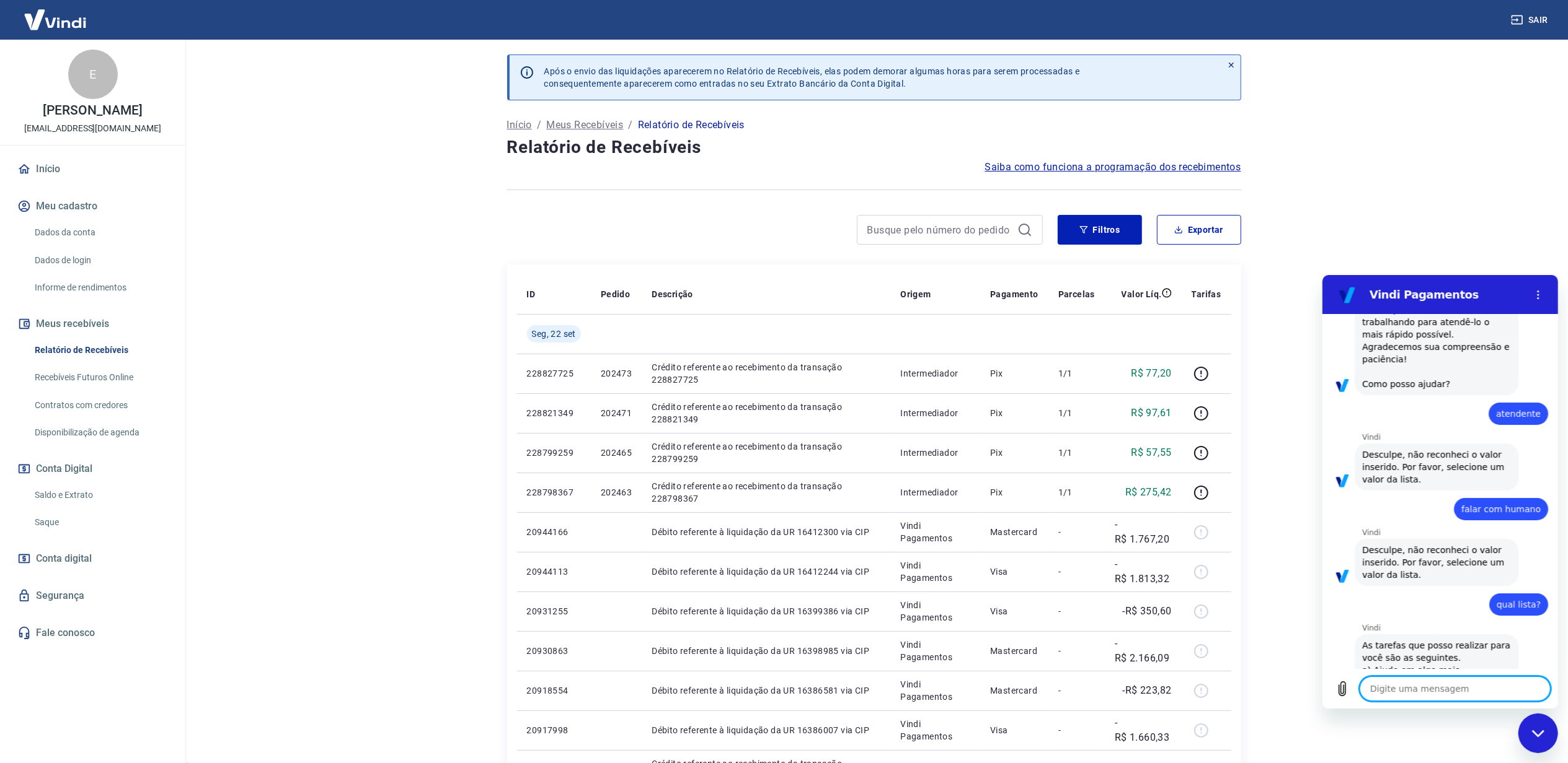
scroll to position [521, 0]
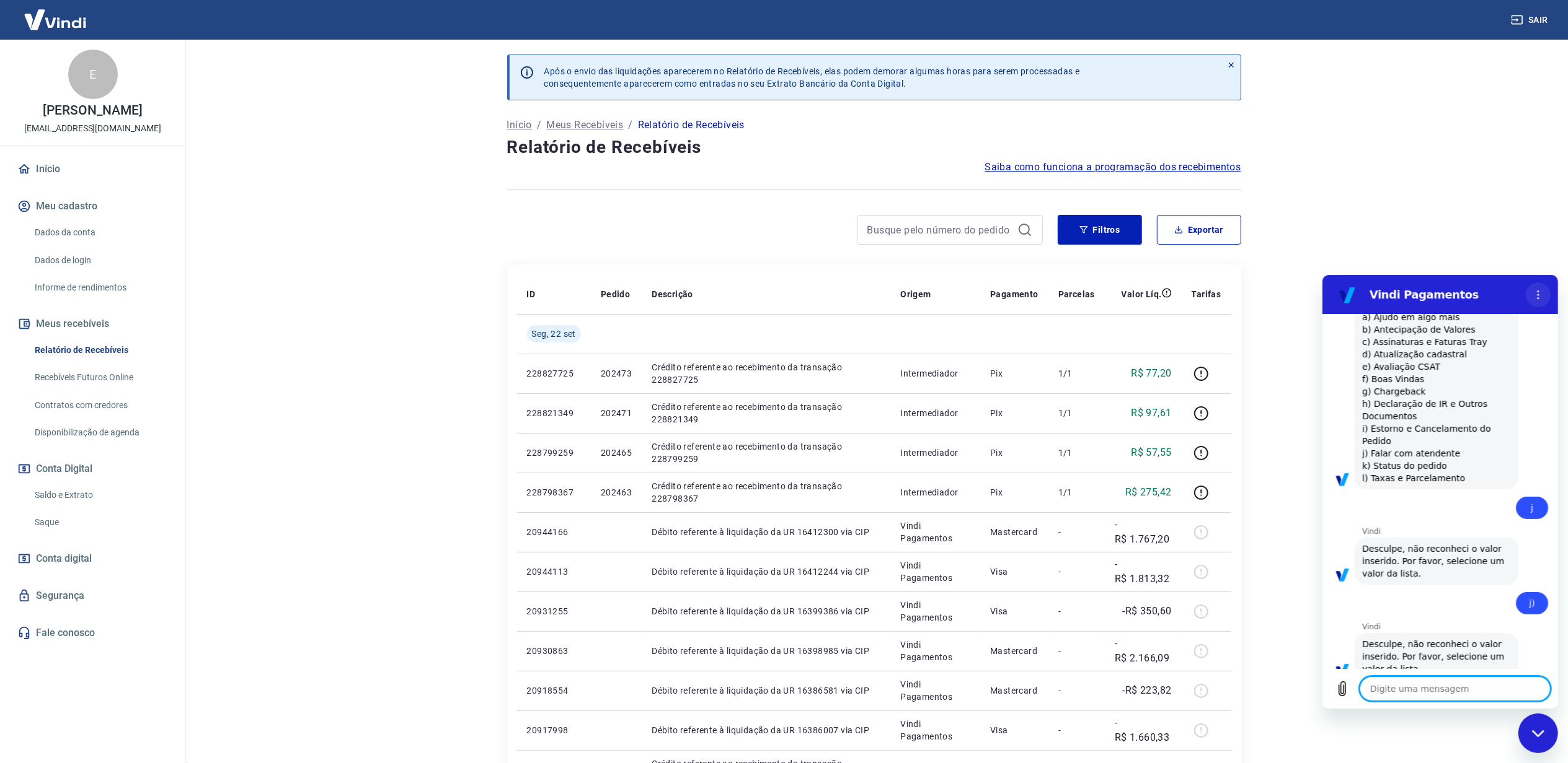
click at [1540, 294] on icon "Menu de opções" at bounding box center [1538, 294] width 10 height 10
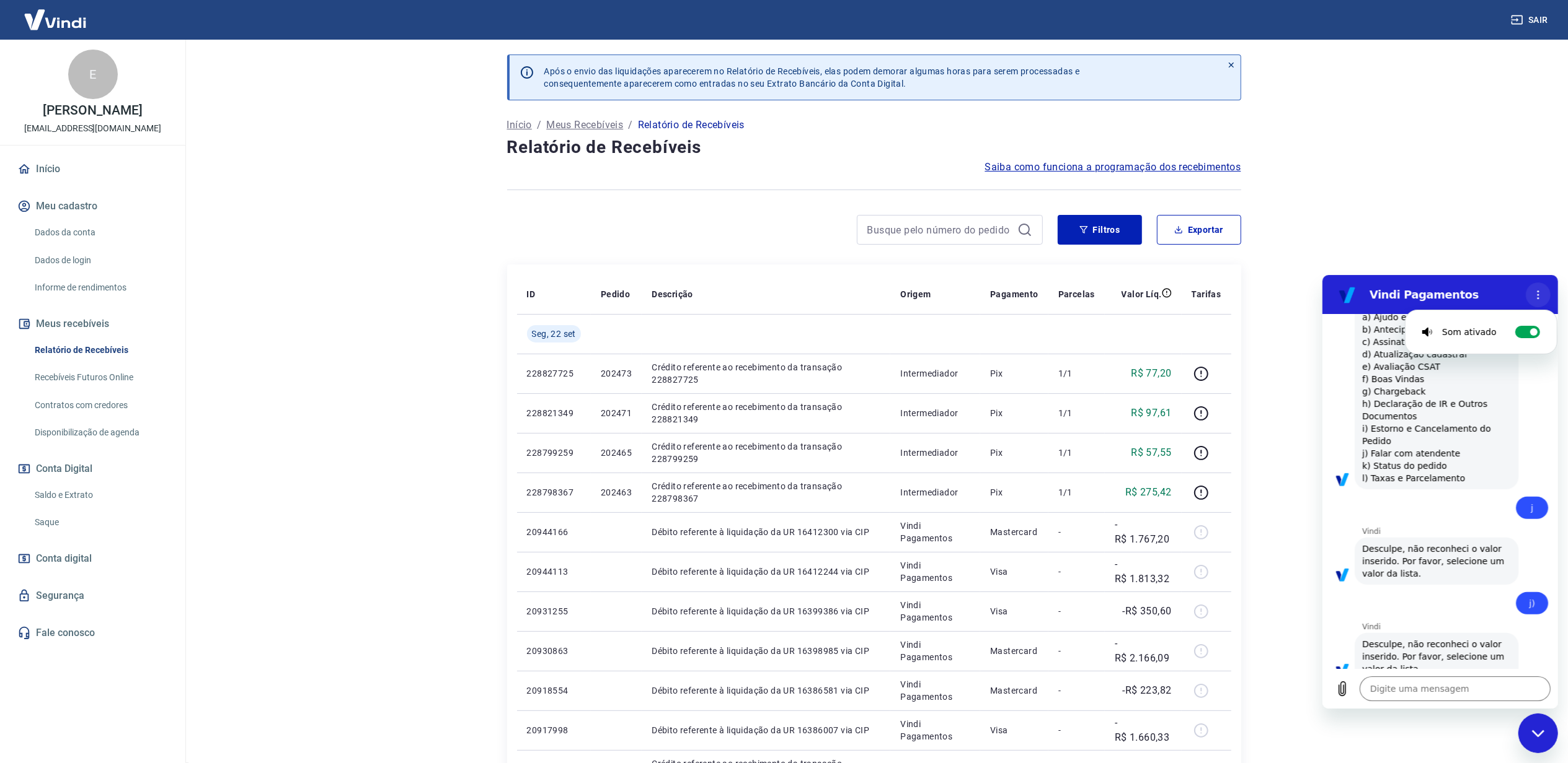
click at [1540, 294] on icon "Menu de opções" at bounding box center [1538, 294] width 10 height 10
click at [1429, 685] on textarea at bounding box center [1454, 689] width 191 height 25
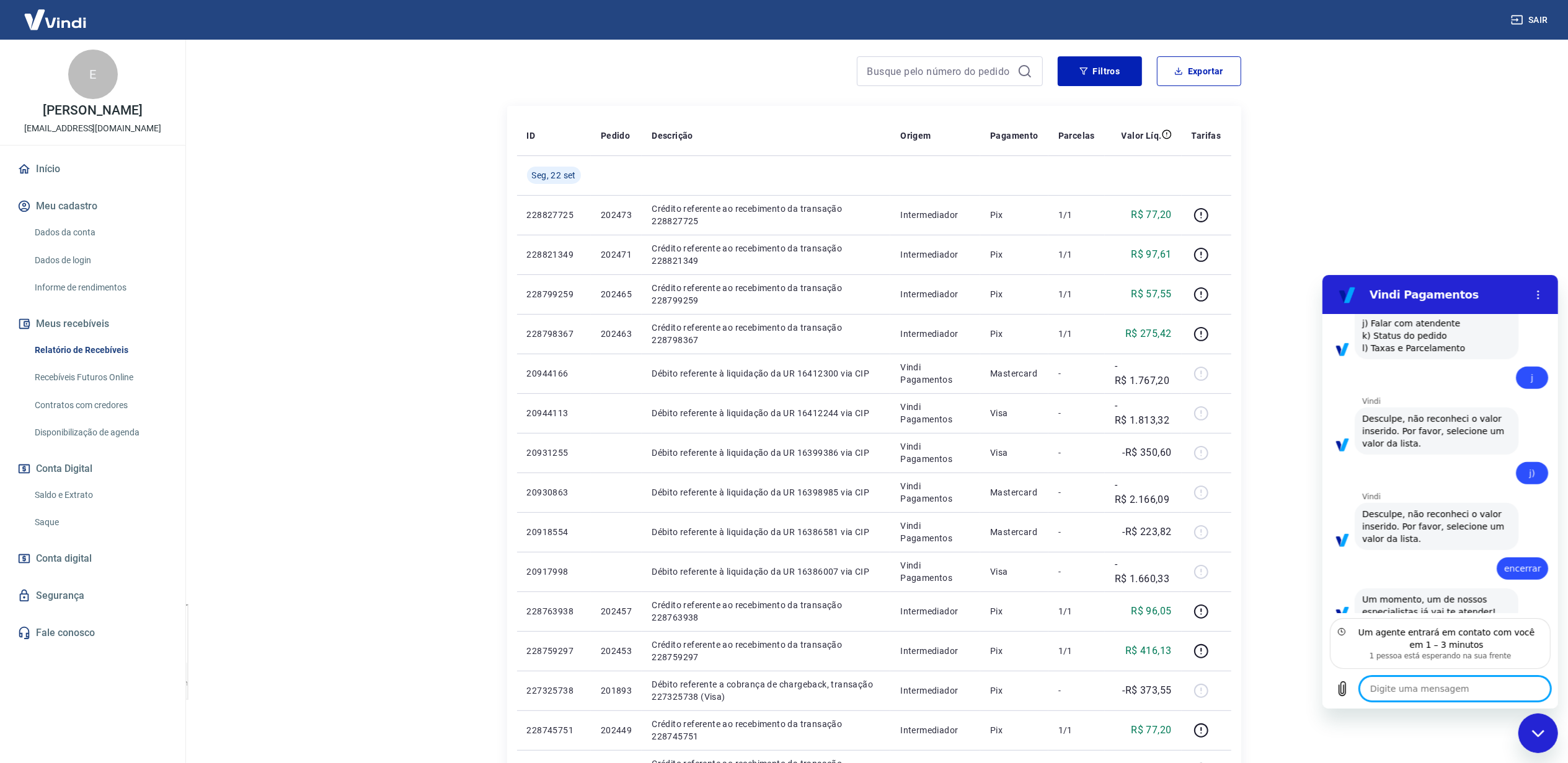
scroll to position [165, 0]
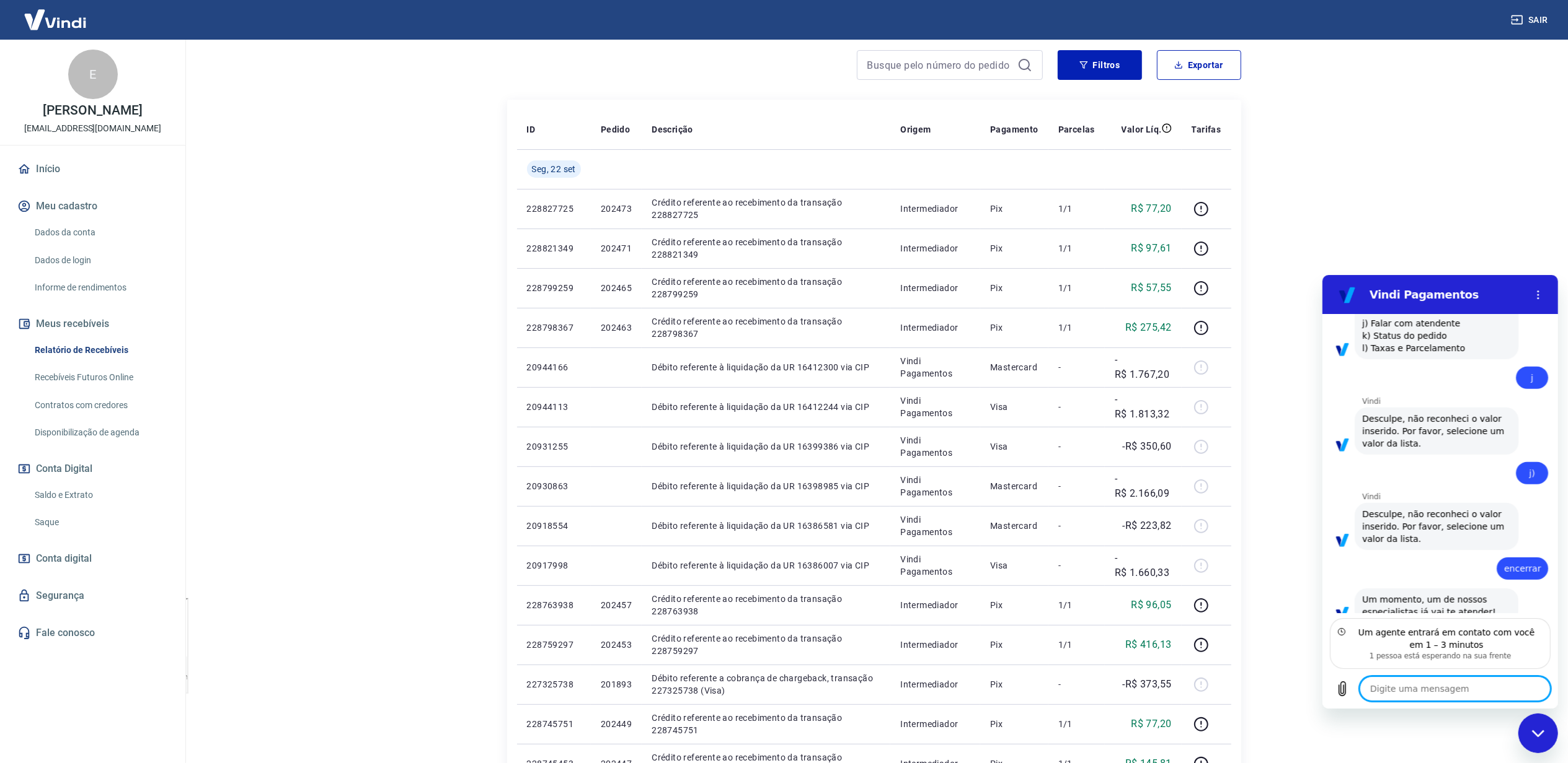
click at [1457, 695] on textarea at bounding box center [1454, 689] width 191 height 25
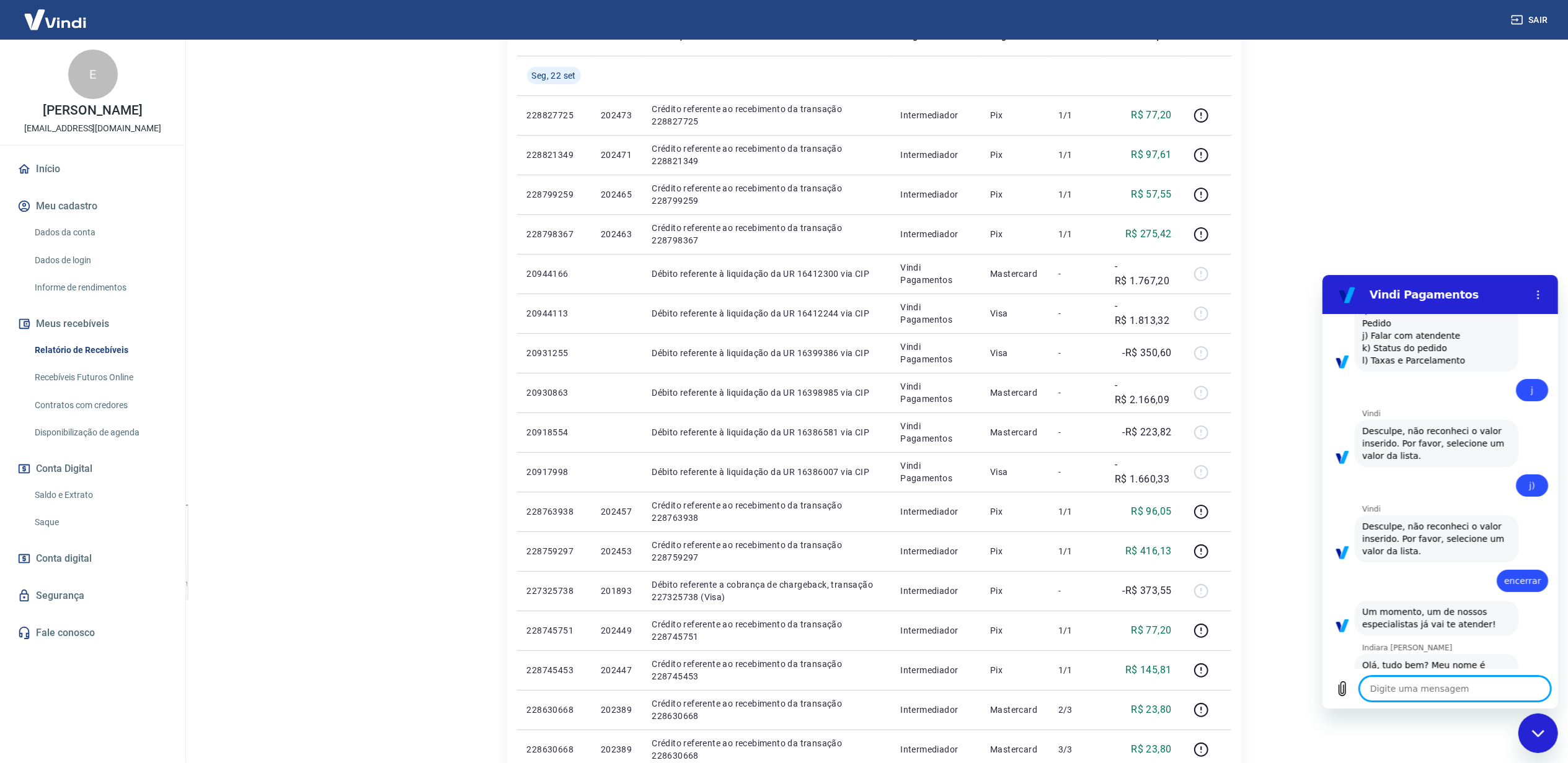
scroll to position [673, 0]
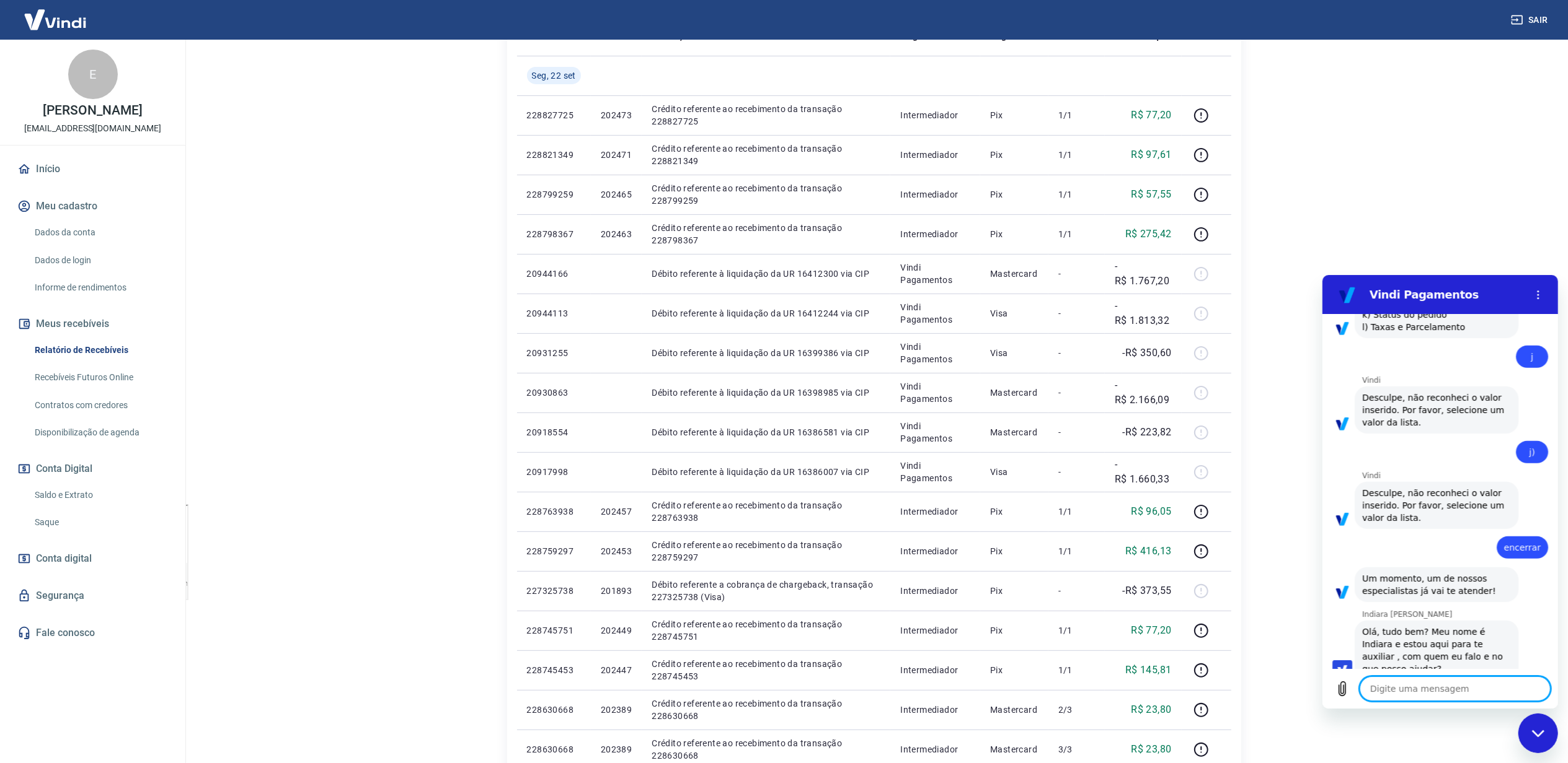
click at [1456, 686] on textarea at bounding box center [1454, 689] width 191 height 25
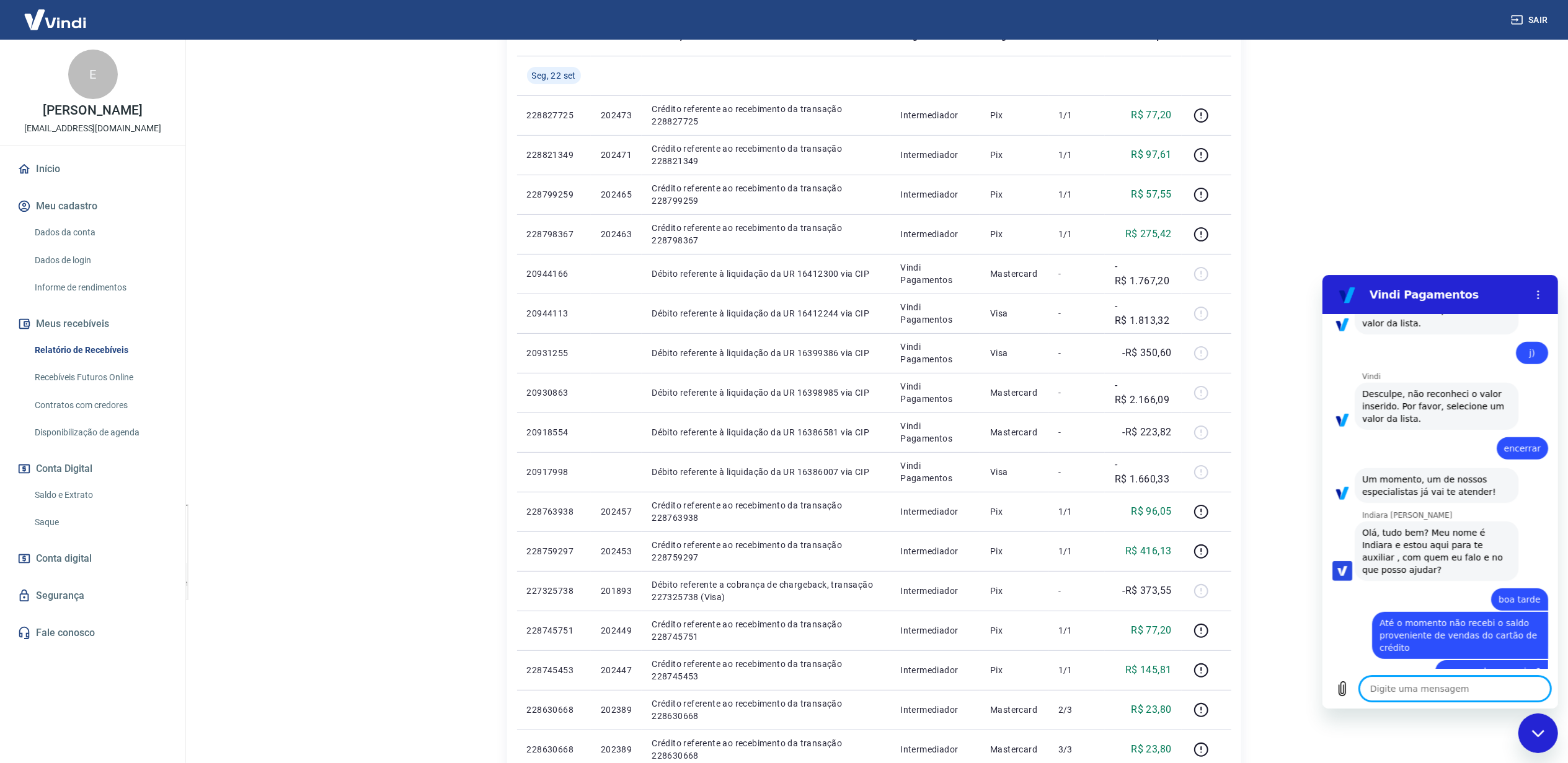
scroll to position [774, 0]
drag, startPoint x: 1151, startPoint y: 378, endPoint x: 331, endPoint y: 490, distance: 827.6
click at [331, 490] on main "Após o envio das liquidações aparecerem no Relatório de Recebíveis, elas podem …" at bounding box center [873, 143] width 1388 height 723
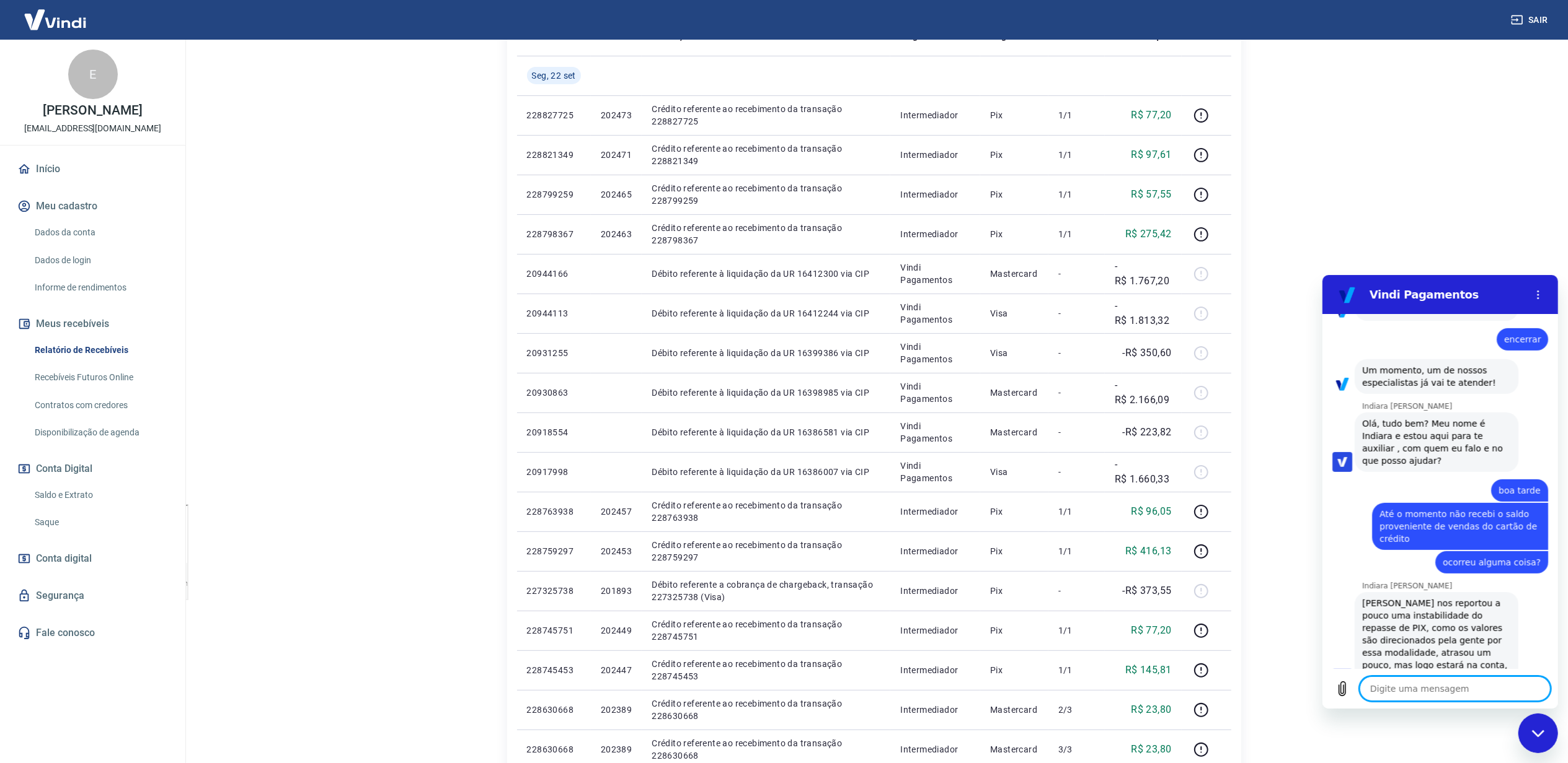
scroll to position [890, 0]
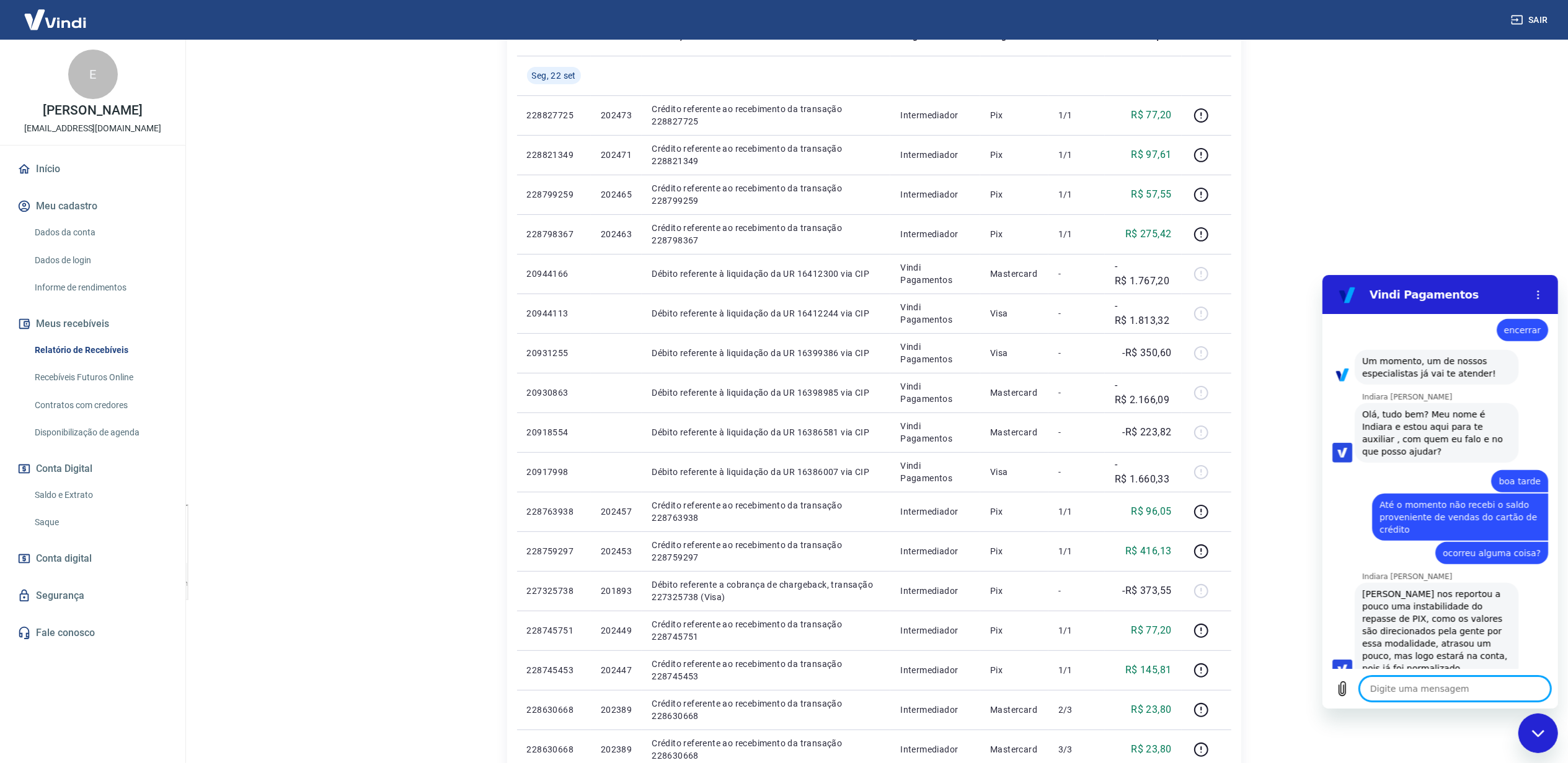
click at [1431, 684] on textarea at bounding box center [1454, 689] width 191 height 25
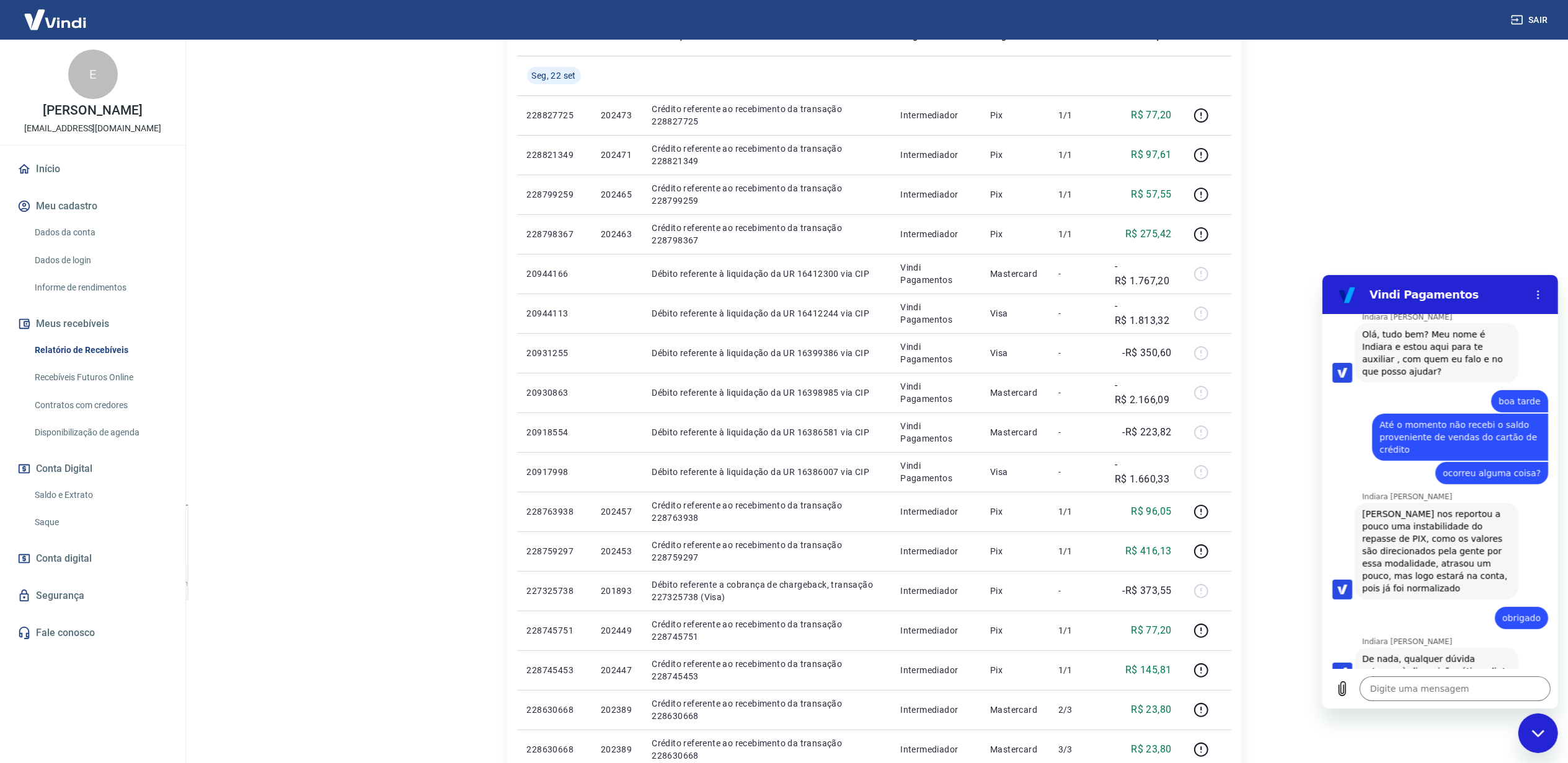
scroll to position [973, 0]
click at [1471, 689] on textarea at bounding box center [1454, 689] width 191 height 25
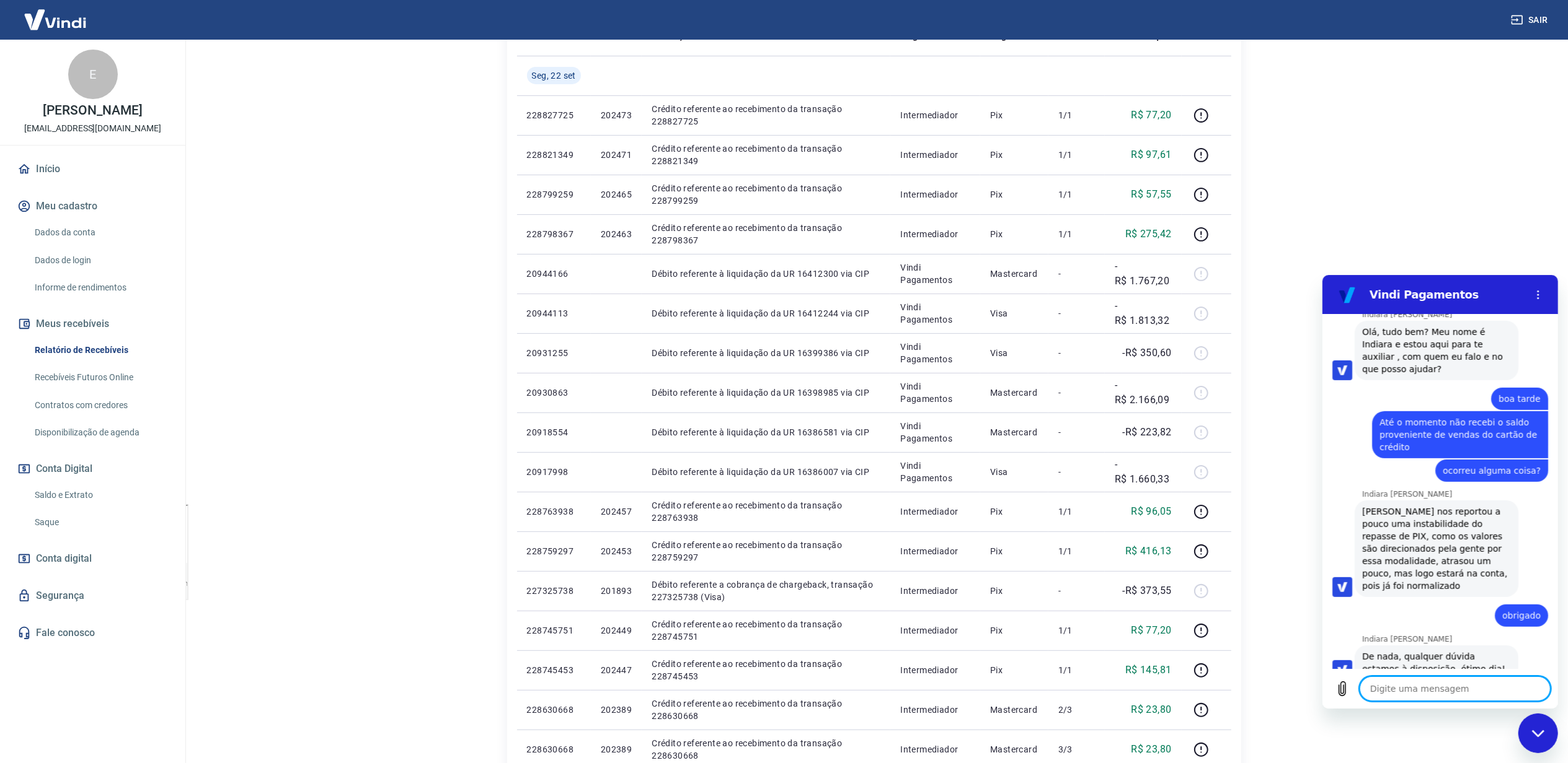
click at [1471, 689] on textarea at bounding box center [1454, 689] width 191 height 25
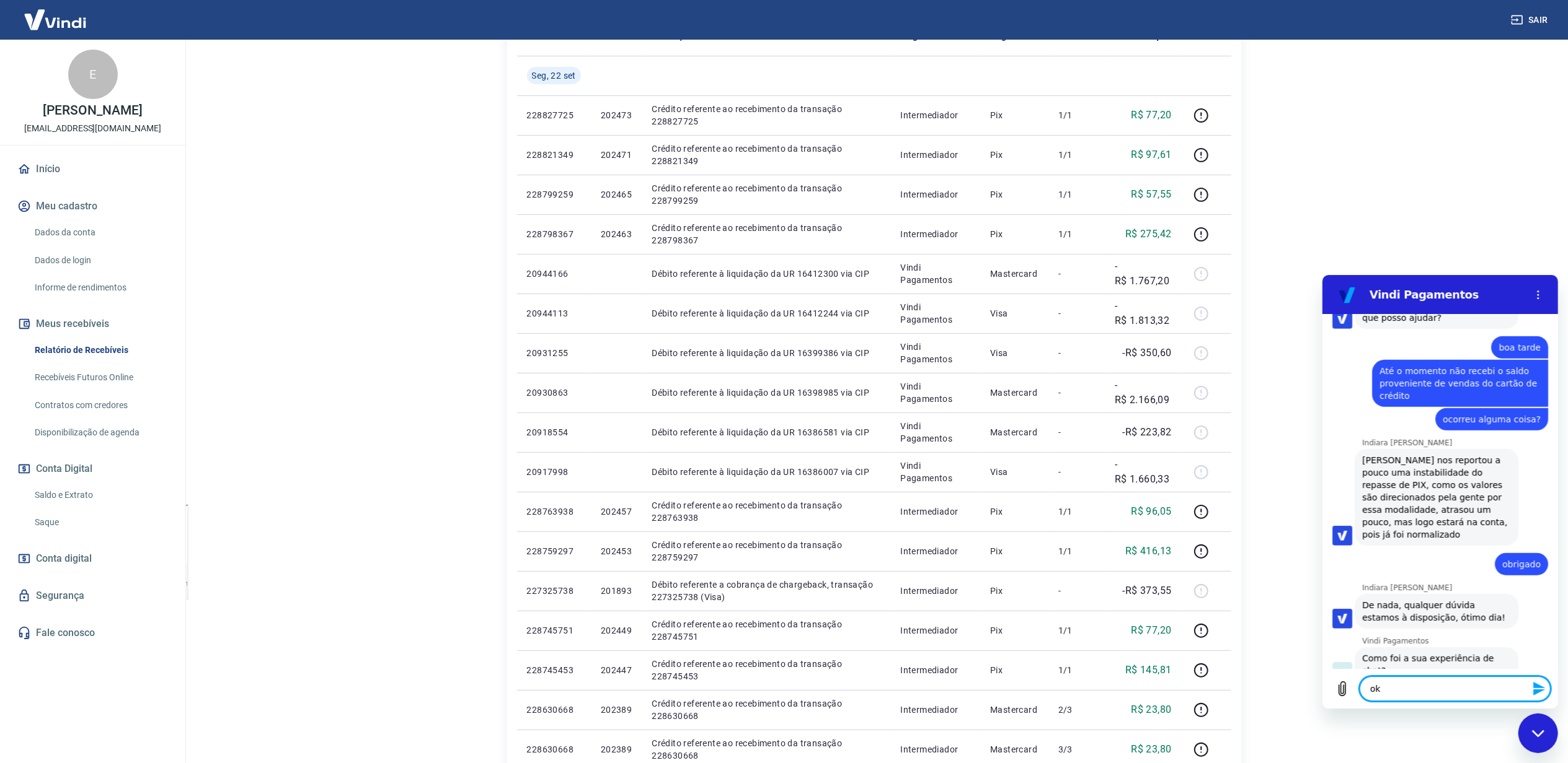
scroll to position [1055, 0]
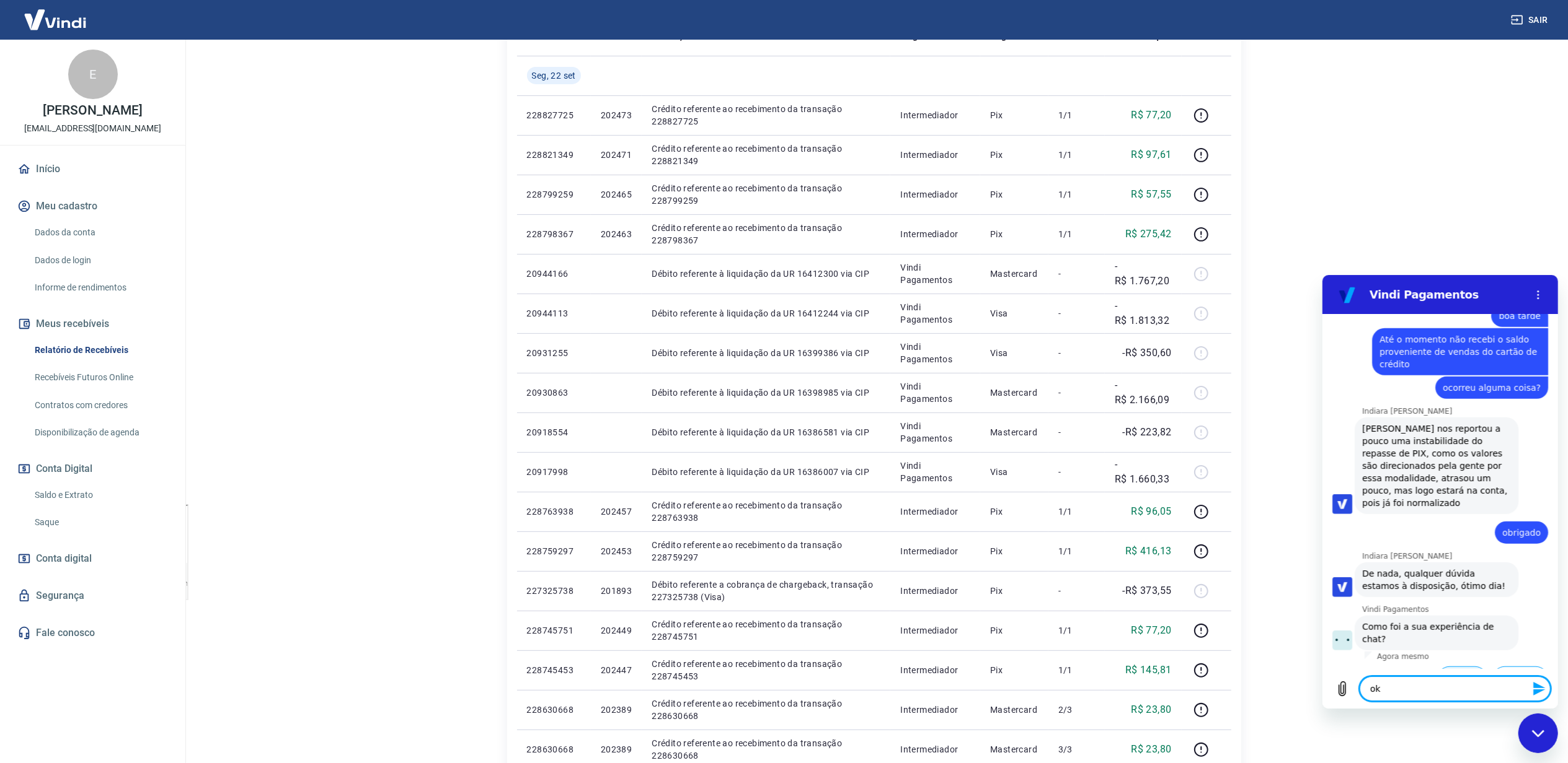
click at [1456, 666] on button "Boa 👍" at bounding box center [1461, 684] width 50 height 36
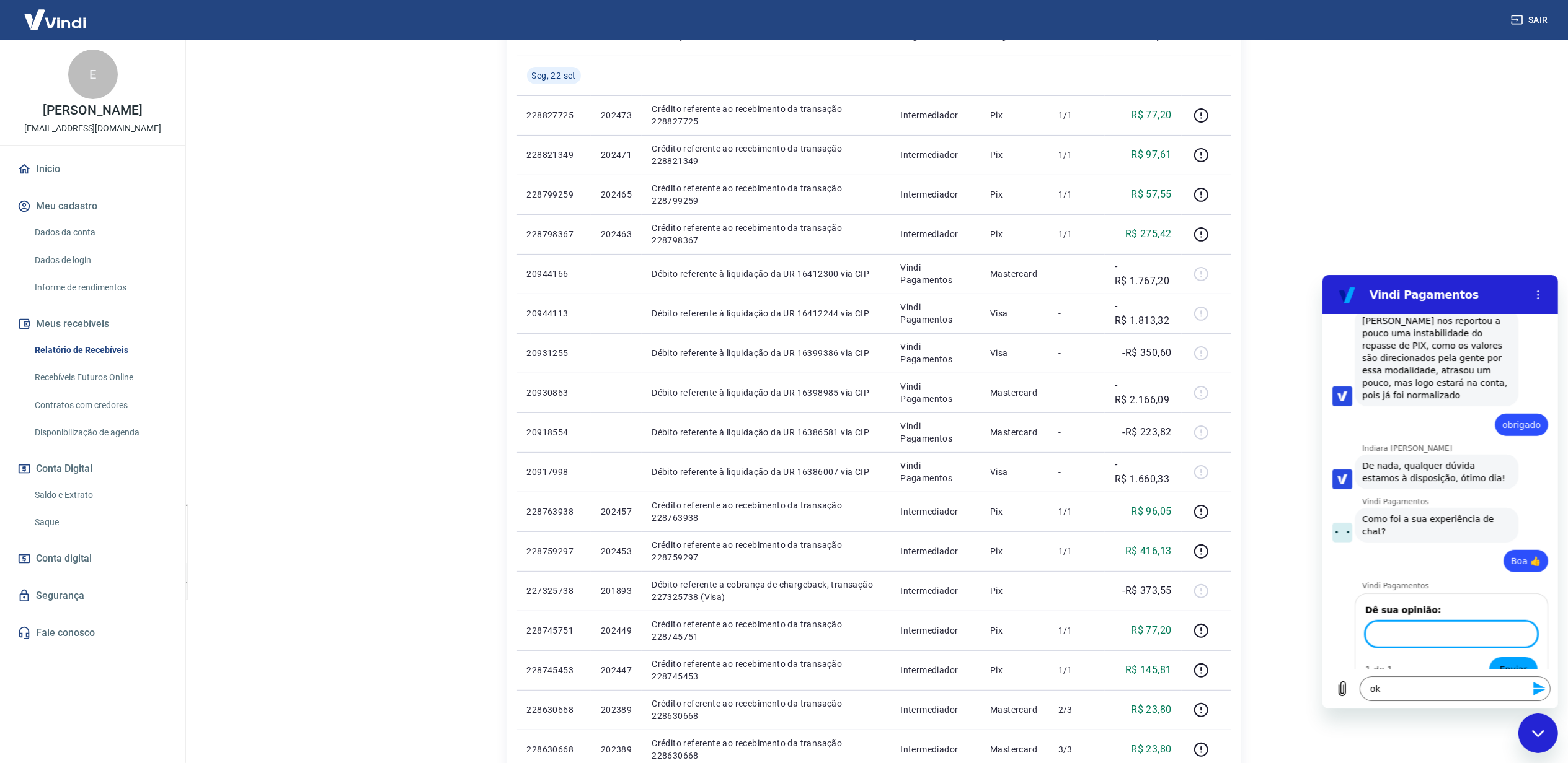
scroll to position [1162, 0]
